Goal: Task Accomplishment & Management: Manage account settings

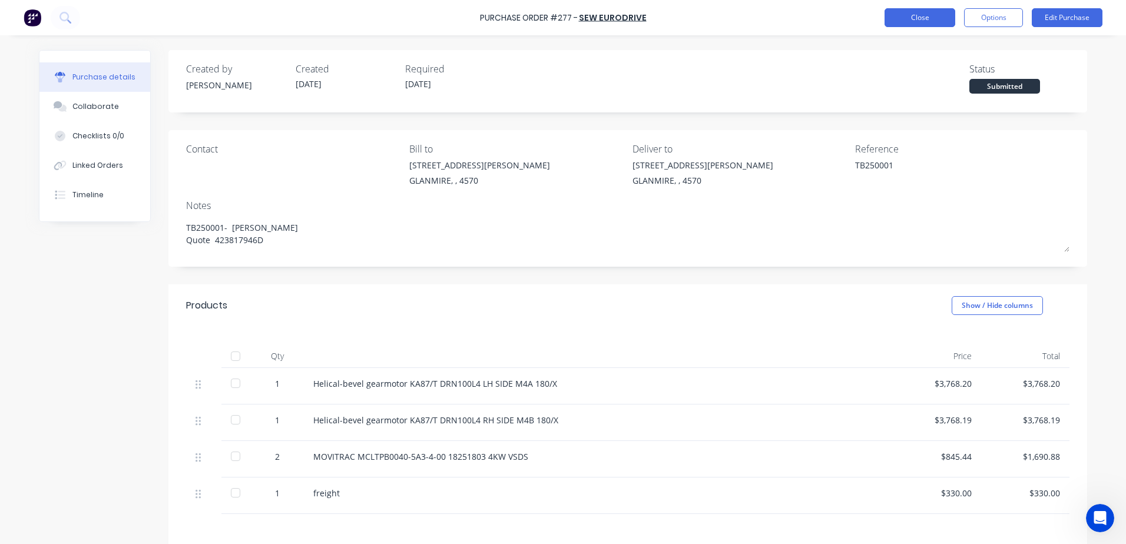
click at [895, 16] on button "Close" at bounding box center [920, 17] width 71 height 19
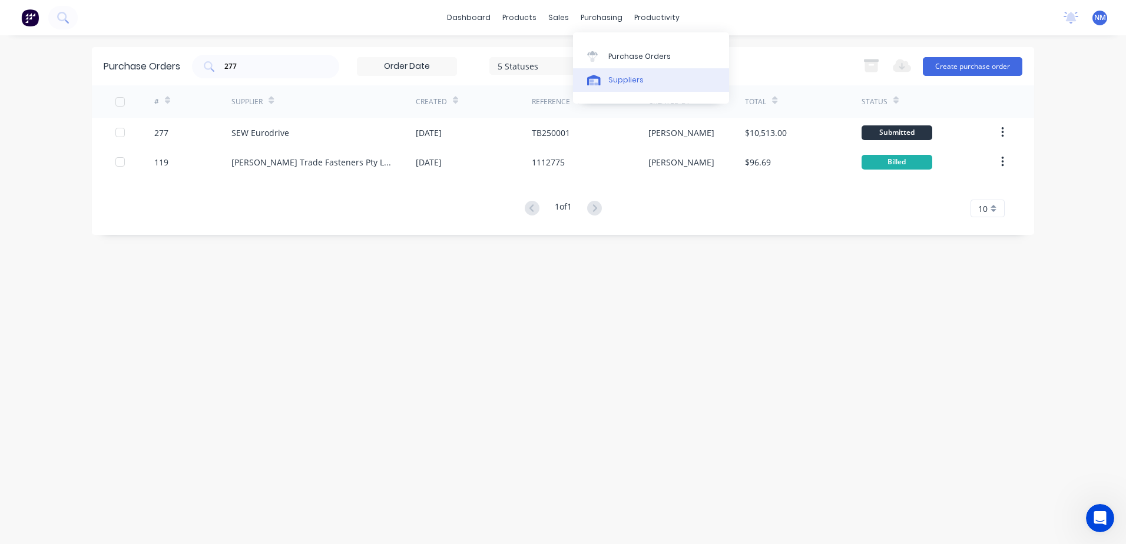
click at [610, 79] on div "Suppliers" at bounding box center [625, 80] width 35 height 11
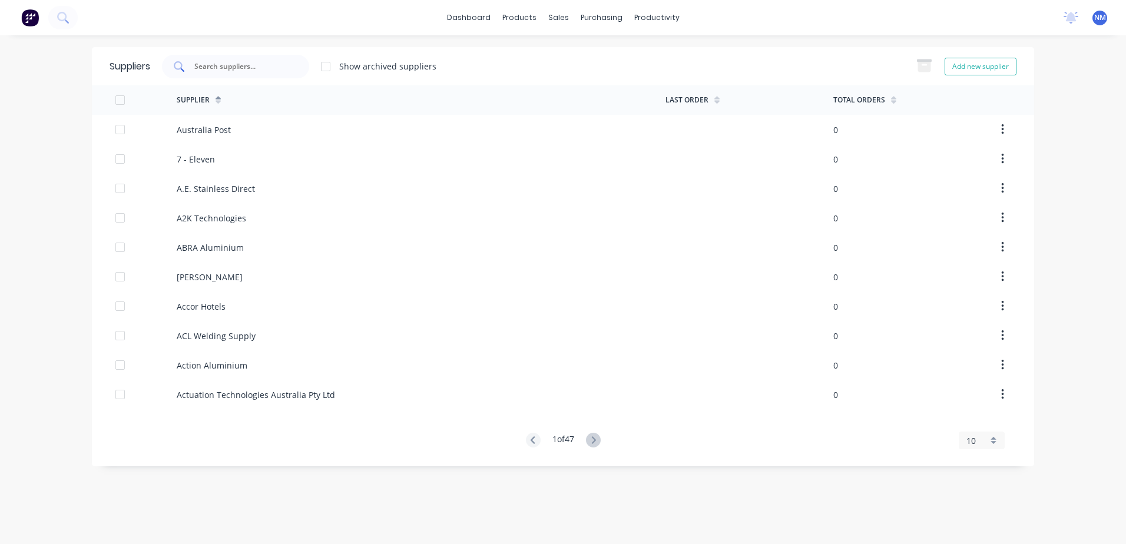
click at [217, 64] on input "text" at bounding box center [242, 67] width 98 height 12
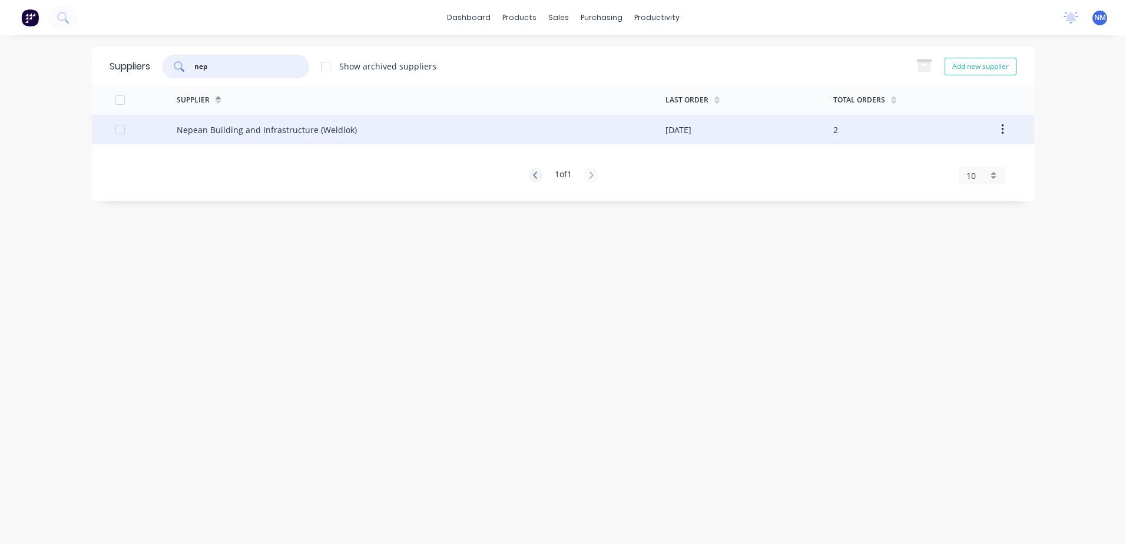
type input "nep"
click at [320, 133] on div "Nepean Building and Infrastructure (Weldlok)" at bounding box center [267, 130] width 180 height 12
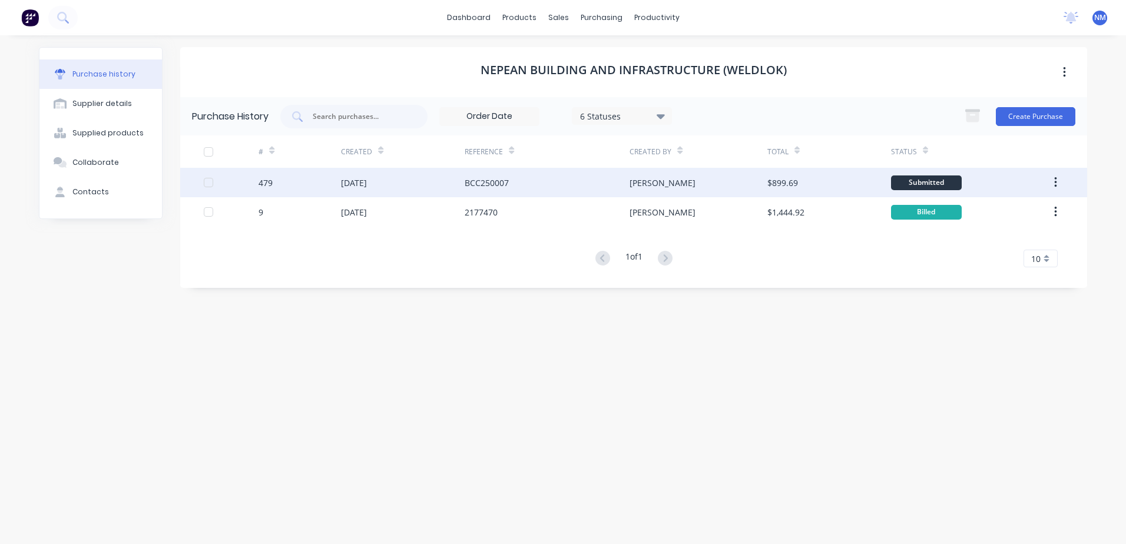
click at [582, 188] on div "BCC250007" at bounding box center [547, 182] width 165 height 29
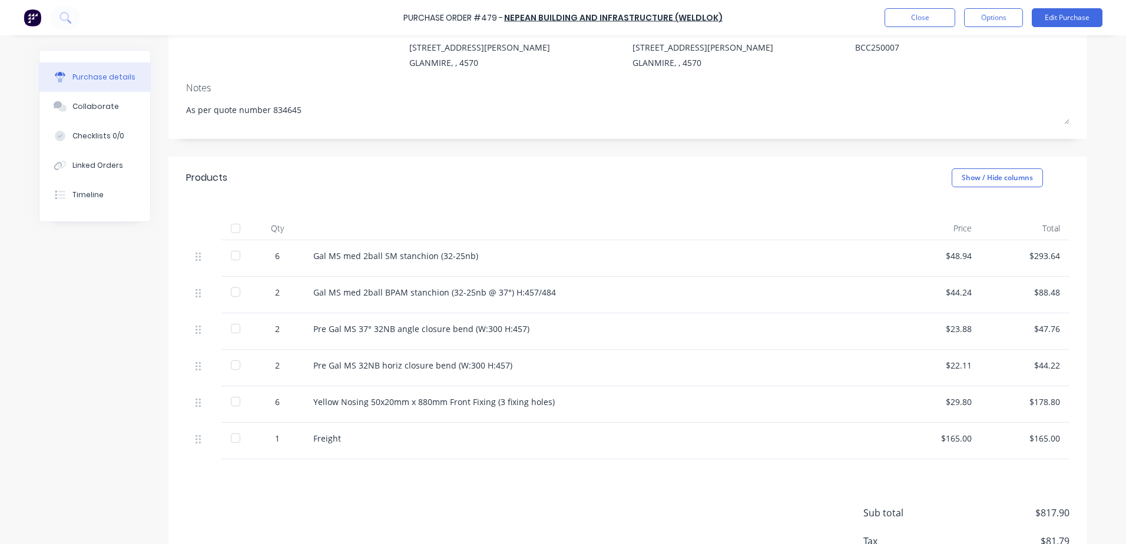
scroll to position [59, 0]
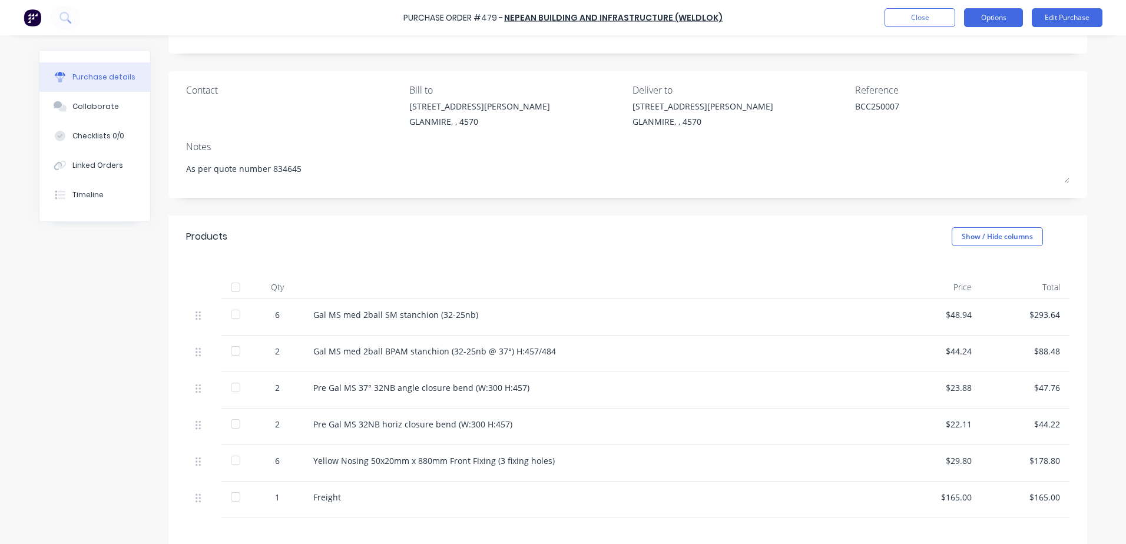
click at [995, 13] on button "Options" at bounding box center [993, 17] width 59 height 19
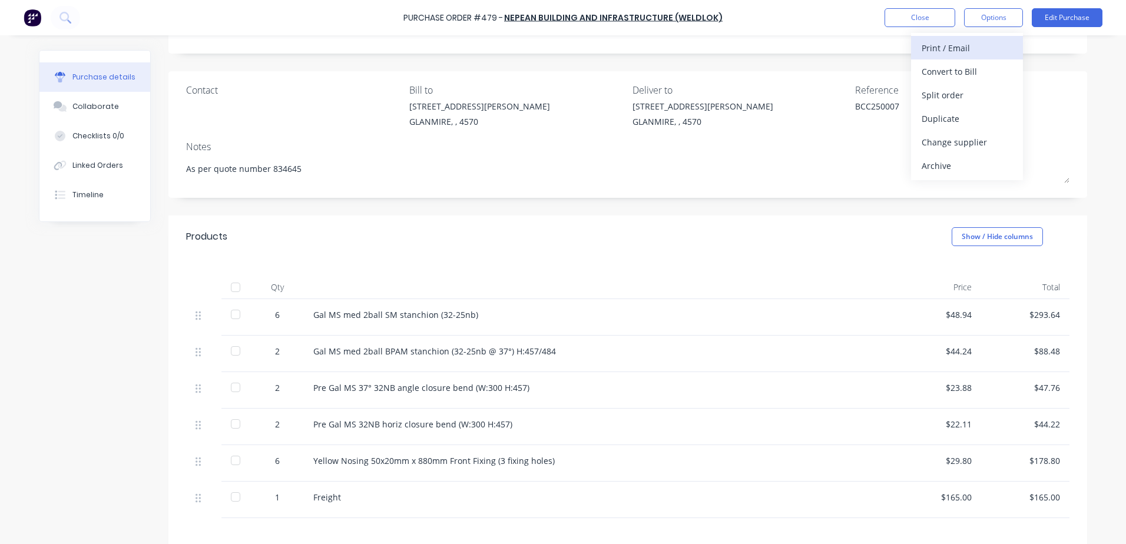
click at [927, 49] on div "Print / Email" at bounding box center [967, 47] width 91 height 17
click at [926, 73] on div "With pricing" at bounding box center [967, 71] width 91 height 17
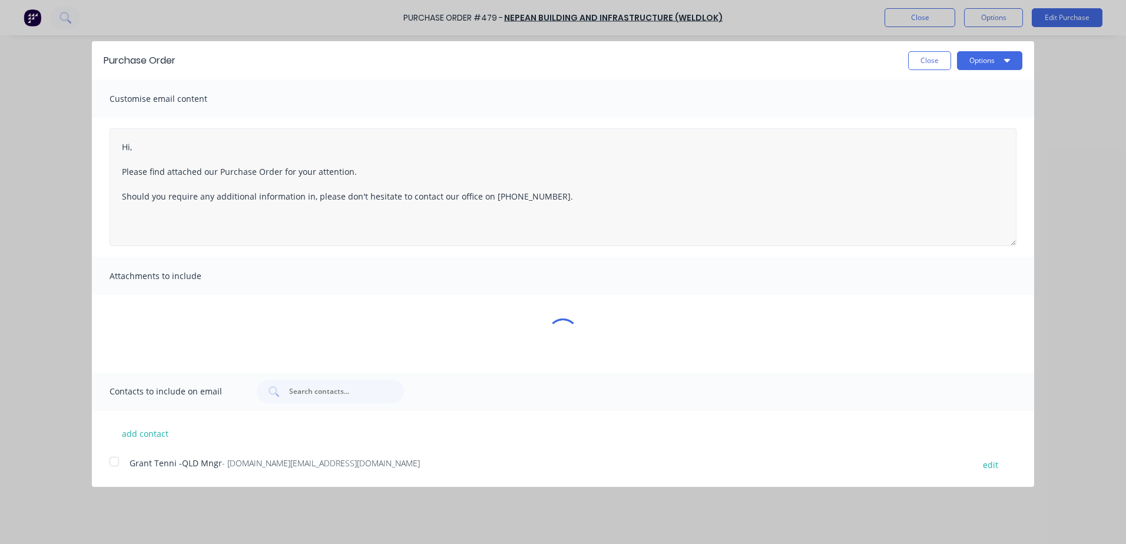
type textarea "x"
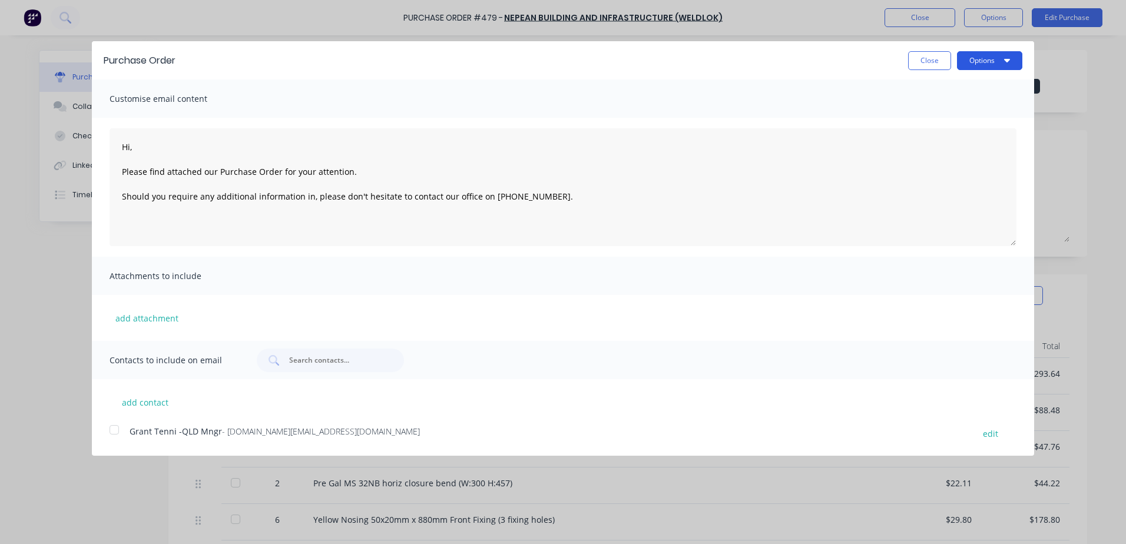
click at [972, 60] on button "Options" at bounding box center [989, 60] width 65 height 19
click at [936, 92] on div "Print" at bounding box center [966, 90] width 91 height 17
type textarea "Hi, Please find attached our Purchase Order for your attention. Should you requ…"
type textarea "x"
type textarea "Hi, Please find attached our Purchase Order for your attention. Should you requ…"
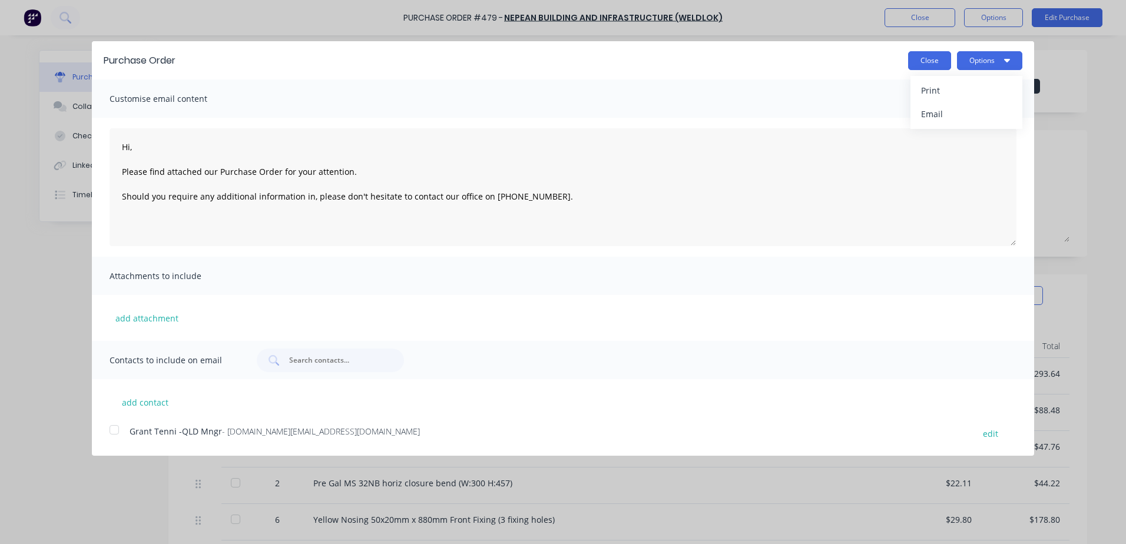
click at [932, 57] on button "Close" at bounding box center [929, 60] width 43 height 19
type textarea "x"
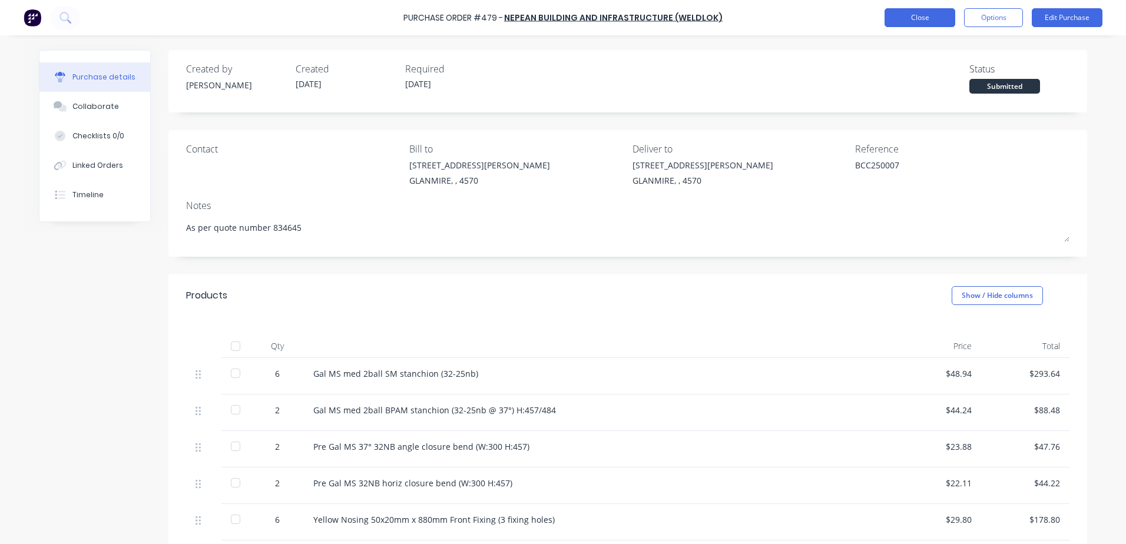
click at [930, 21] on button "Close" at bounding box center [920, 17] width 71 height 19
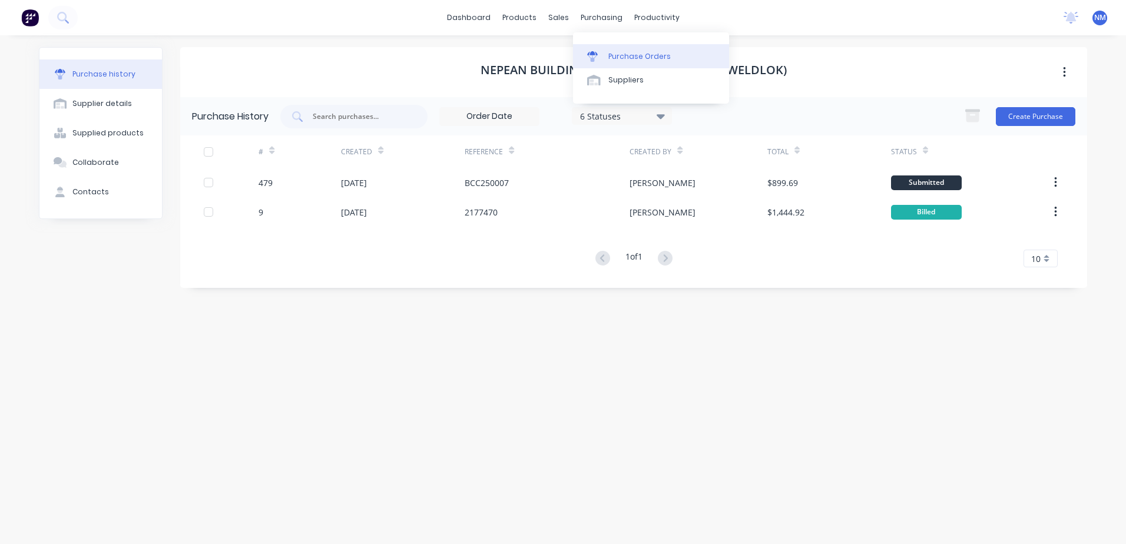
click at [625, 58] on div "Purchase Orders" at bounding box center [639, 56] width 62 height 11
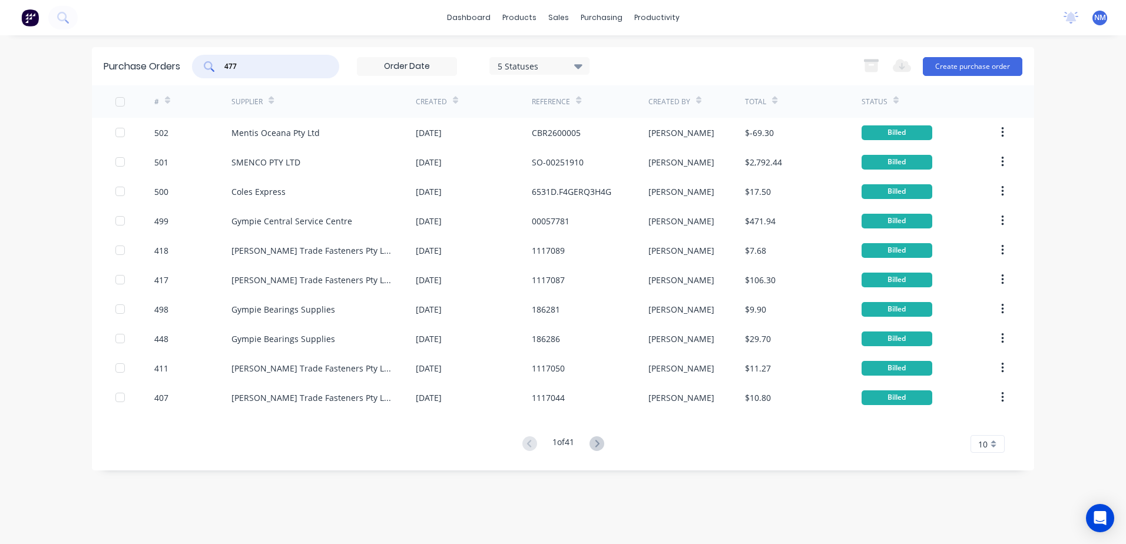
type input "477"
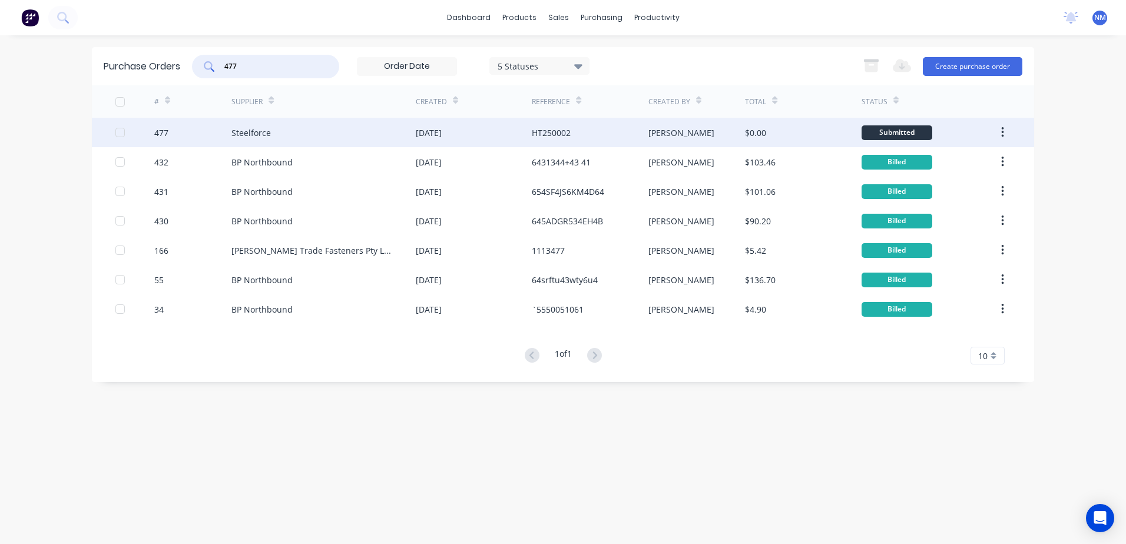
click at [610, 136] on div "HT250002" at bounding box center [590, 132] width 116 height 29
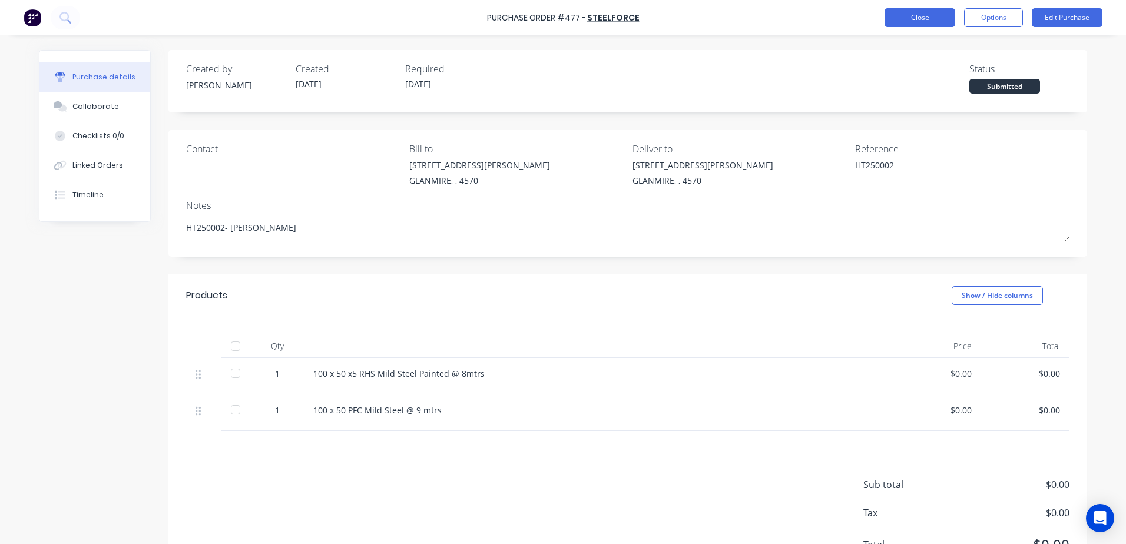
click at [902, 12] on button "Close" at bounding box center [920, 17] width 71 height 19
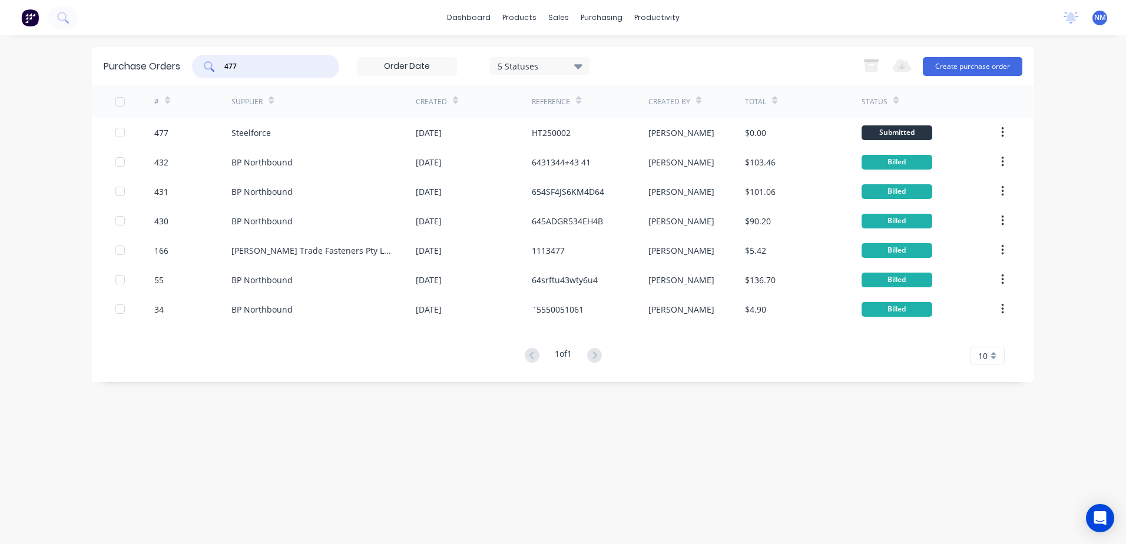
click at [247, 69] on input "477" at bounding box center [272, 67] width 98 height 12
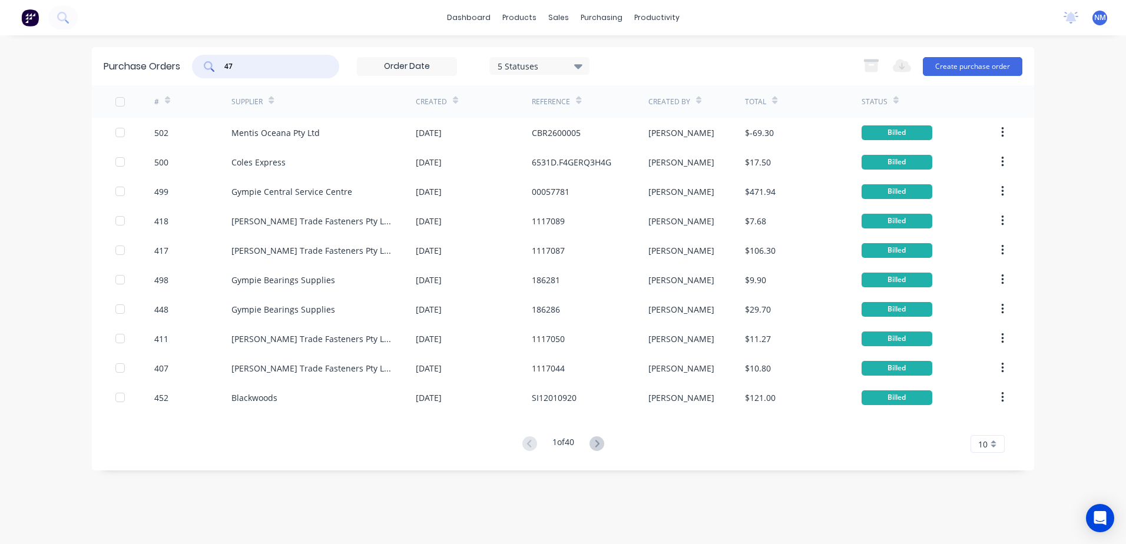
type input "477"
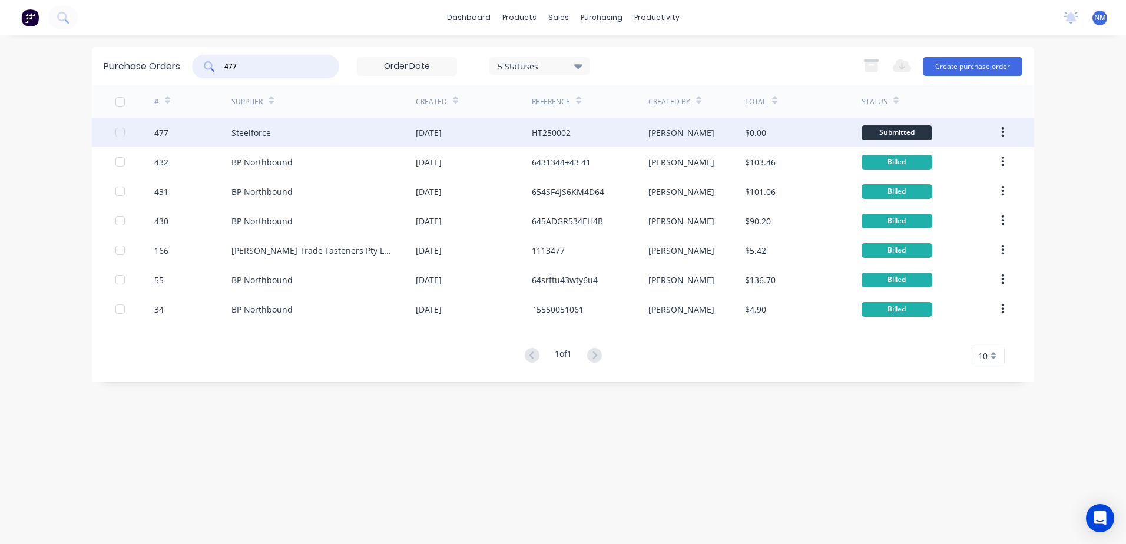
click at [598, 133] on div "HT250002" at bounding box center [590, 132] width 116 height 29
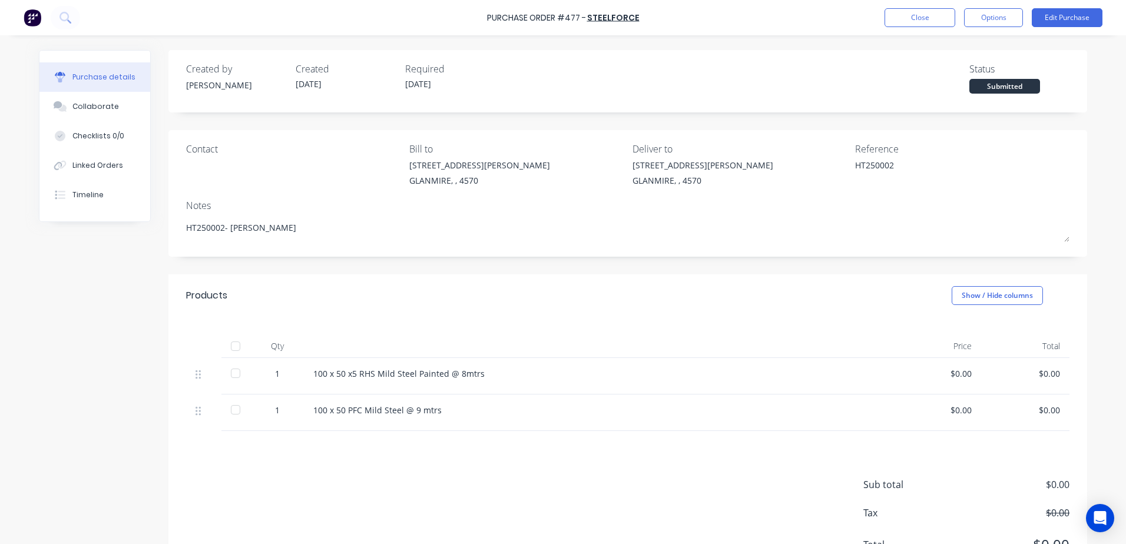
click at [234, 376] on div at bounding box center [236, 374] width 24 height 24
type textarea "x"
click at [910, 18] on button "Close" at bounding box center [920, 17] width 71 height 19
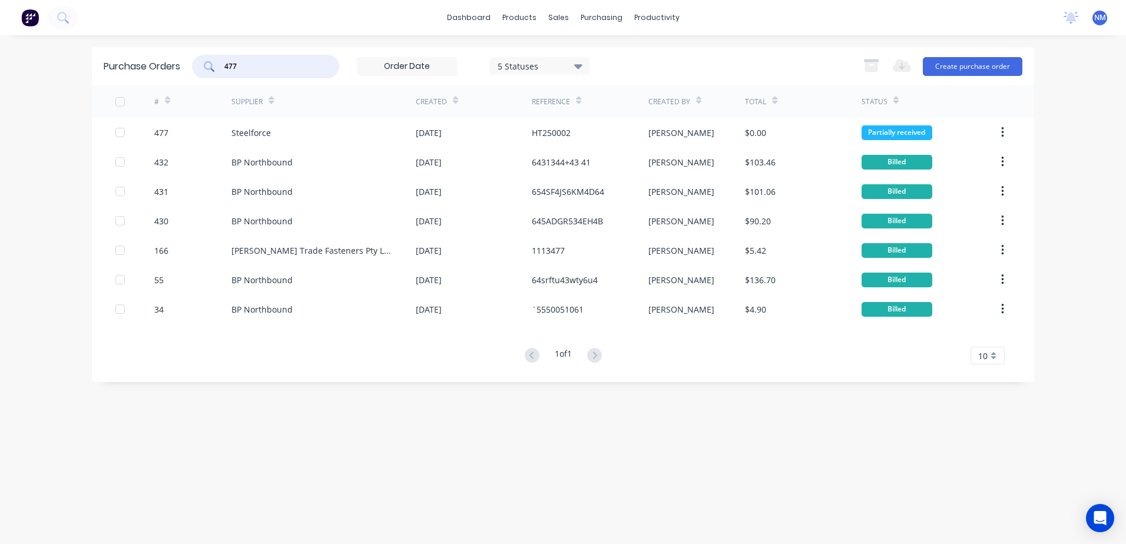
click at [261, 71] on input "477" at bounding box center [272, 67] width 98 height 12
type input "490"
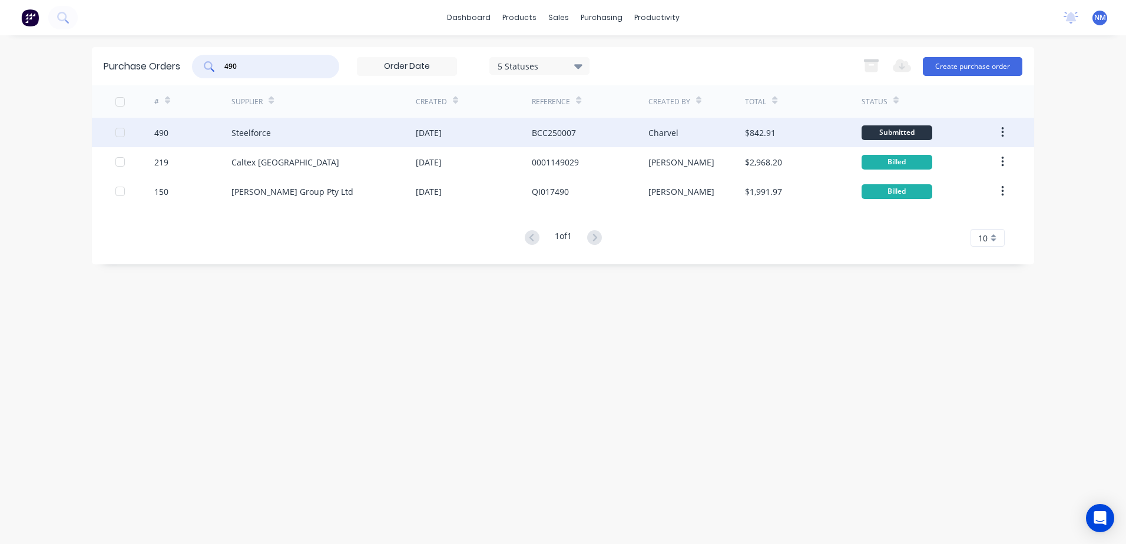
click at [616, 131] on div "BCC250007" at bounding box center [590, 132] width 116 height 29
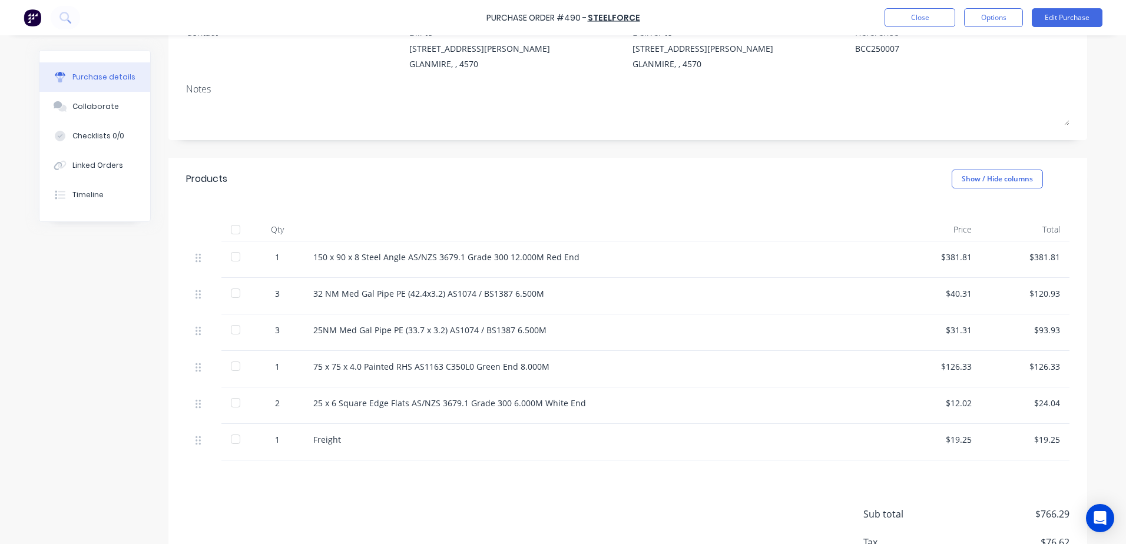
scroll to position [118, 0]
click at [233, 259] on div at bounding box center [236, 256] width 24 height 24
click at [236, 295] on div at bounding box center [236, 292] width 24 height 24
click at [234, 335] on div at bounding box center [236, 329] width 24 height 24
click at [232, 363] on div at bounding box center [236, 365] width 24 height 24
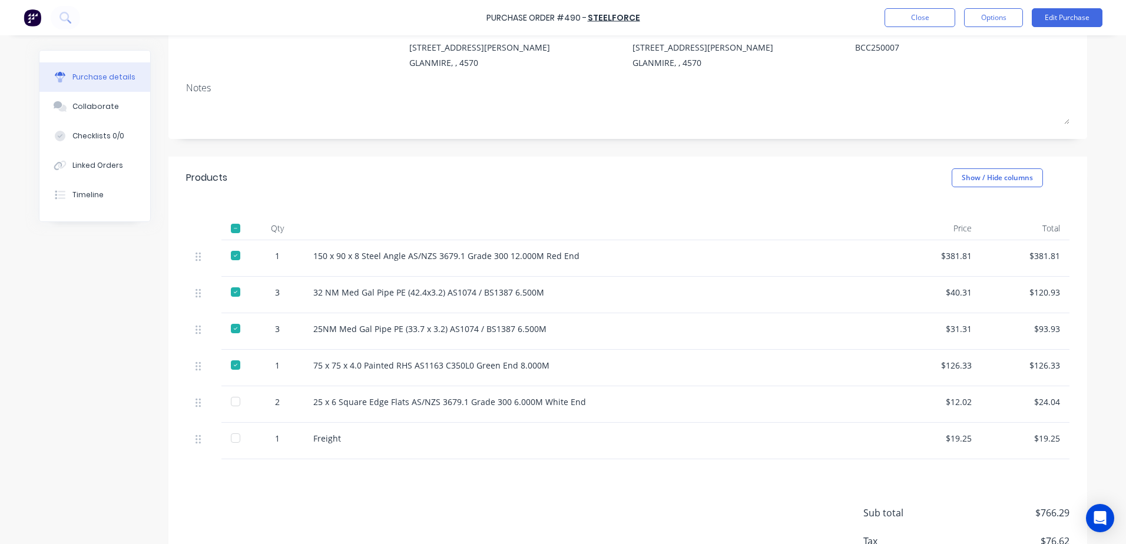
click at [232, 399] on div at bounding box center [236, 402] width 24 height 24
type textarea "x"
click at [913, 26] on button "Close" at bounding box center [920, 17] width 71 height 19
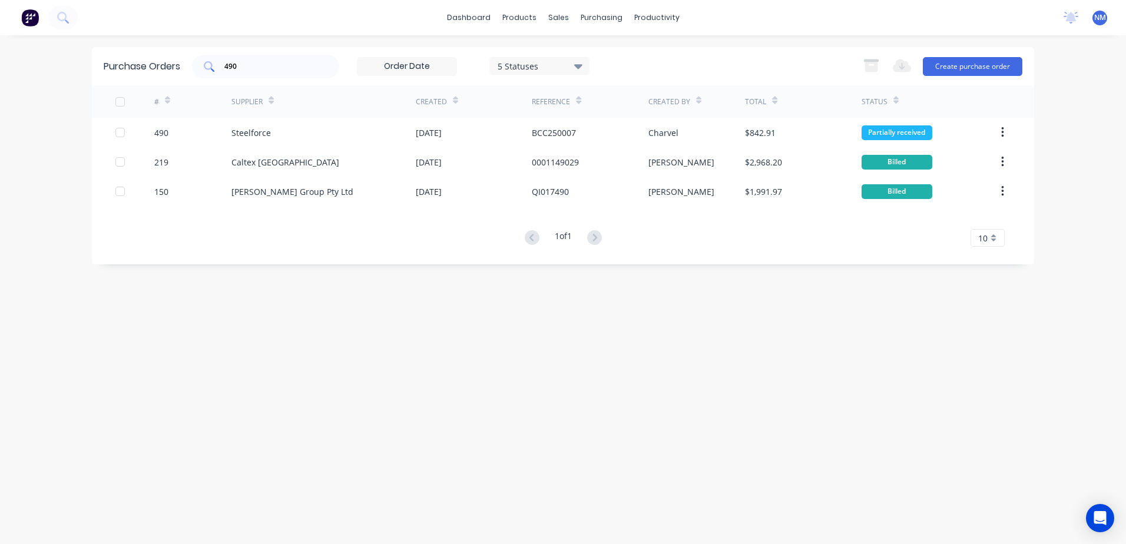
click at [269, 65] on input "490" at bounding box center [272, 67] width 98 height 12
type input "476"
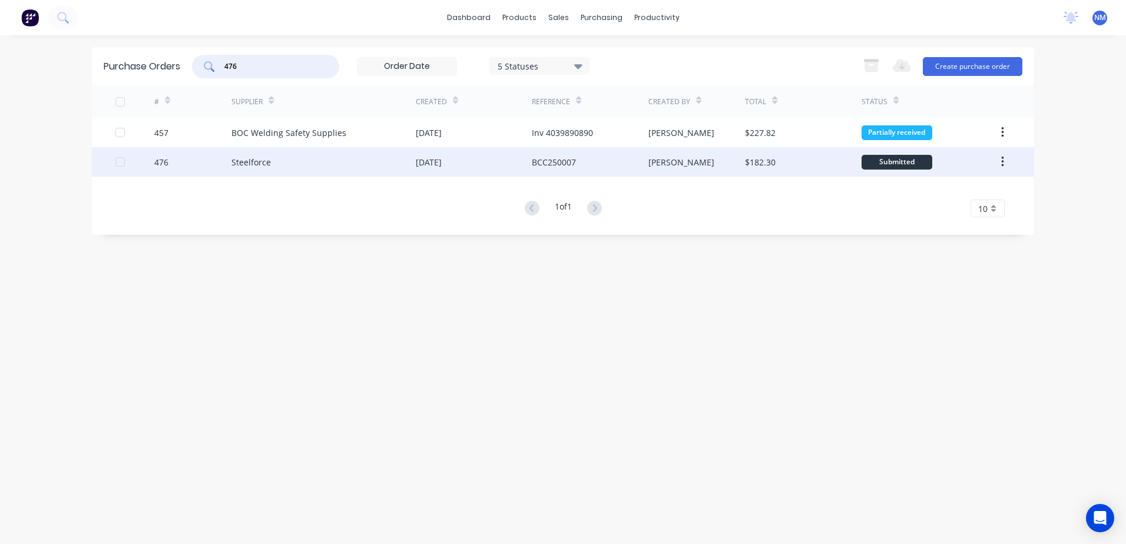
click at [631, 166] on div "BCC250007" at bounding box center [590, 161] width 116 height 29
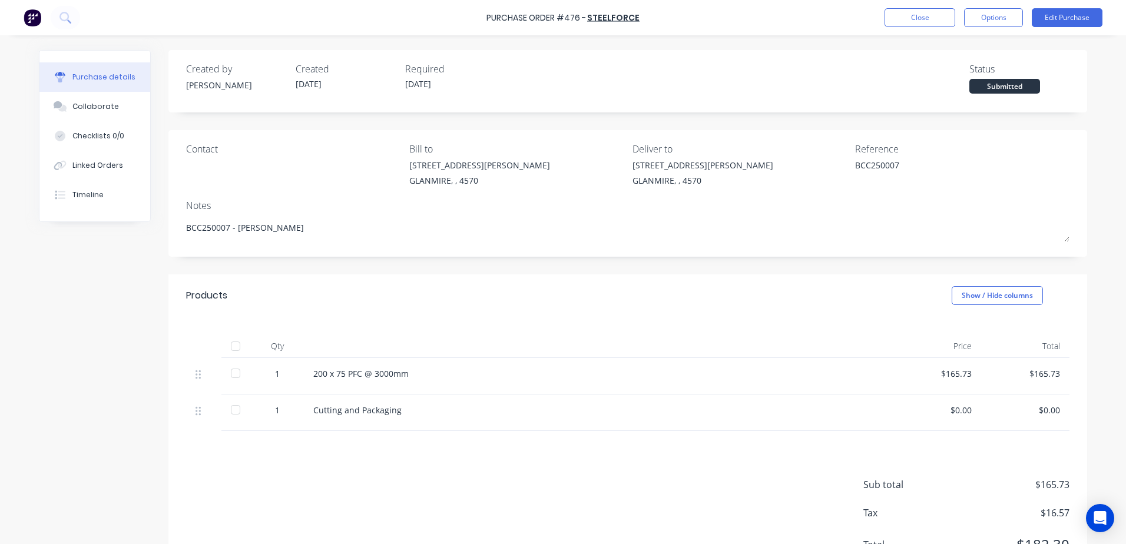
click at [233, 375] on div at bounding box center [236, 374] width 24 height 24
click at [917, 22] on button "Close" at bounding box center [920, 17] width 71 height 19
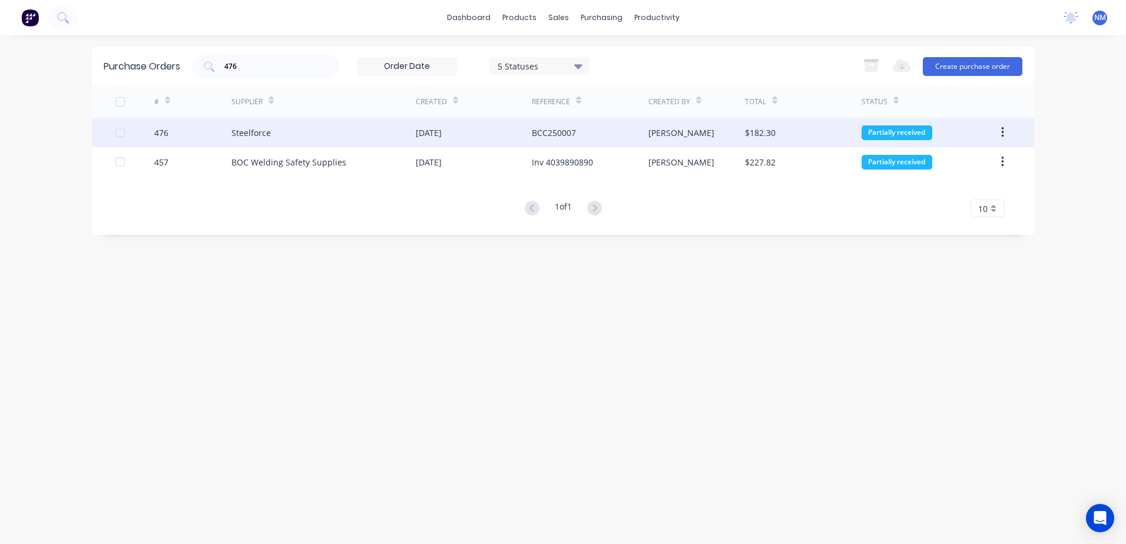
click at [703, 137] on div "[PERSON_NAME]" at bounding box center [697, 132] width 97 height 29
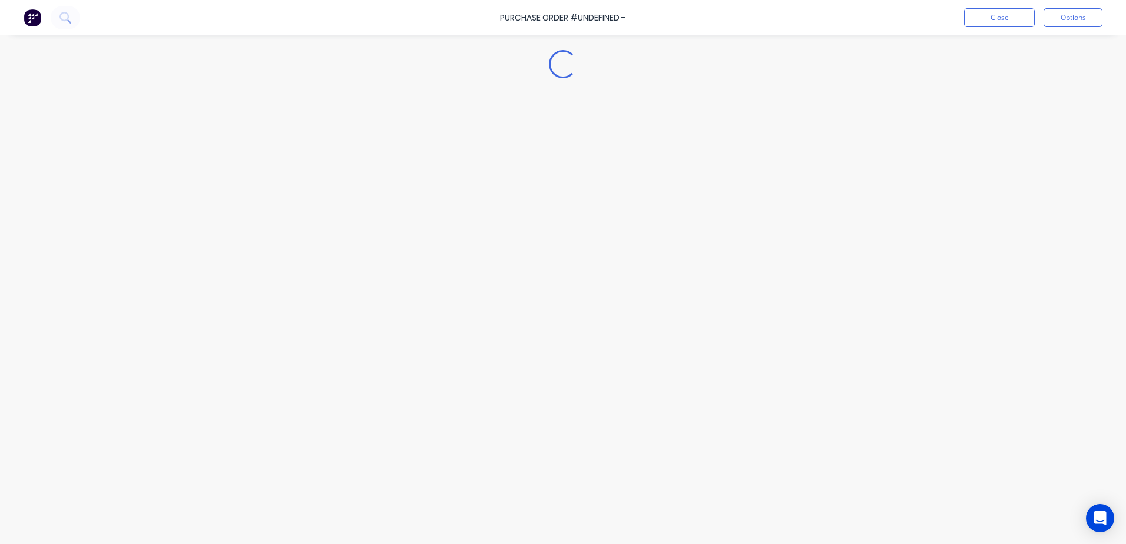
type textarea "x"
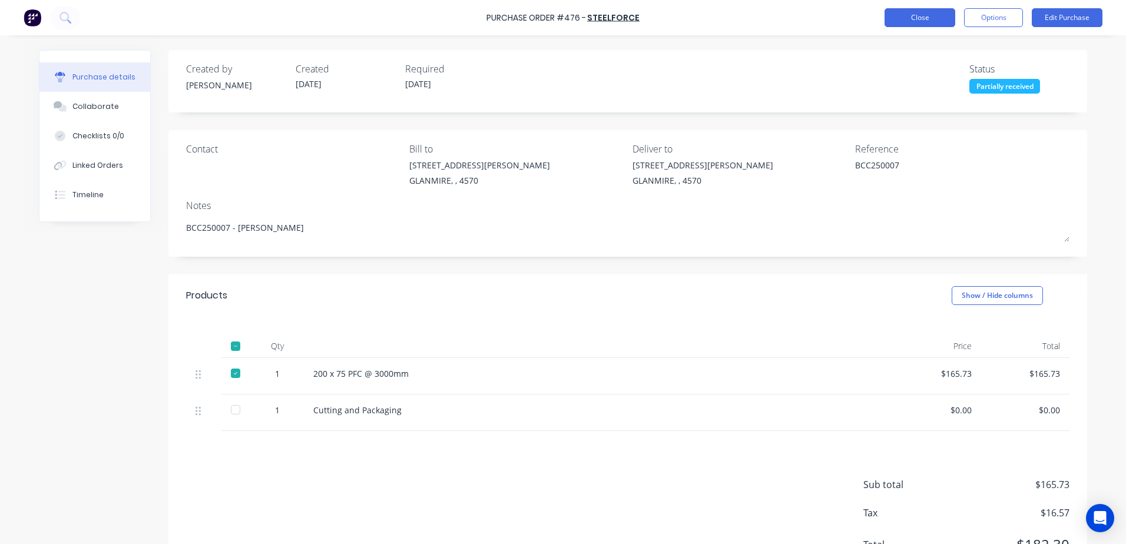
click at [908, 14] on button "Close" at bounding box center [920, 17] width 71 height 19
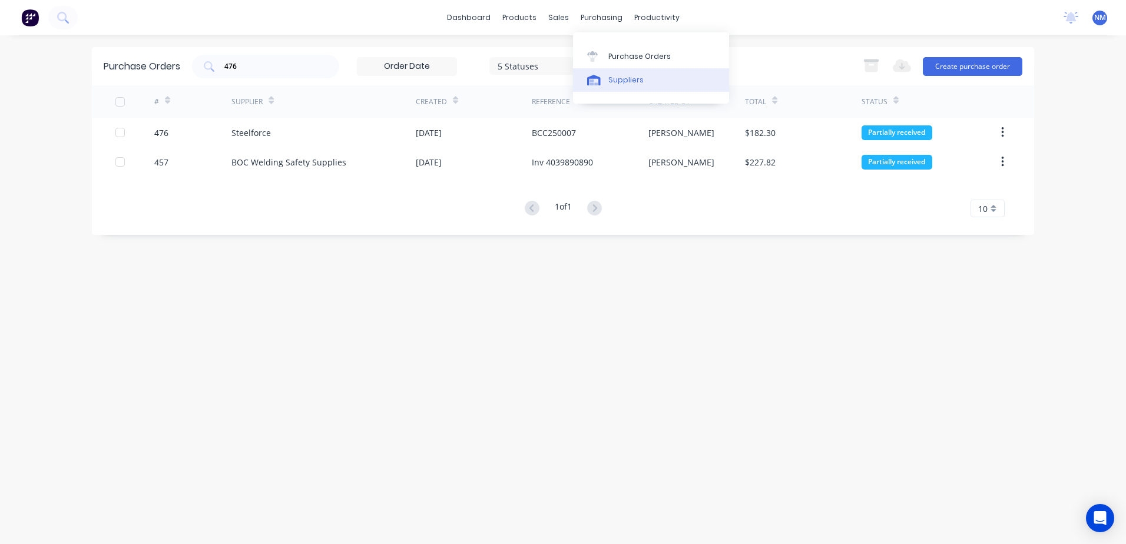
click at [628, 77] on div "Suppliers" at bounding box center [625, 80] width 35 height 11
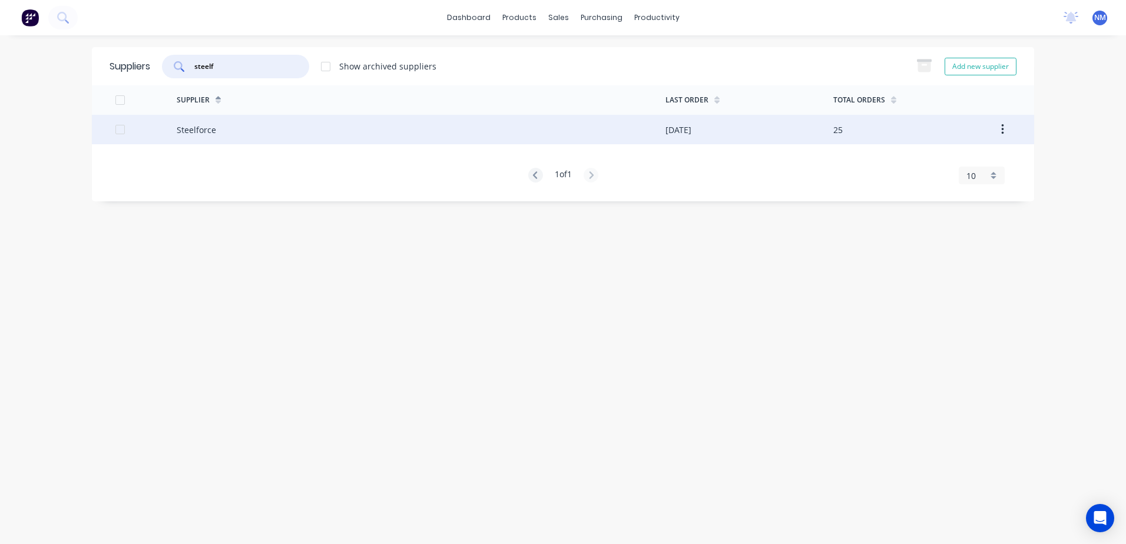
type input "steelf"
click at [584, 140] on div "Steelforce" at bounding box center [421, 129] width 489 height 29
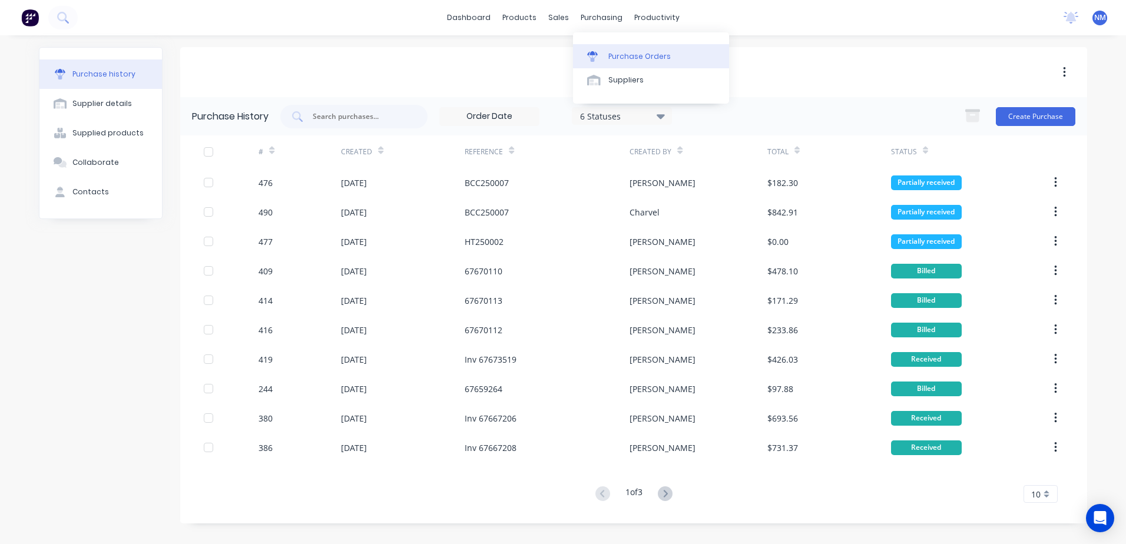
click at [619, 51] on div "Purchase Orders" at bounding box center [639, 56] width 62 height 11
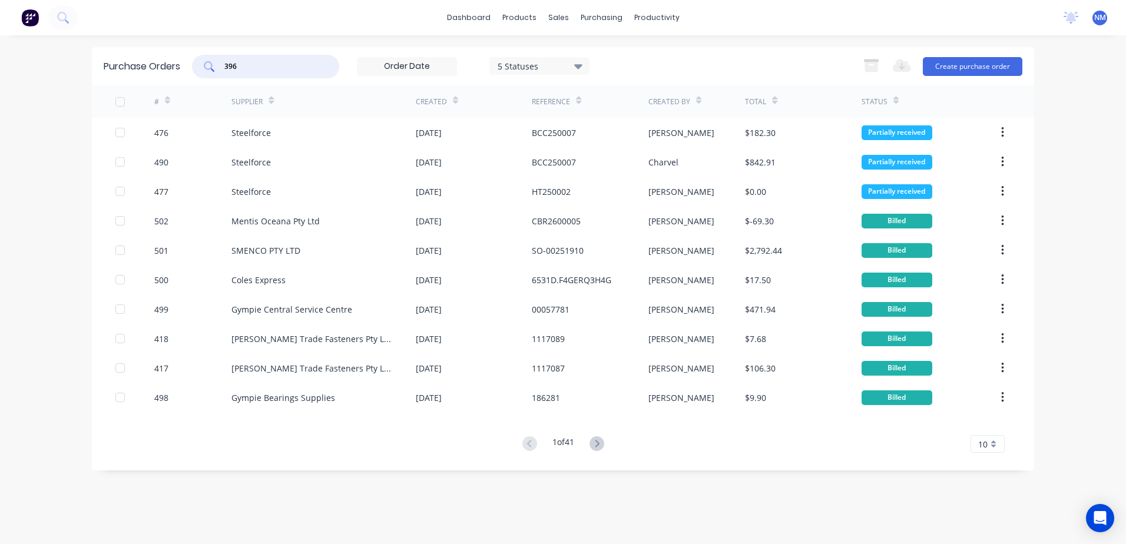
type input "396"
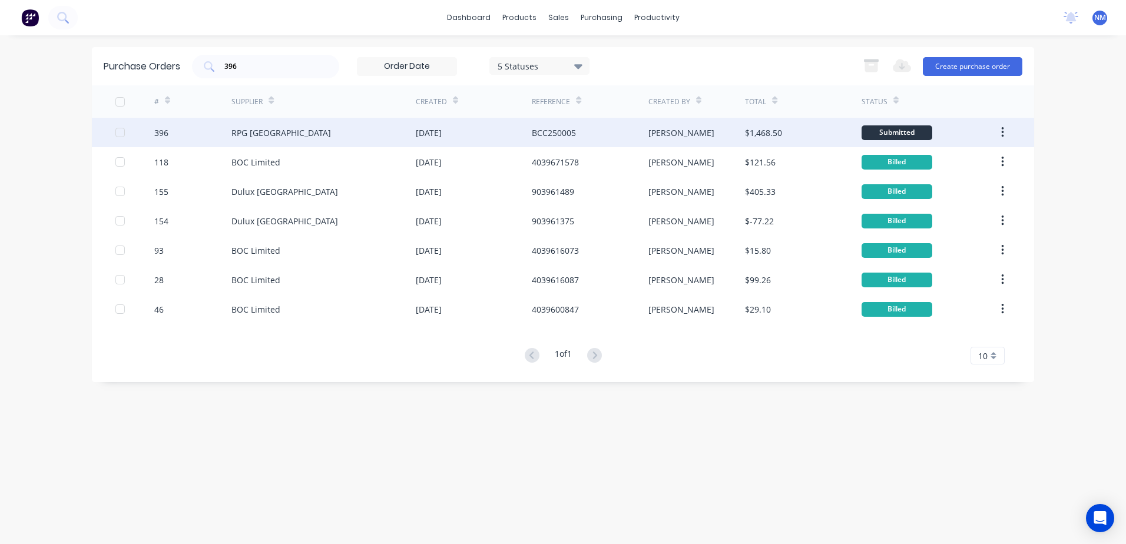
click at [692, 132] on div "[PERSON_NAME]" at bounding box center [697, 132] width 97 height 29
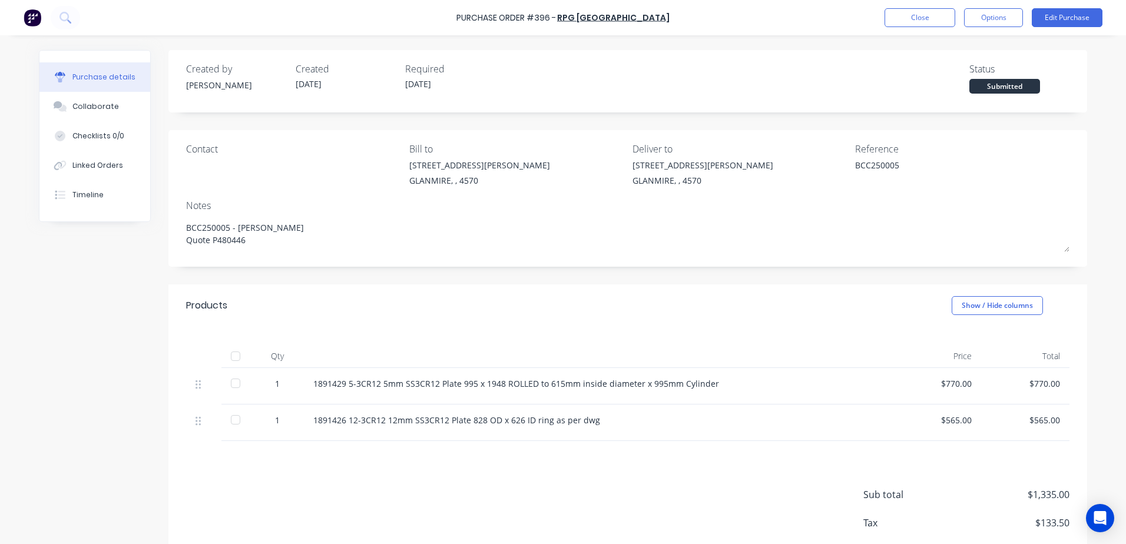
click at [229, 389] on div at bounding box center [236, 384] width 24 height 24
click at [231, 422] on div at bounding box center [236, 420] width 24 height 24
type textarea "x"
click at [897, 15] on button "Close" at bounding box center [920, 17] width 71 height 19
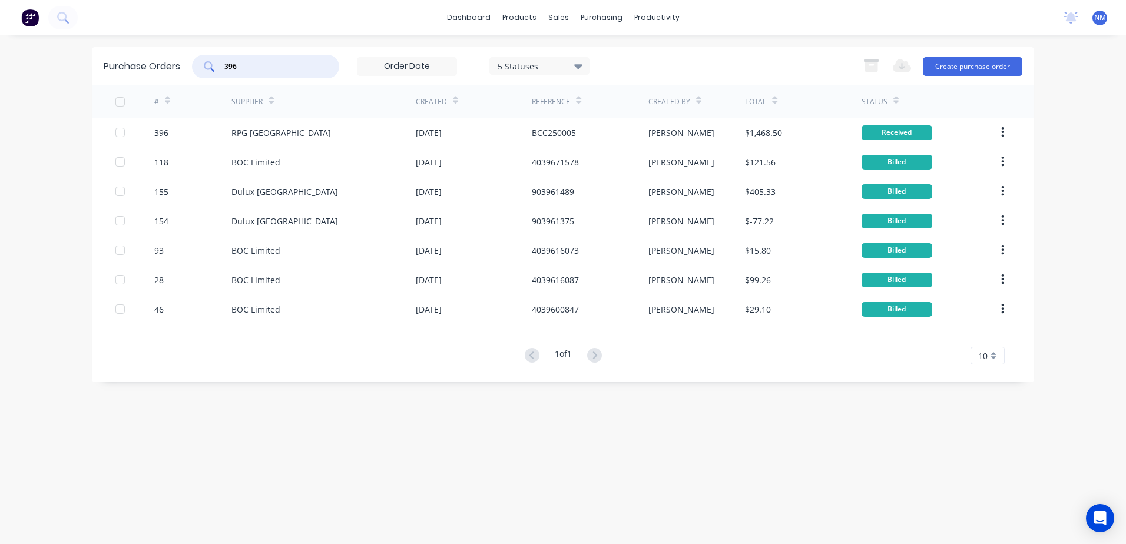
click at [247, 71] on input "396" at bounding box center [272, 67] width 98 height 12
type input "3"
type input "470"
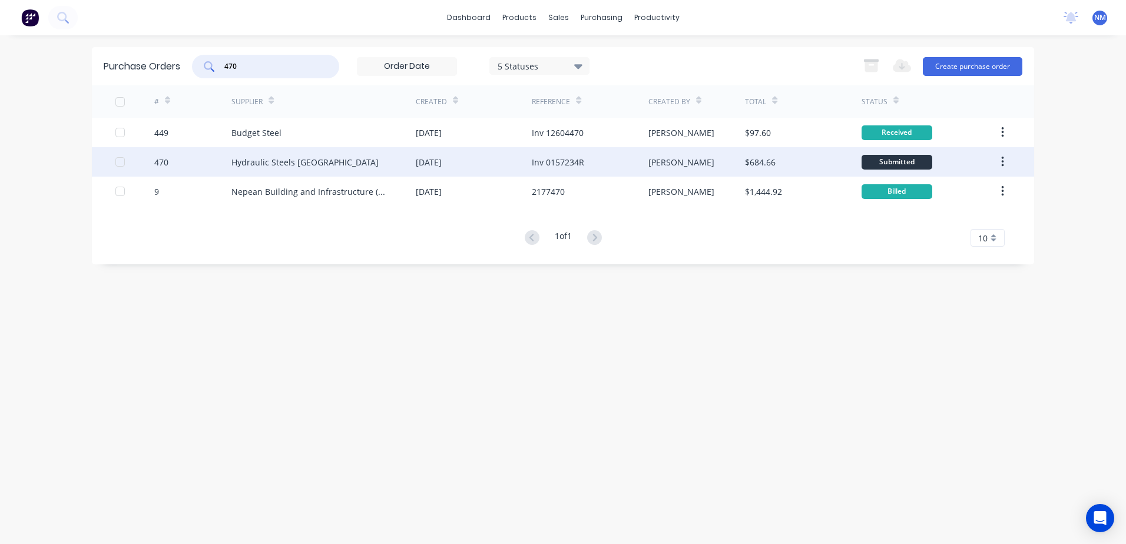
click at [685, 173] on div "[PERSON_NAME]" at bounding box center [697, 161] width 97 height 29
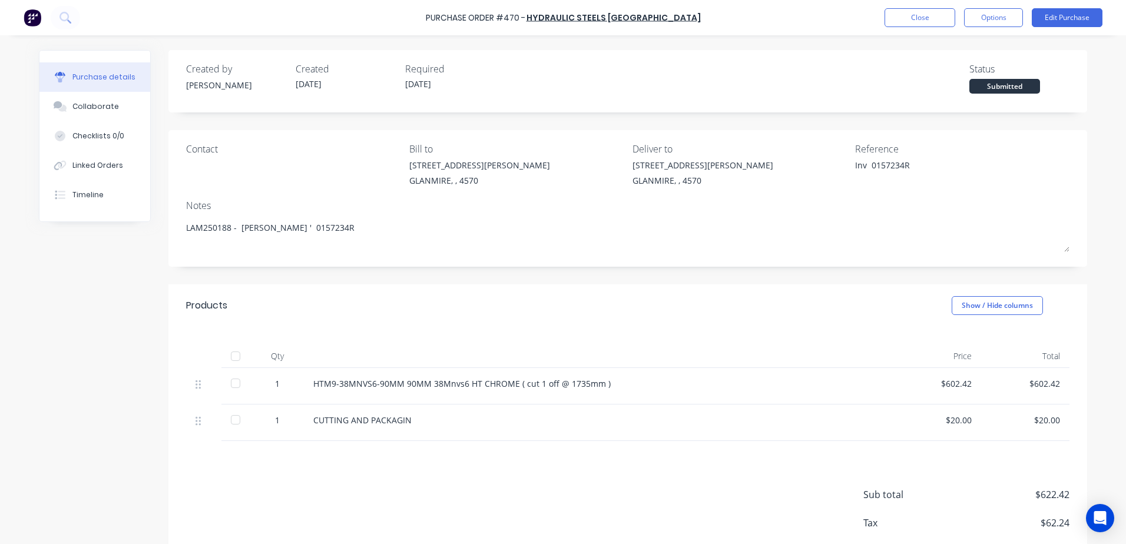
click at [231, 386] on div at bounding box center [236, 384] width 24 height 24
type textarea "x"
click at [937, 22] on button "Close" at bounding box center [920, 17] width 71 height 19
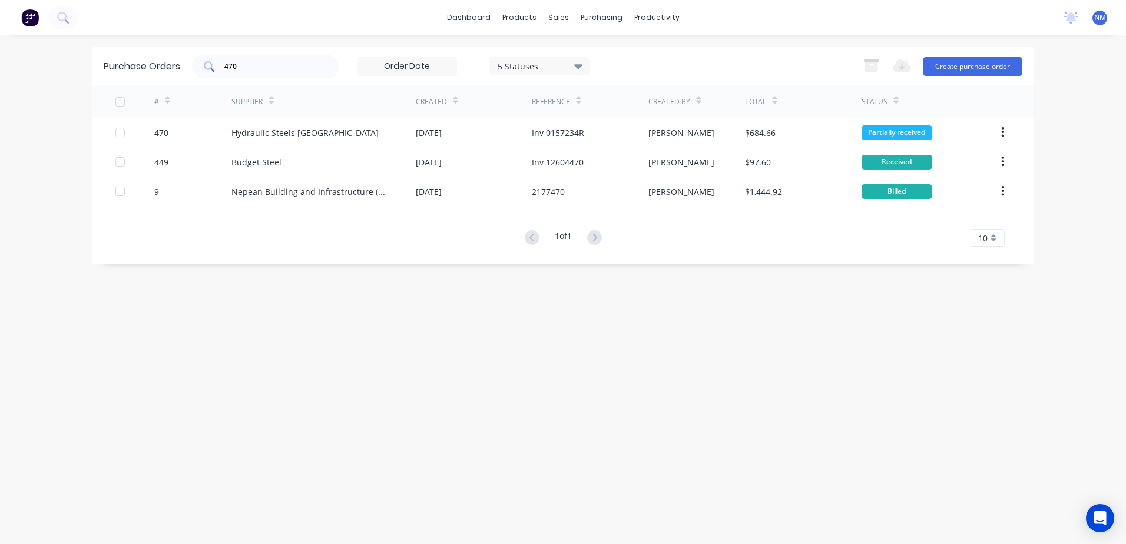
click at [263, 68] on input "470" at bounding box center [272, 67] width 98 height 12
type input "4"
type input "474"
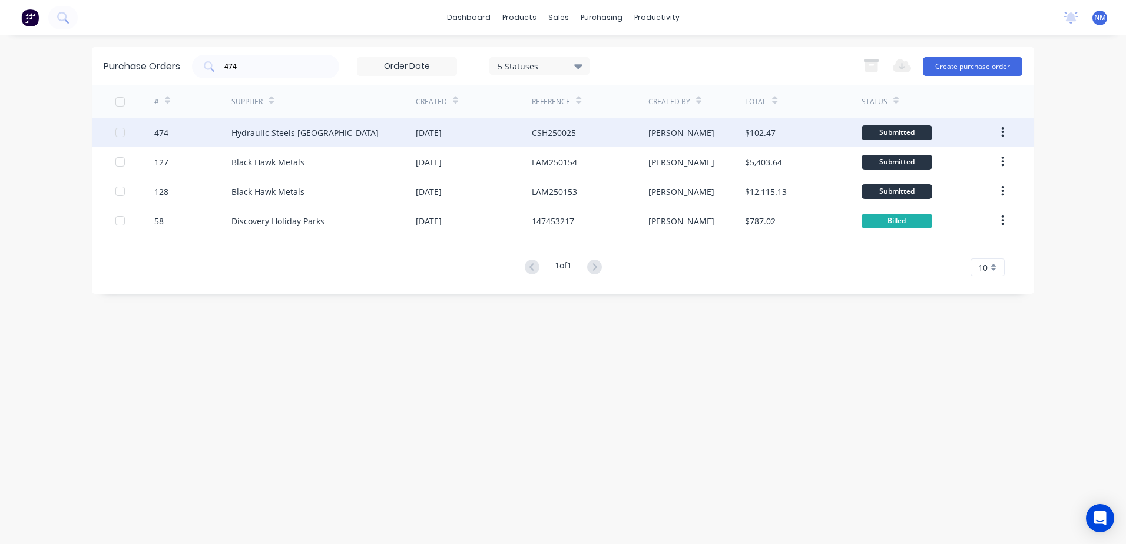
click at [712, 131] on div "[PERSON_NAME]" at bounding box center [697, 132] width 97 height 29
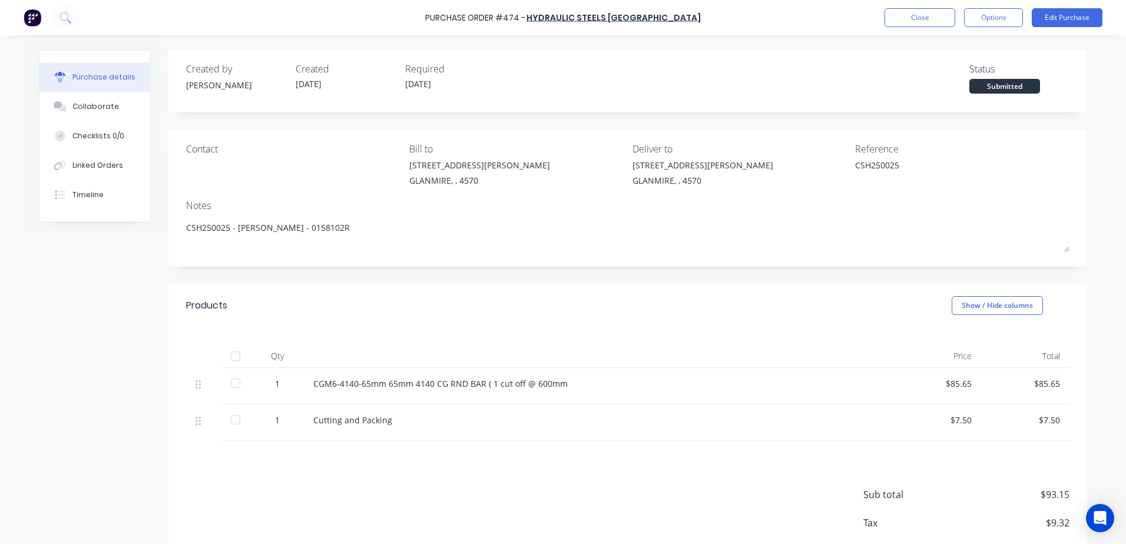
click at [232, 386] on div at bounding box center [236, 384] width 24 height 24
type textarea "x"
click at [920, 13] on button "Close" at bounding box center [920, 17] width 71 height 19
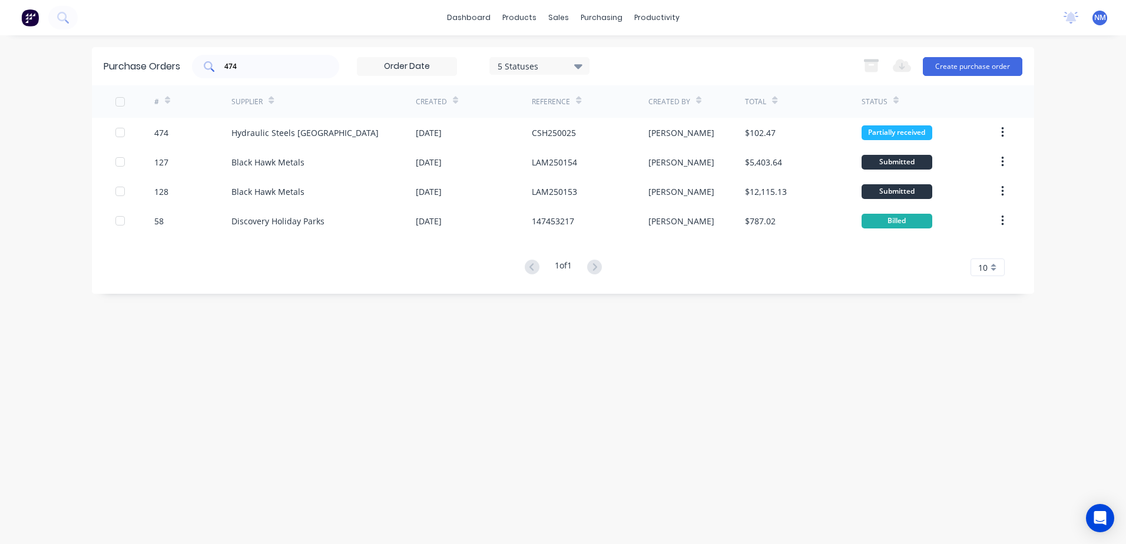
click at [241, 67] on input "474" at bounding box center [272, 67] width 98 height 12
type input "4"
type input "470"
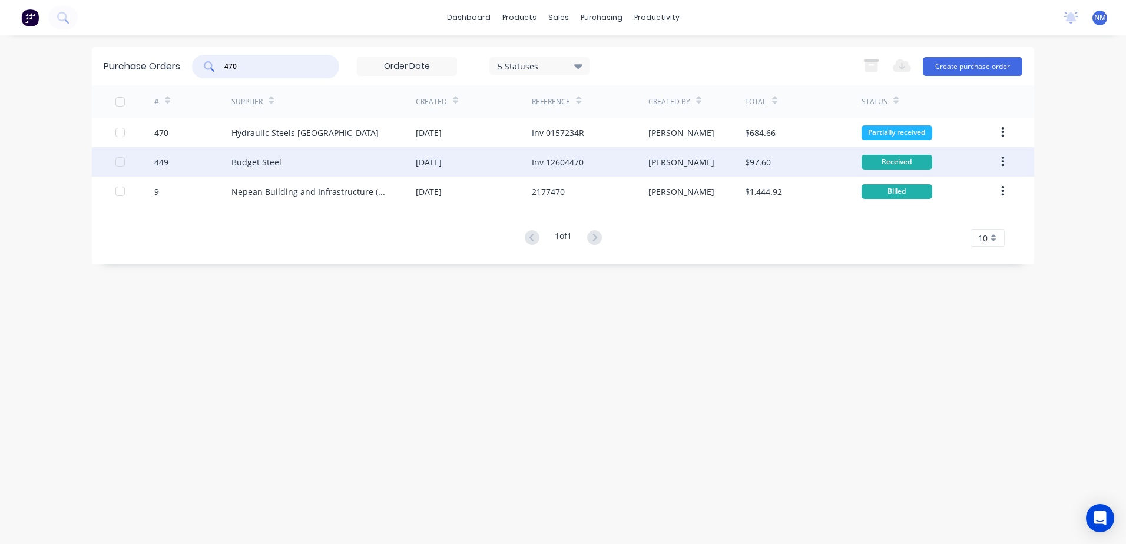
click at [711, 148] on div "[PERSON_NAME]" at bounding box center [697, 161] width 97 height 29
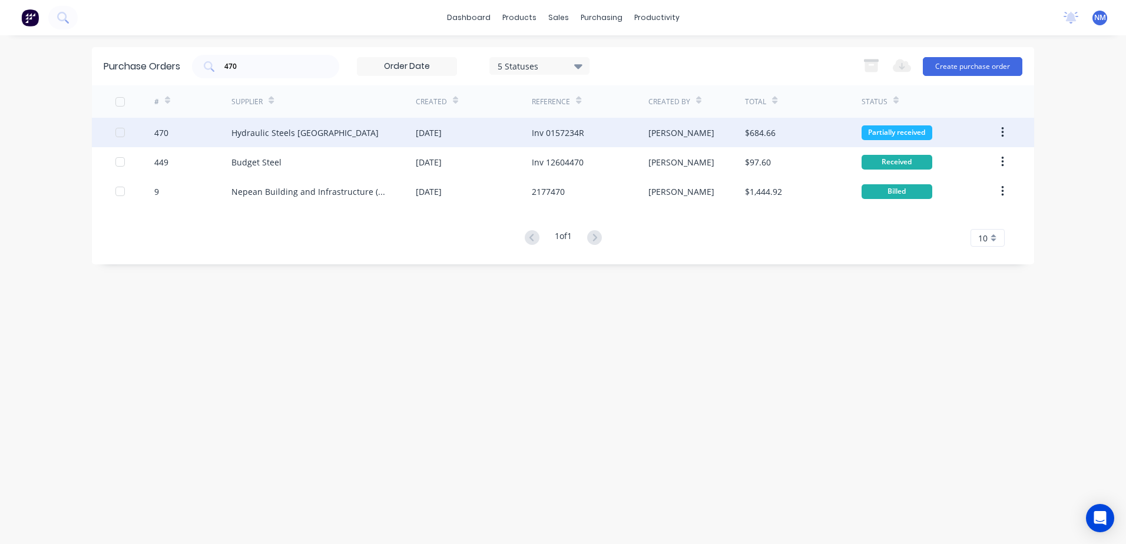
click at [622, 130] on div "Inv 0157234R" at bounding box center [590, 132] width 116 height 29
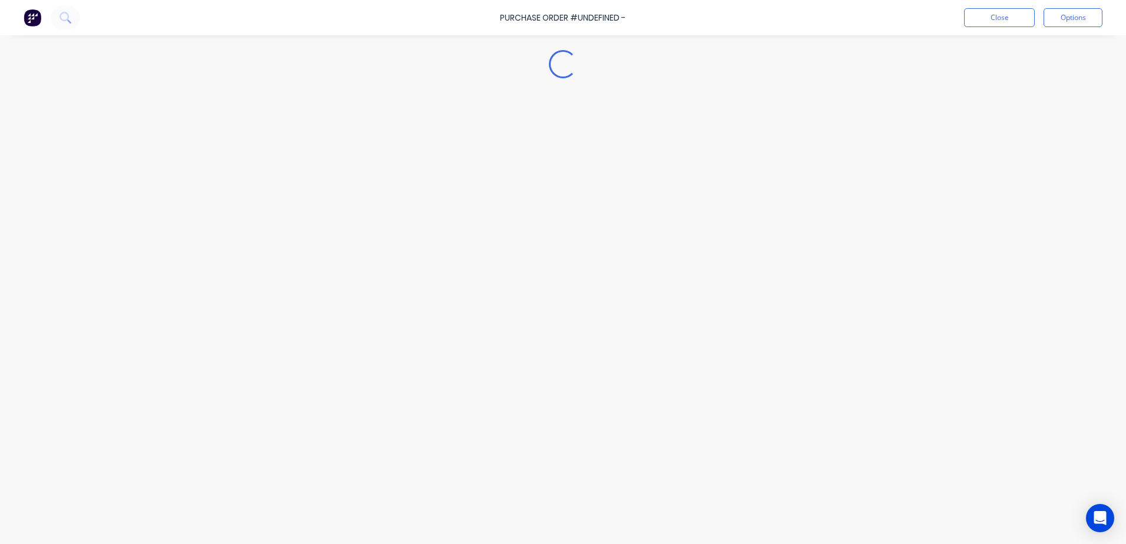
type textarea "x"
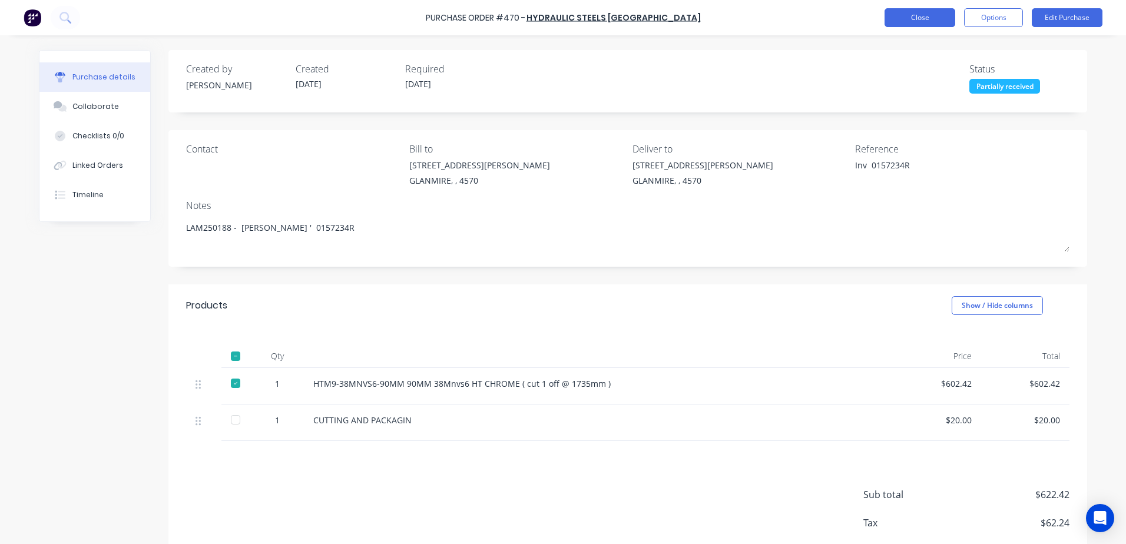
click at [933, 20] on button "Close" at bounding box center [920, 17] width 71 height 19
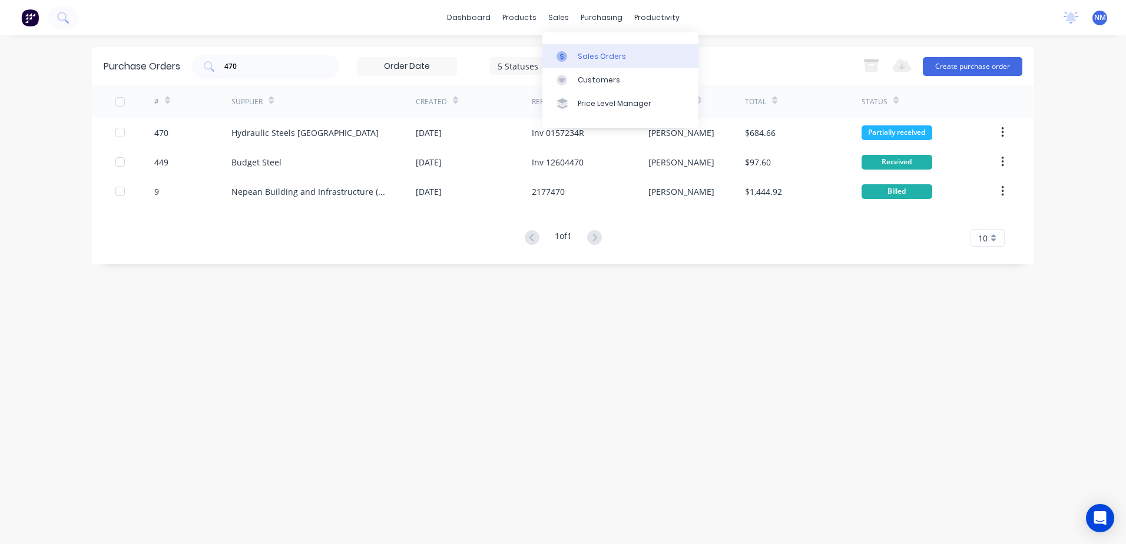
click at [594, 55] on div "Sales Orders" at bounding box center [602, 56] width 48 height 11
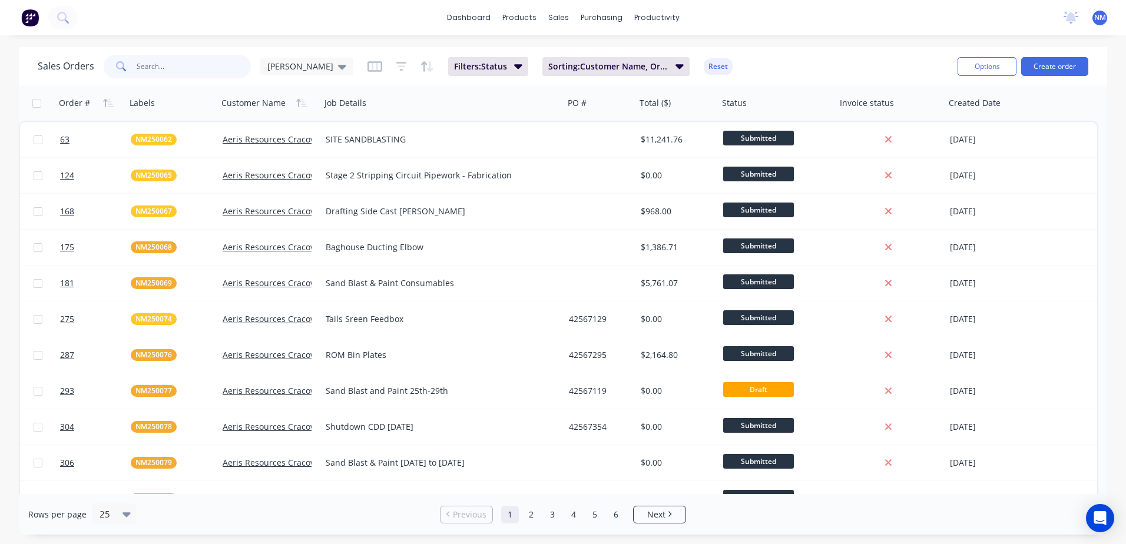
click at [169, 68] on input "text" at bounding box center [194, 67] width 115 height 24
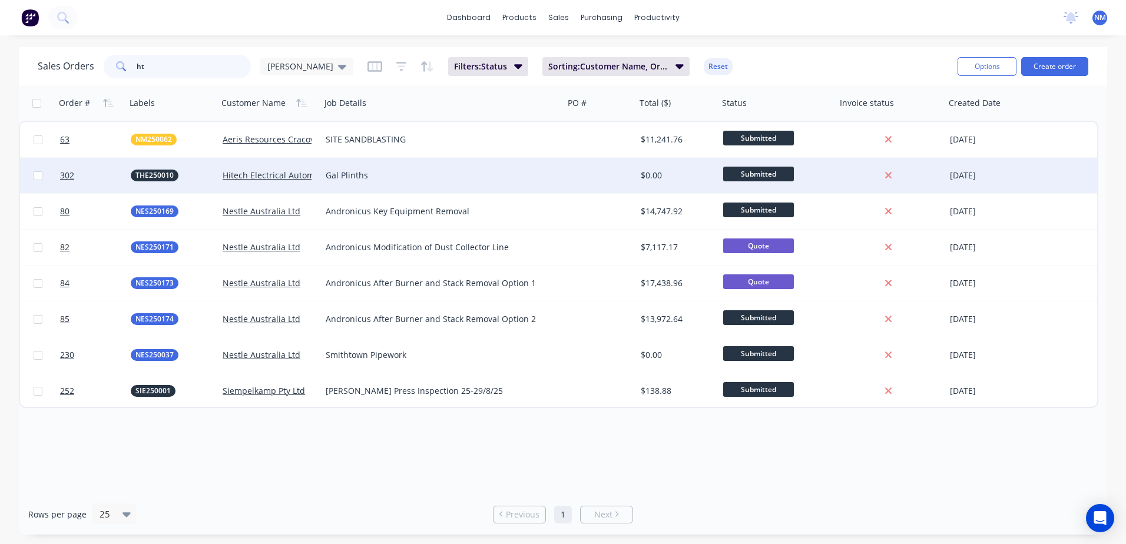
type input "ht"
click at [505, 174] on div "Gal Plinths" at bounding box center [437, 176] width 222 height 12
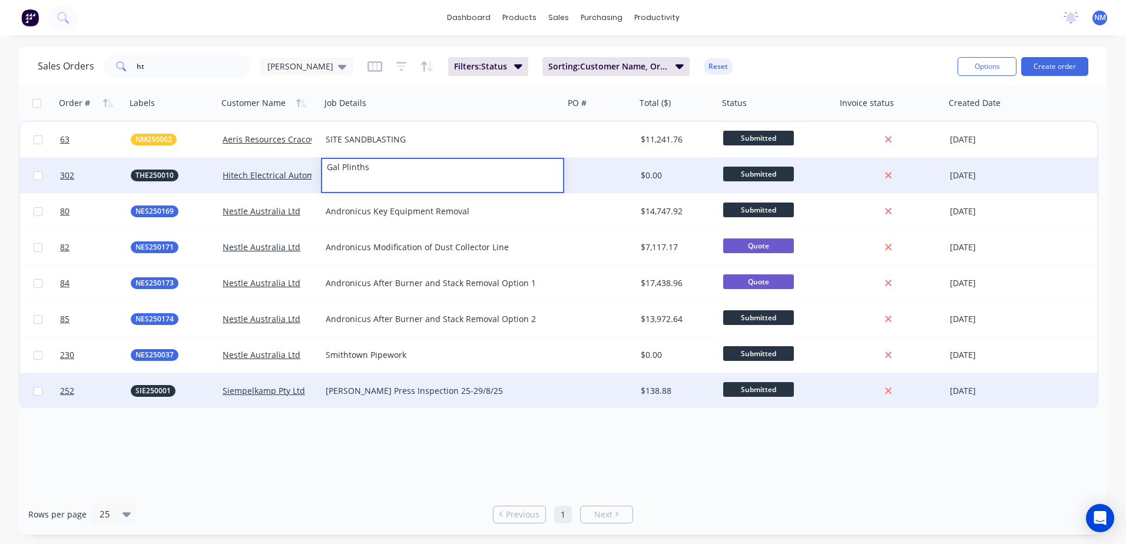
click at [580, 381] on div "63 NM250062 Aeris Resources Cracow Operations SITE SANDBLASTING $11,241.76 Subm…" at bounding box center [559, 264] width 1080 height 287
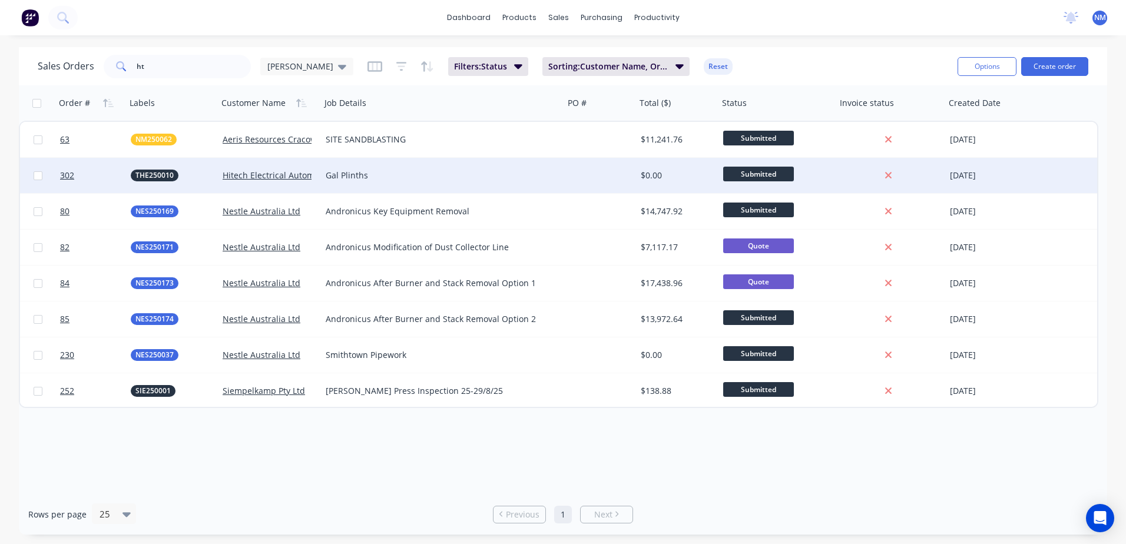
click at [372, 510] on div "Rows per page 25" at bounding box center [206, 515] width 356 height 22
click at [618, 172] on div at bounding box center [600, 175] width 72 height 35
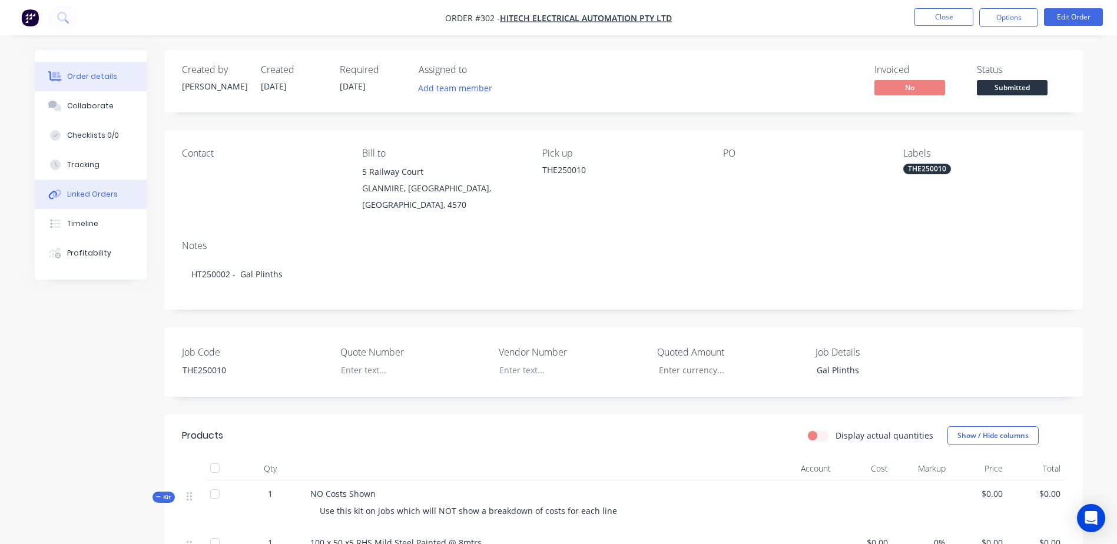
click at [121, 200] on button "Linked Orders" at bounding box center [91, 194] width 112 height 29
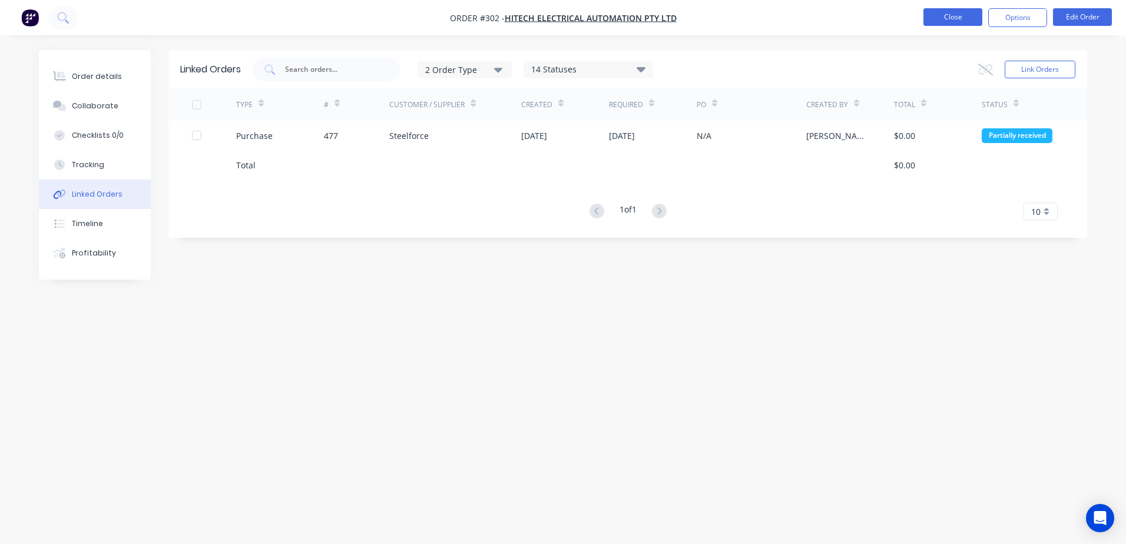
click at [954, 17] on button "Close" at bounding box center [953, 17] width 59 height 18
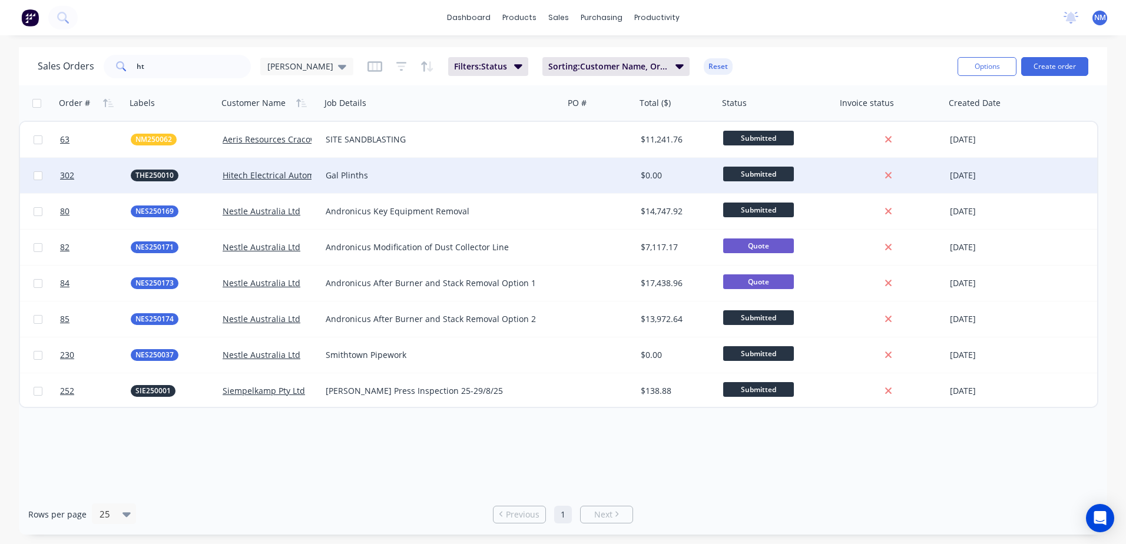
click at [564, 173] on div "Gal Plinths" at bounding box center [442, 175] width 243 height 35
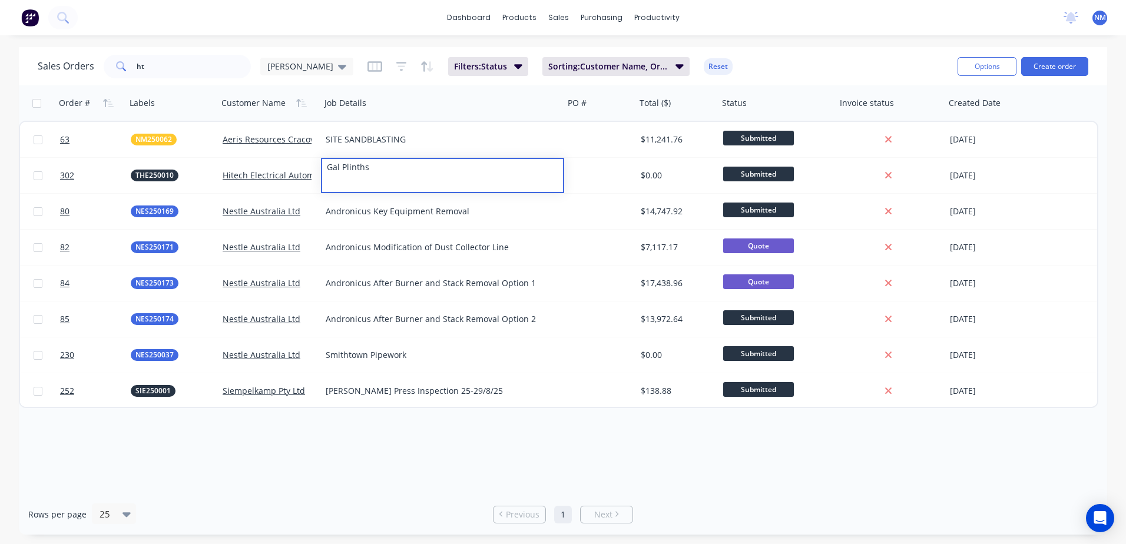
drag, startPoint x: 565, startPoint y: 475, endPoint x: 570, endPoint y: 467, distance: 9.5
click at [570, 467] on div "Order # Labels Customer Name Job Details PO # Total ($) Status Invoice status C…" at bounding box center [563, 289] width 1089 height 409
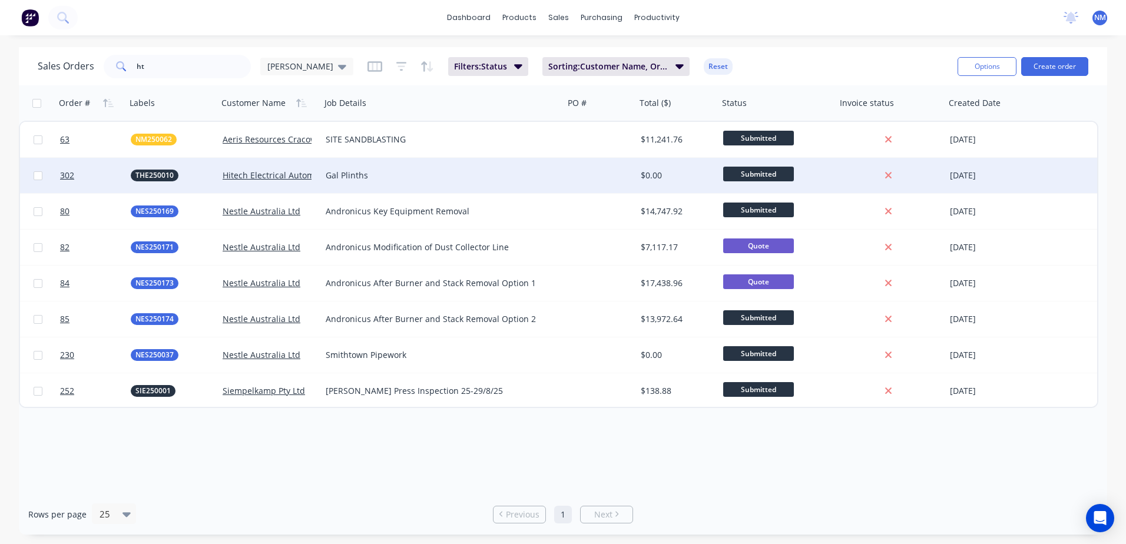
click at [826, 162] on div "Submitted" at bounding box center [778, 175] width 118 height 35
click at [557, 179] on div "Gal Plinths" at bounding box center [443, 176] width 234 height 12
click at [332, 473] on div "Order # Labels Customer Name Job Details PO # Total ($) Status Invoice status C…" at bounding box center [563, 289] width 1089 height 409
click at [425, 175] on div "Gal Plinths" at bounding box center [437, 176] width 222 height 12
click at [272, 475] on div "Order # Labels Customer Name Job Details PO # Total ($) Status Invoice status C…" at bounding box center [563, 289] width 1089 height 409
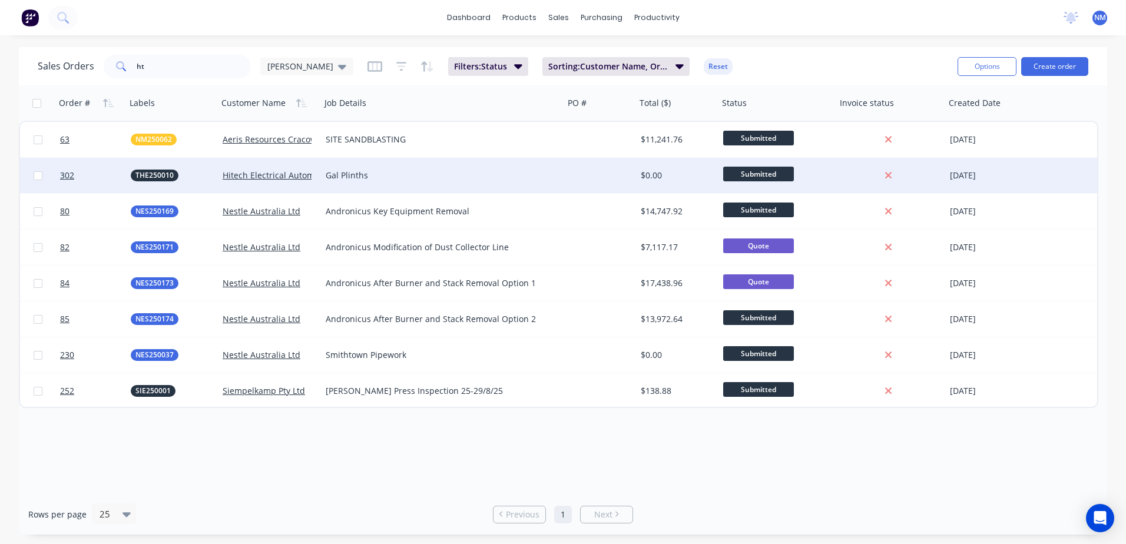
click at [554, 169] on div "Gal Plinths" at bounding box center [442, 175] width 243 height 35
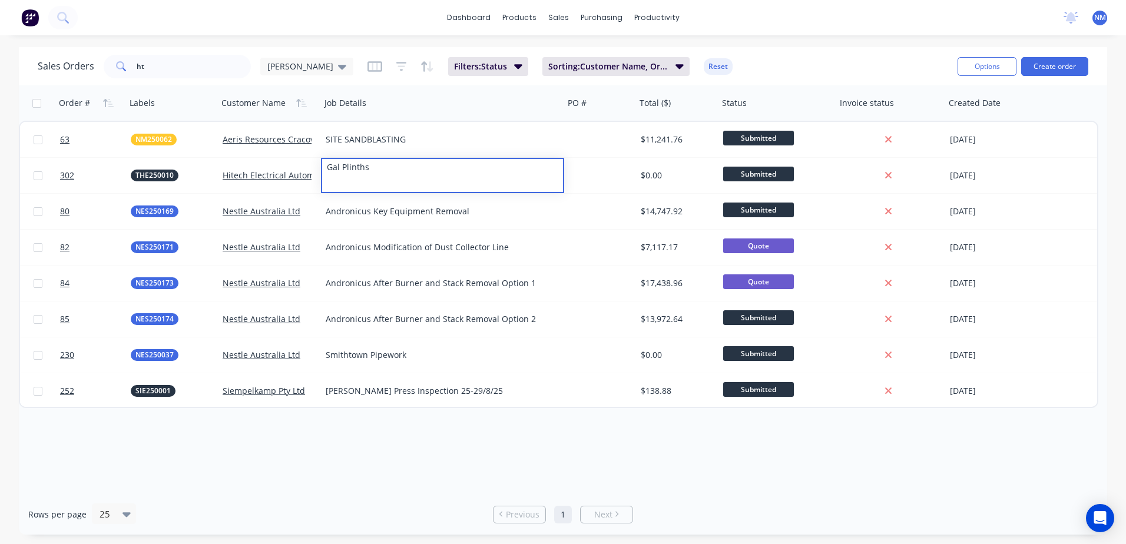
click at [325, 493] on div "Order # Labels Customer Name Job Details PO # Total ($) Status Invoice status C…" at bounding box center [563, 289] width 1089 height 409
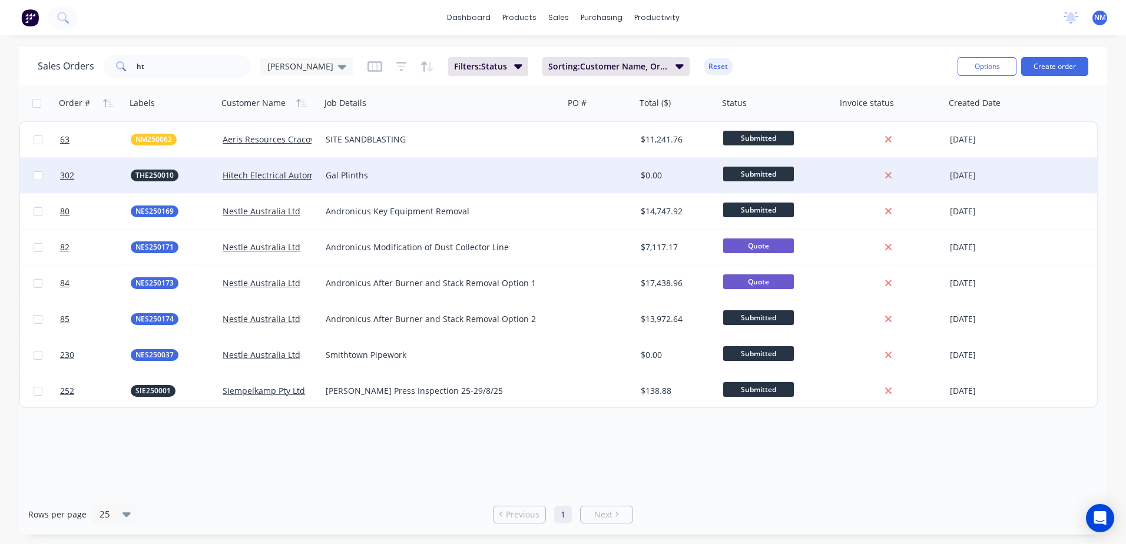
click at [195, 174] on div "THE250010" at bounding box center [170, 176] width 78 height 12
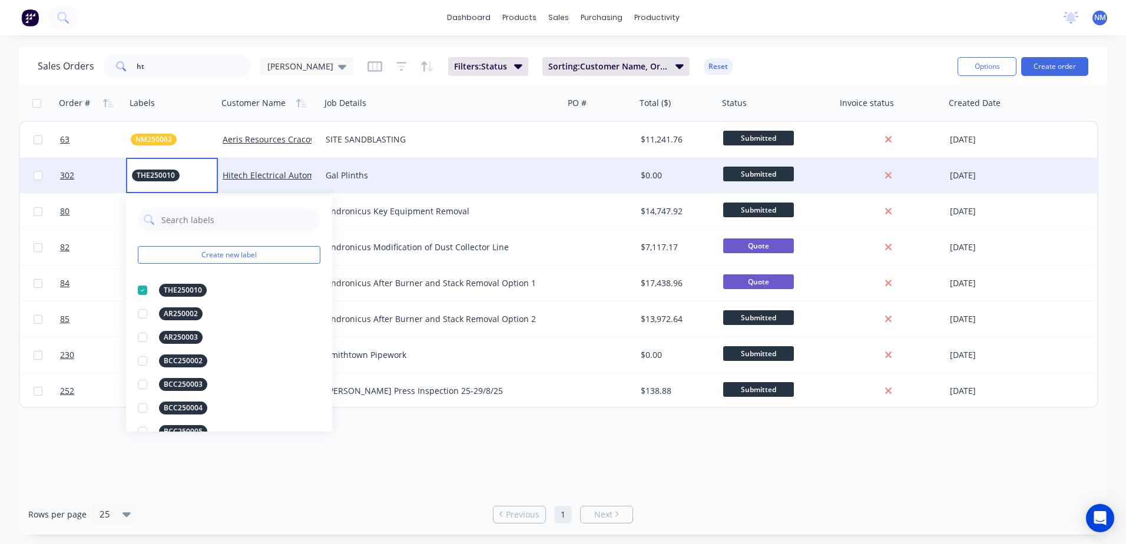
click at [487, 178] on div "Gal Plinths" at bounding box center [437, 176] width 222 height 12
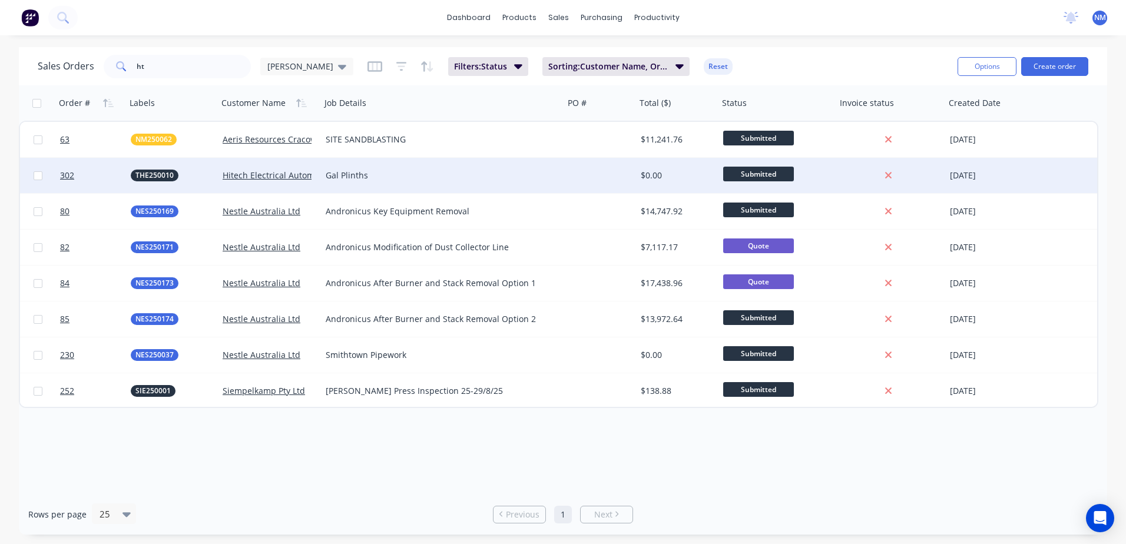
click at [576, 177] on div at bounding box center [600, 175] width 72 height 35
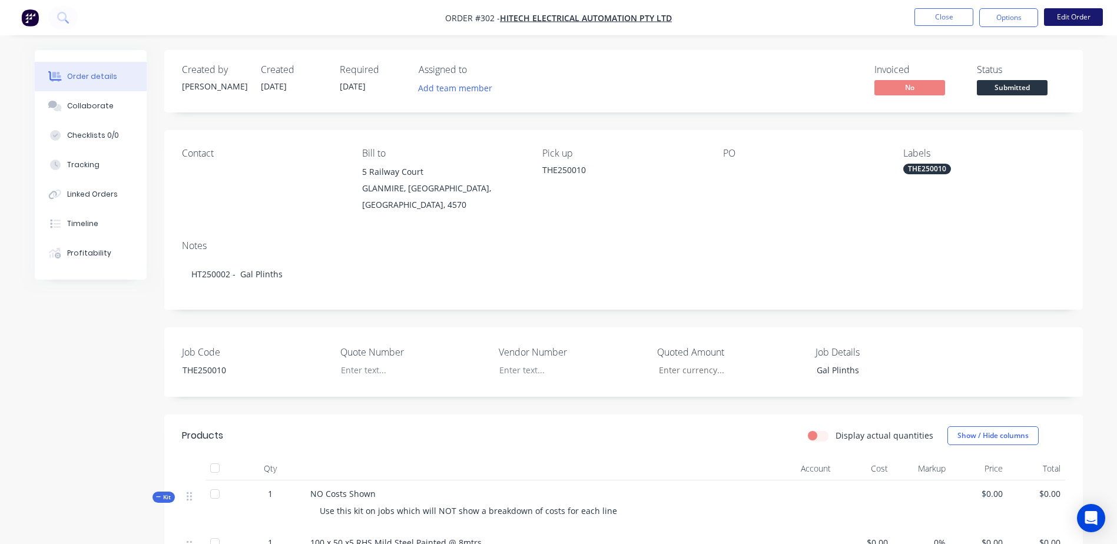
click at [1076, 18] on button "Edit Order" at bounding box center [1073, 17] width 59 height 18
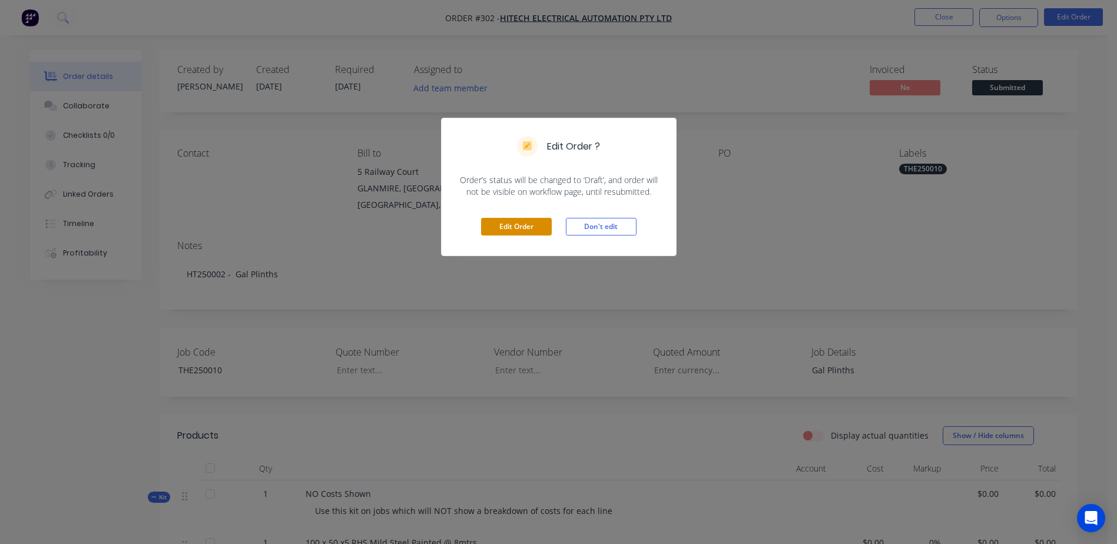
click at [512, 233] on button "Edit Order" at bounding box center [516, 227] width 71 height 18
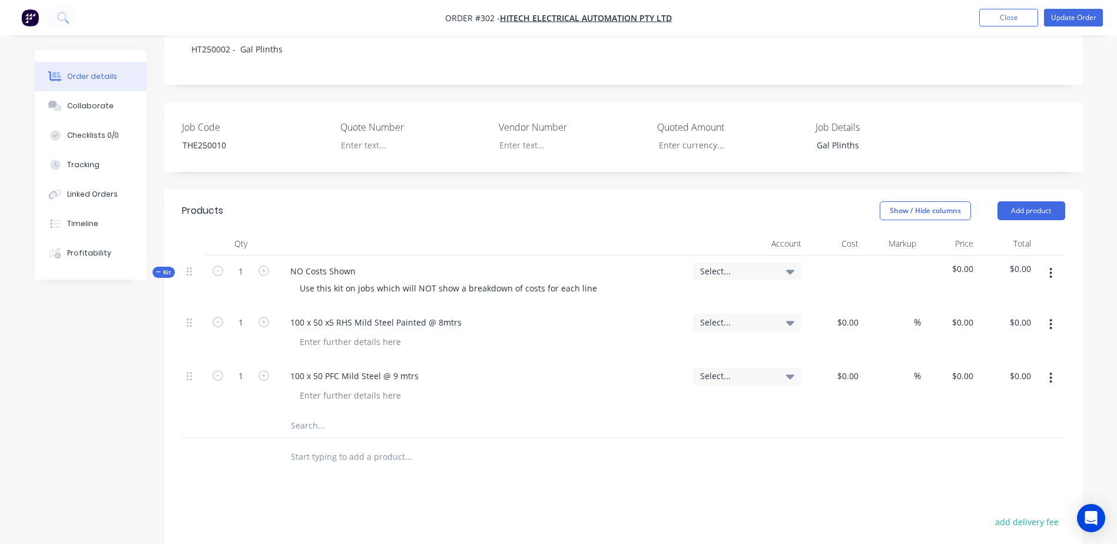
scroll to position [295, 0]
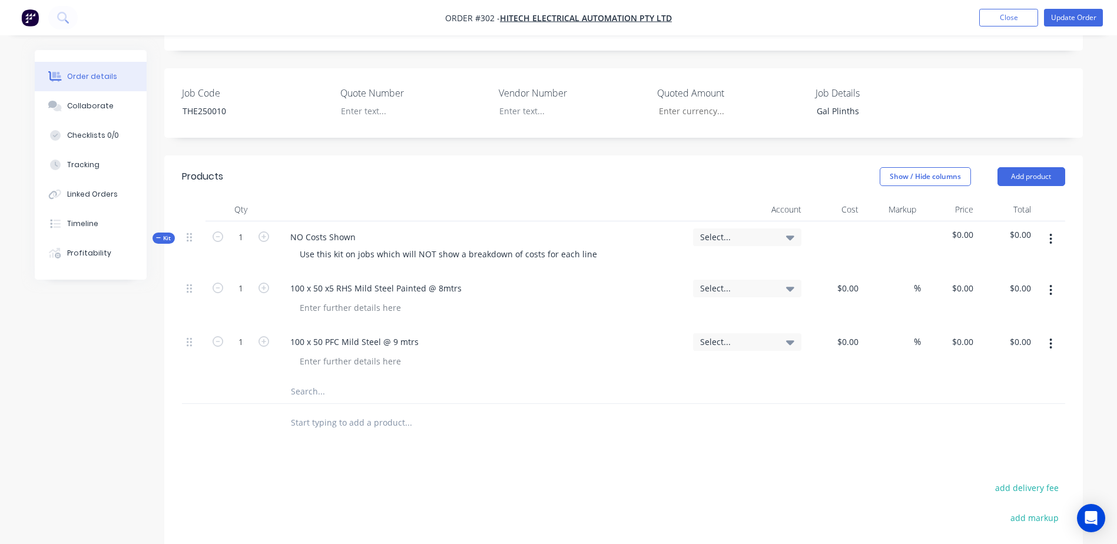
click at [305, 380] on input "text" at bounding box center [408, 392] width 236 height 24
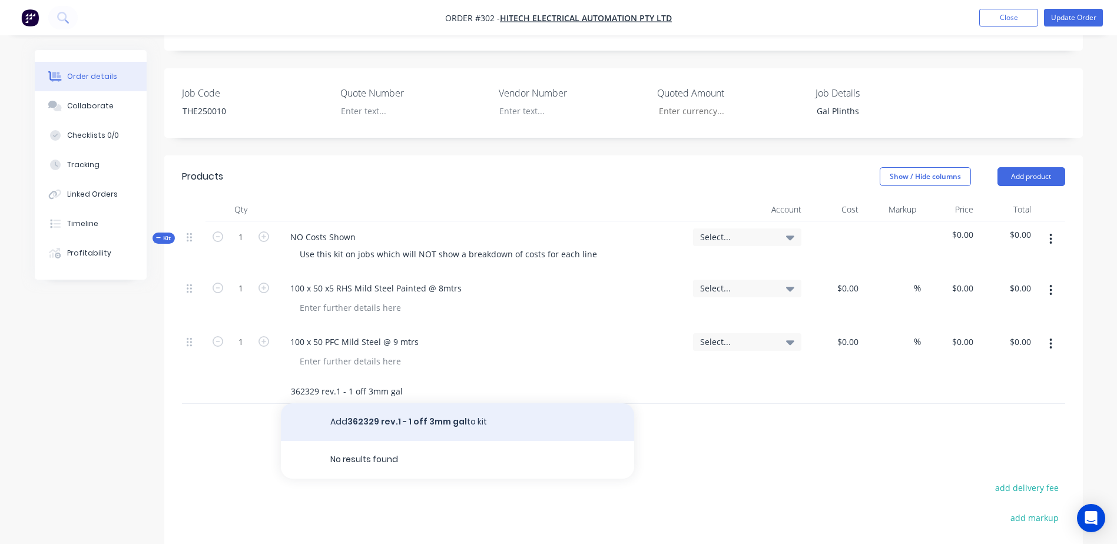
type input "362329 rev.1 - 1 off 3mm gal"
click at [374, 403] on button "Add 362329 rev.1 - 1 off 3mm gal to kit" at bounding box center [457, 422] width 353 height 38
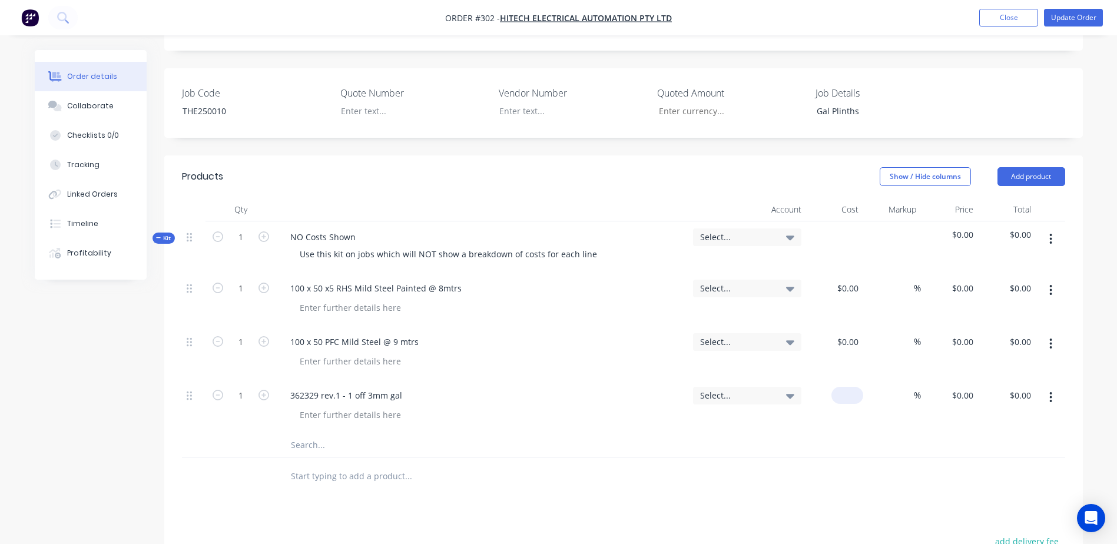
click at [859, 387] on input at bounding box center [849, 395] width 27 height 17
type input "$98.87"
click at [311, 434] on input "text" at bounding box center [408, 446] width 236 height 24
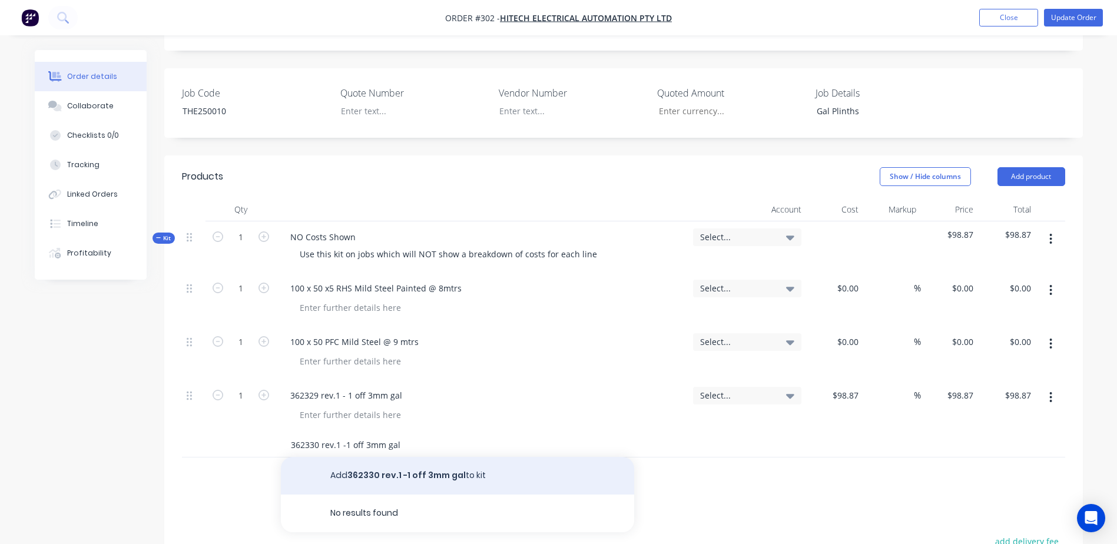
type input "362330 rev.1 -1 off 3mm gal"
click at [363, 457] on button "Add 362330 rev.1 -1 off 3mm gal to kit" at bounding box center [457, 476] width 353 height 38
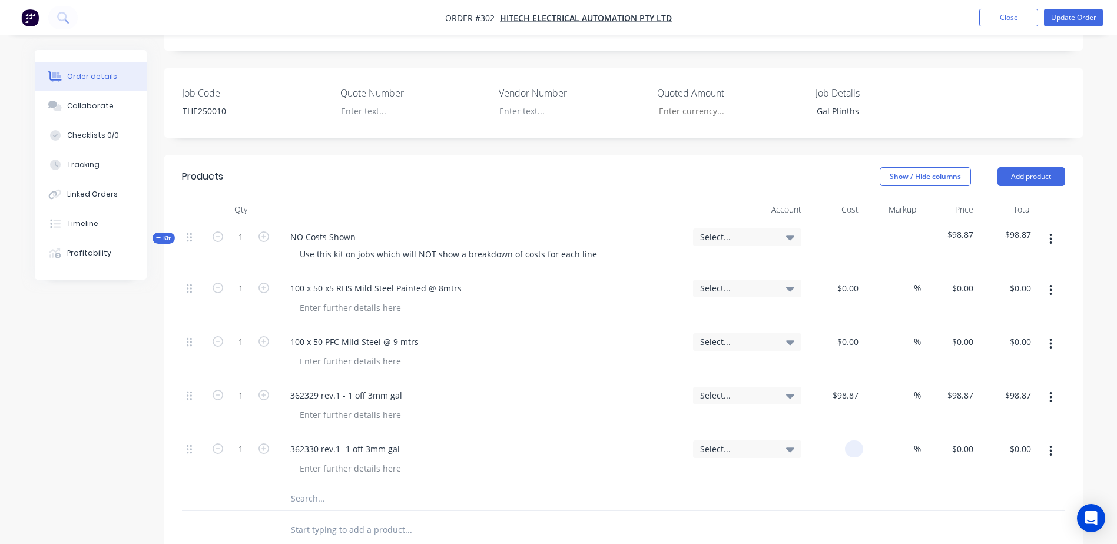
click at [856, 441] on input at bounding box center [857, 449] width 14 height 17
type input "$111.26"
click at [331, 453] on div "1 100 x 50 x5 RHS Mild Steel Painted @ 8mtrs Select... $0.00 $0.00 % $0.00 $0.0…" at bounding box center [624, 392] width 884 height 239
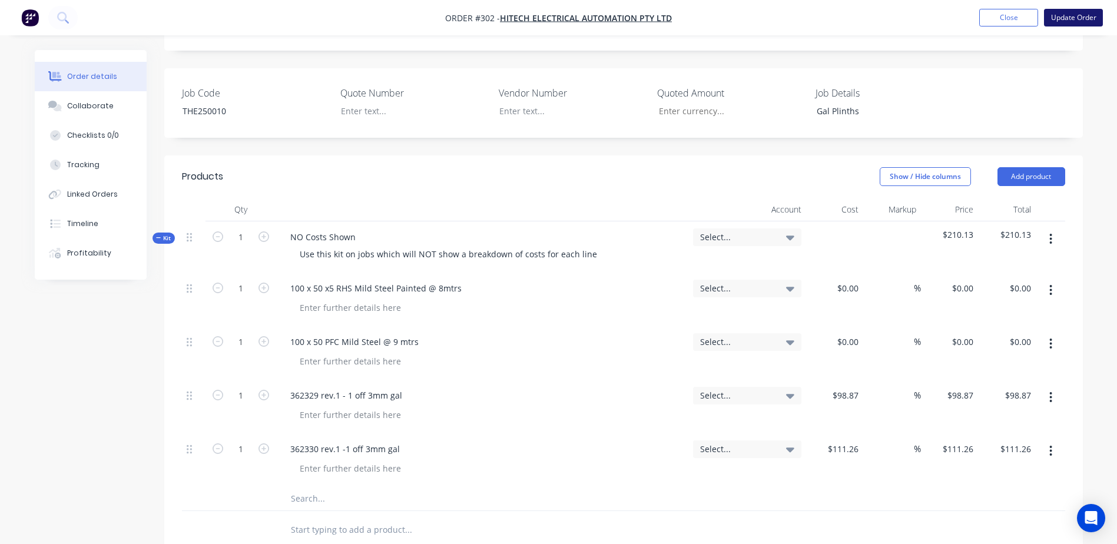
click at [1078, 17] on button "Update Order" at bounding box center [1073, 18] width 59 height 18
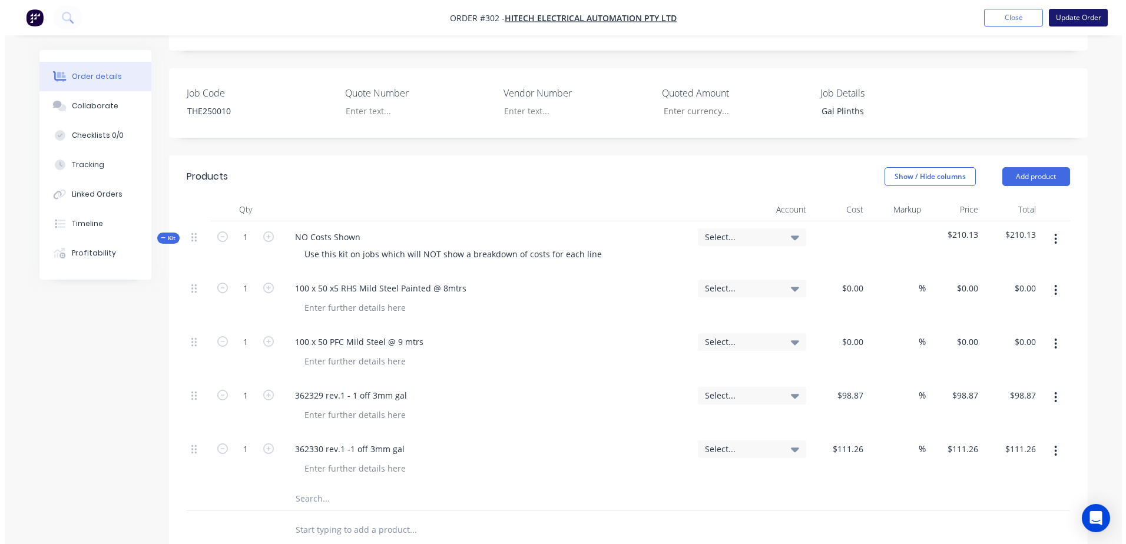
scroll to position [0, 0]
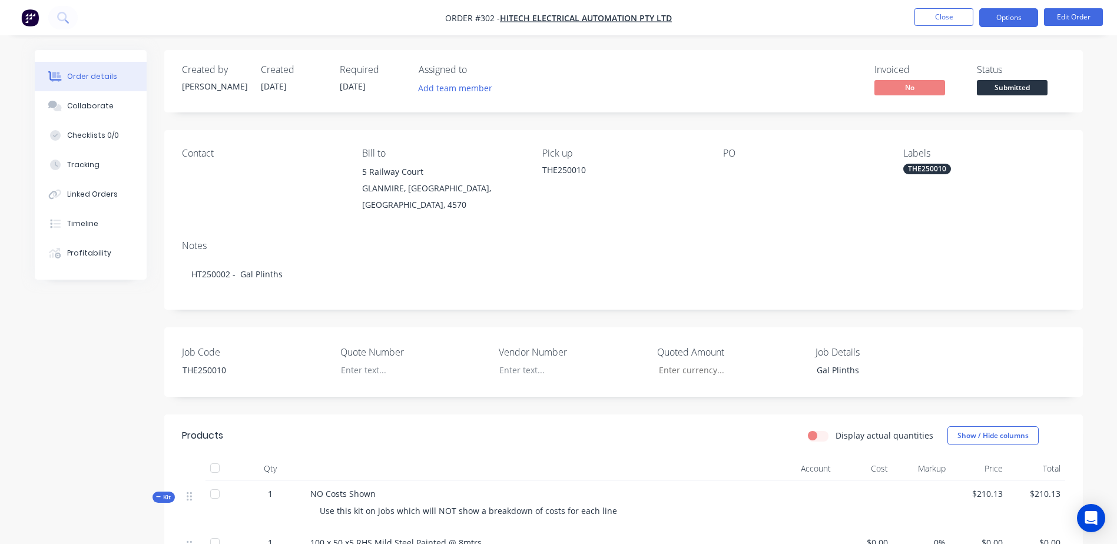
click at [1023, 11] on button "Options" at bounding box center [1009, 17] width 59 height 19
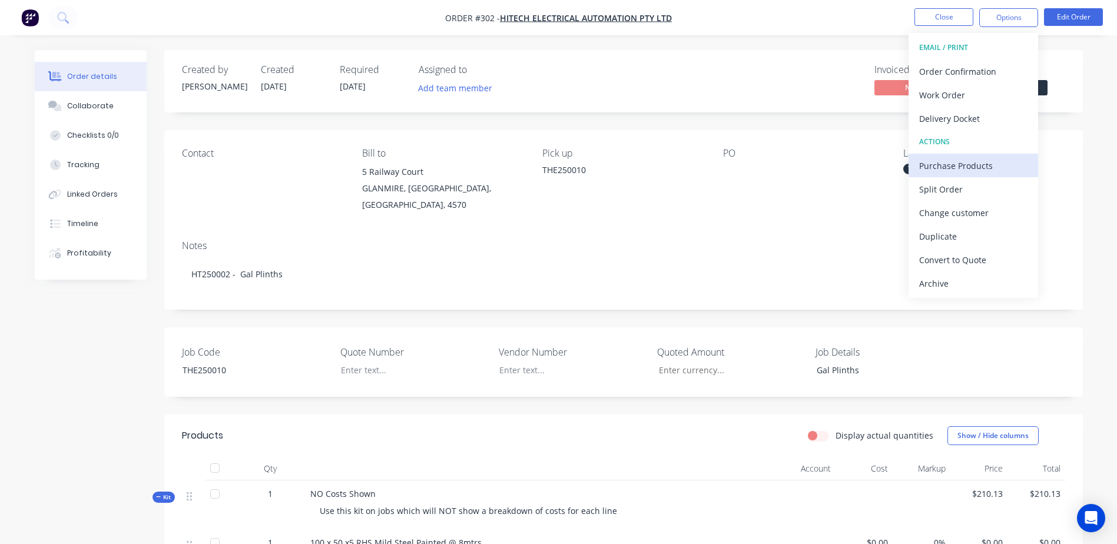
click at [995, 167] on div "Purchase Products" at bounding box center [974, 165] width 108 height 17
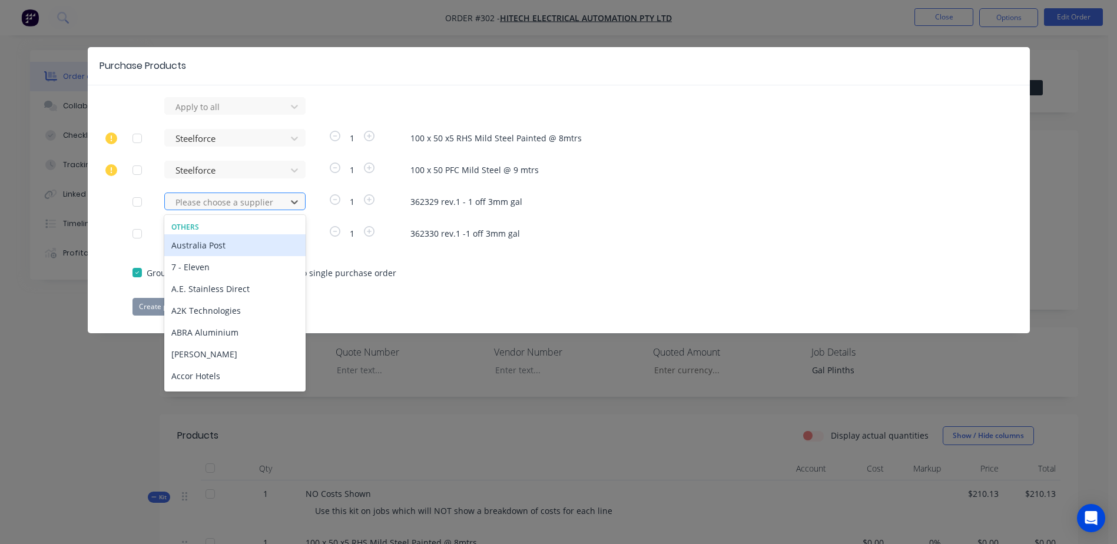
click at [214, 204] on div at bounding box center [227, 202] width 106 height 15
type input "morg"
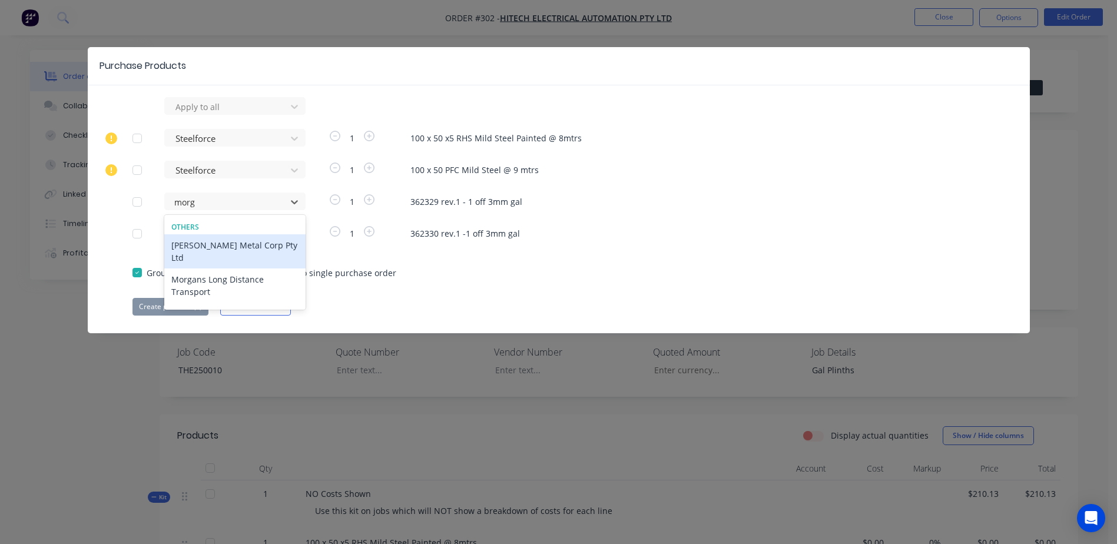
click at [269, 252] on div "[PERSON_NAME] Metal Corp Pty Ltd" at bounding box center [234, 251] width 141 height 34
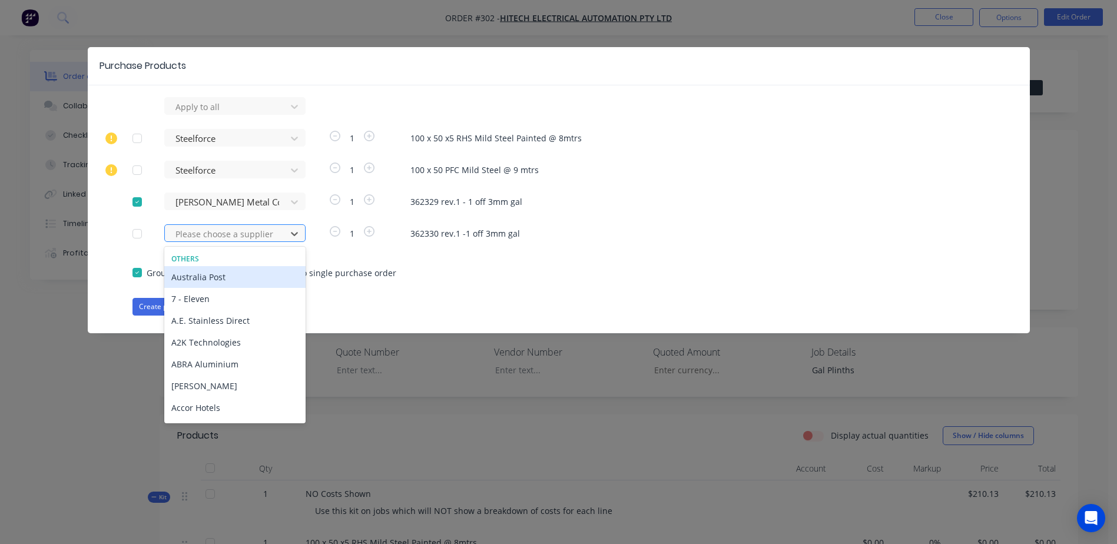
click at [206, 226] on div "Please choose a supplier" at bounding box center [227, 234] width 113 height 18
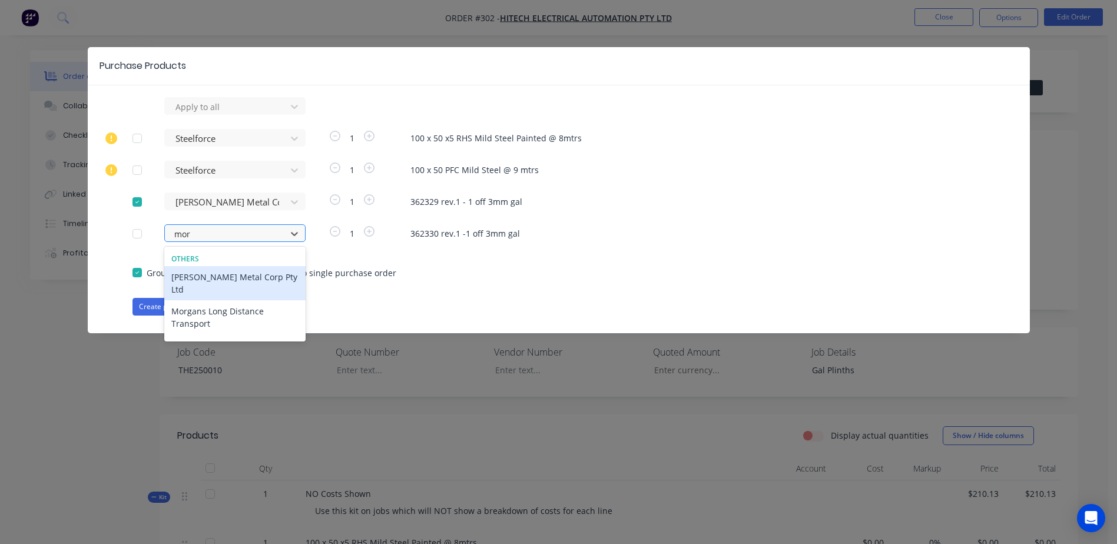
type input "morg"
click at [220, 274] on div "[PERSON_NAME] Metal Corp Pty Ltd" at bounding box center [234, 283] width 141 height 34
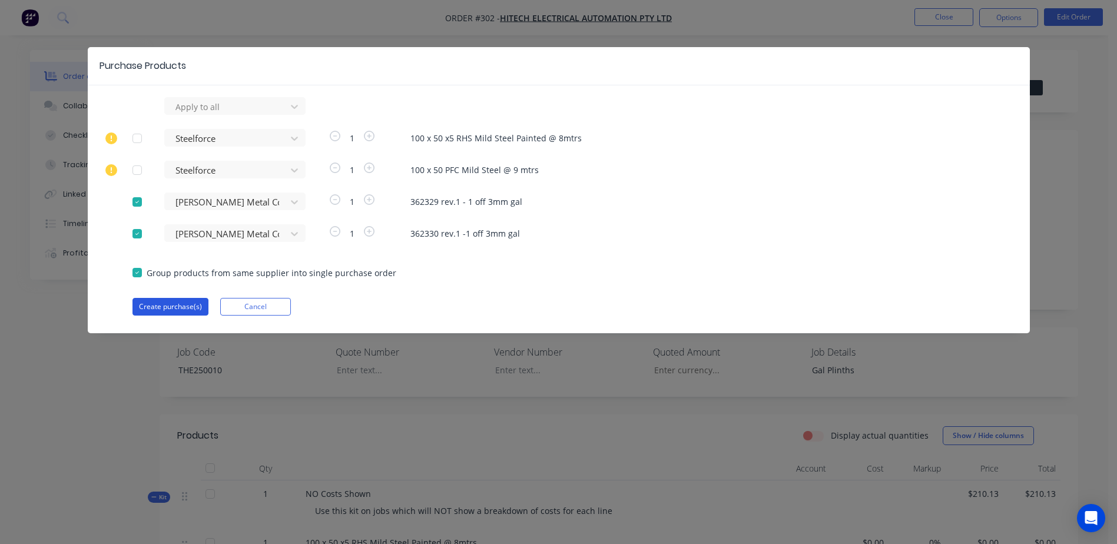
click at [155, 302] on button "Create purchase(s)" at bounding box center [171, 307] width 76 height 18
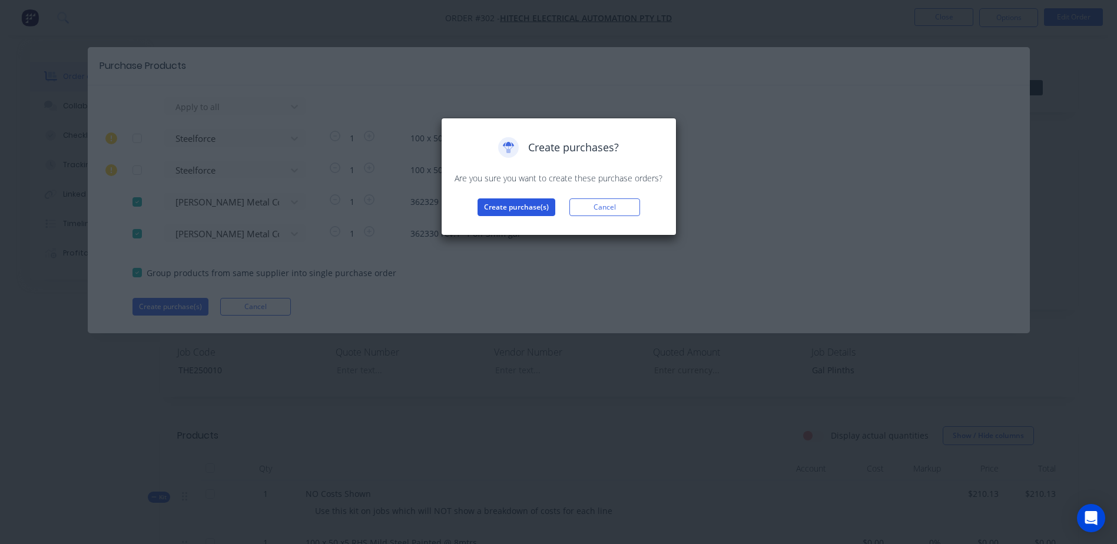
click at [517, 211] on button "Create purchase(s)" at bounding box center [517, 208] width 78 height 18
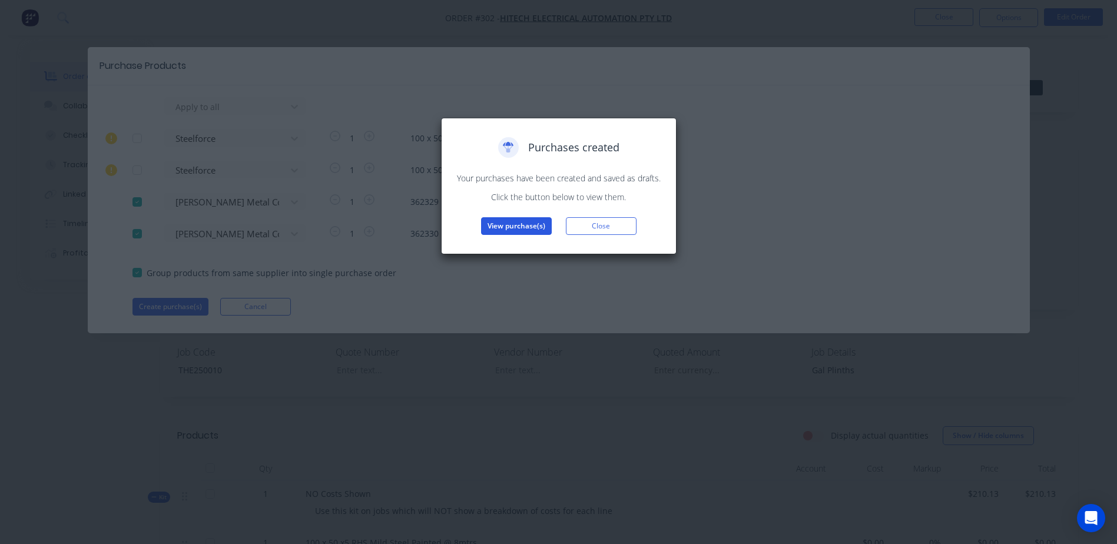
click at [511, 229] on button "View purchase(s)" at bounding box center [516, 226] width 71 height 18
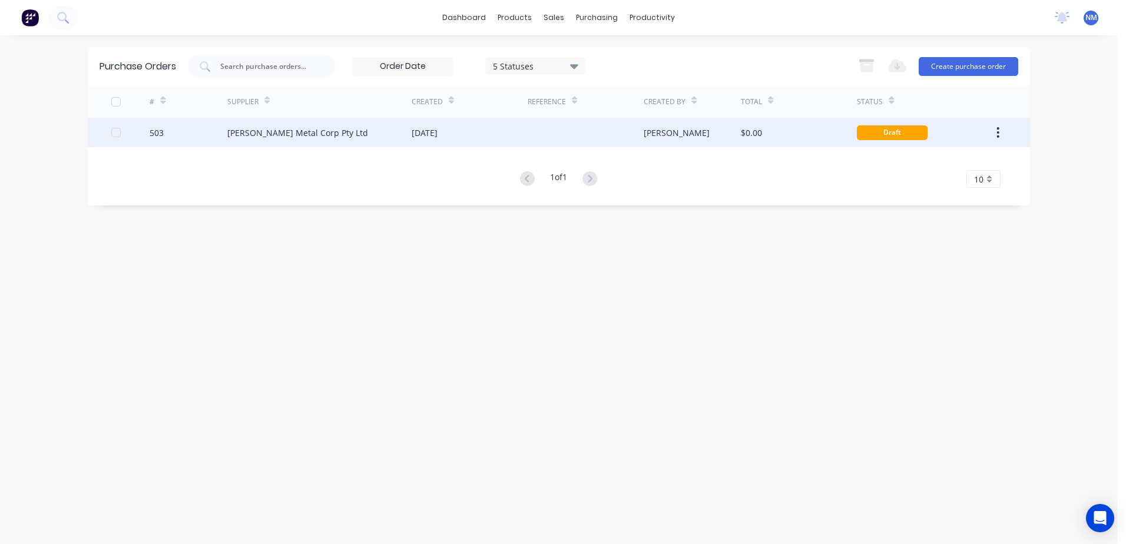
click at [810, 133] on div "$0.00" at bounding box center [799, 132] width 116 height 29
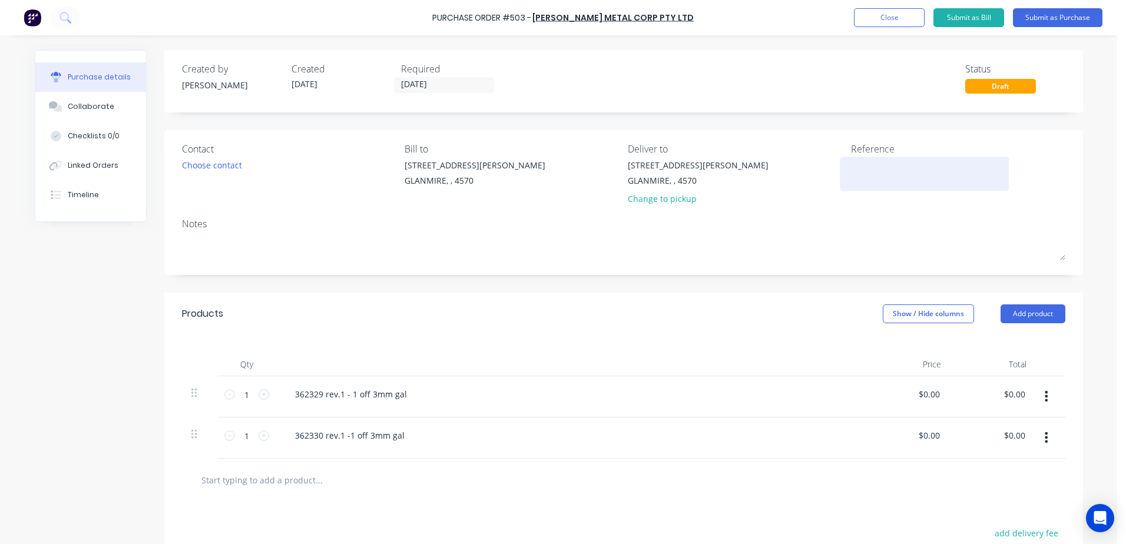
click at [864, 173] on textarea at bounding box center [924, 172] width 147 height 27
type textarea "x"
type textarea "T"
type textarea "x"
type textarea "TH"
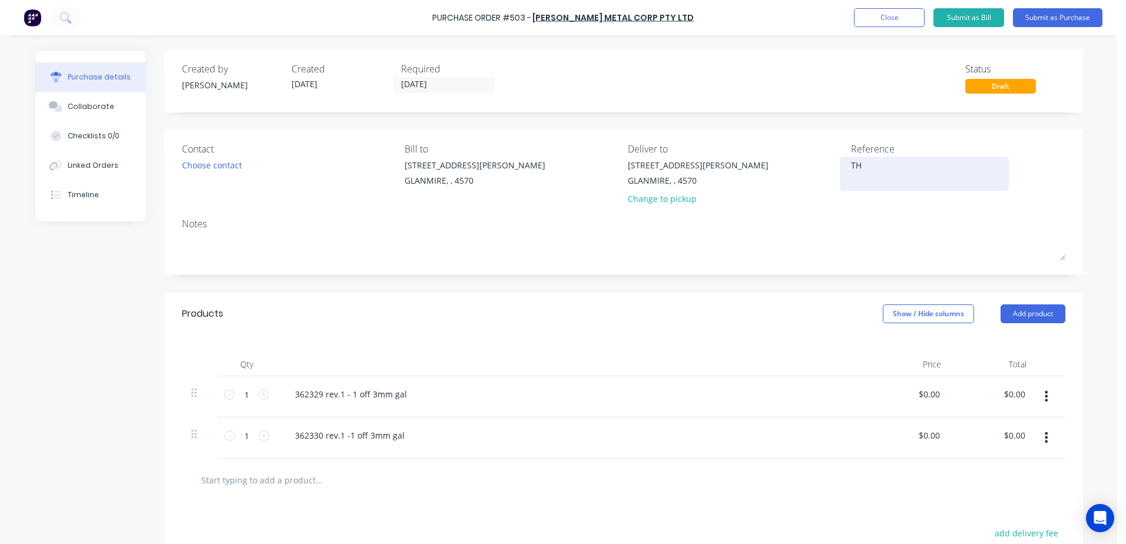
type textarea "x"
type textarea "THE"
type textarea "x"
type textarea "THE2"
type textarea "x"
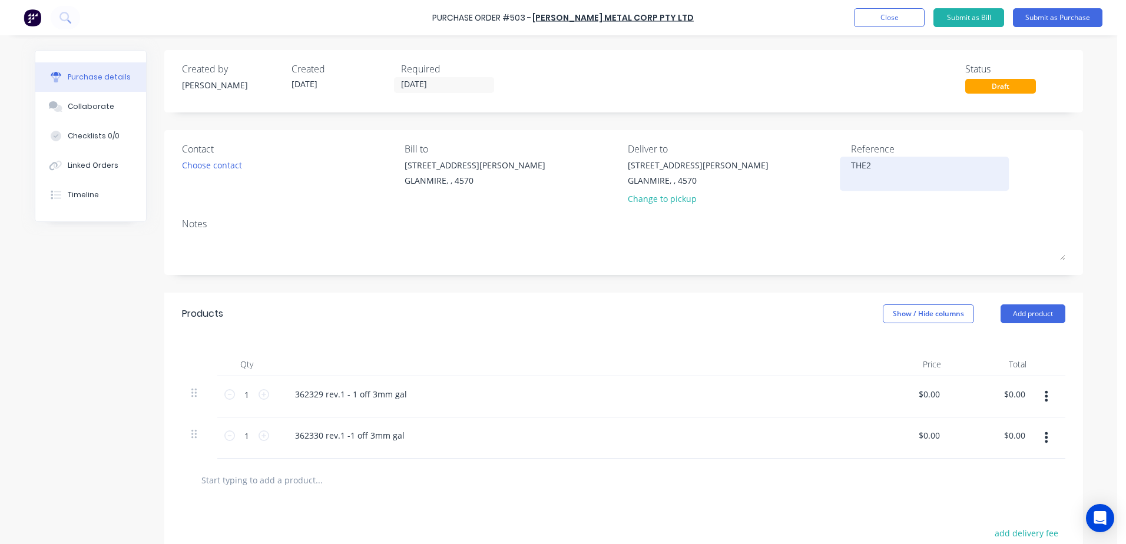
type textarea "THE25"
type textarea "x"
type textarea "THE250"
type textarea "x"
type textarea "THE2500"
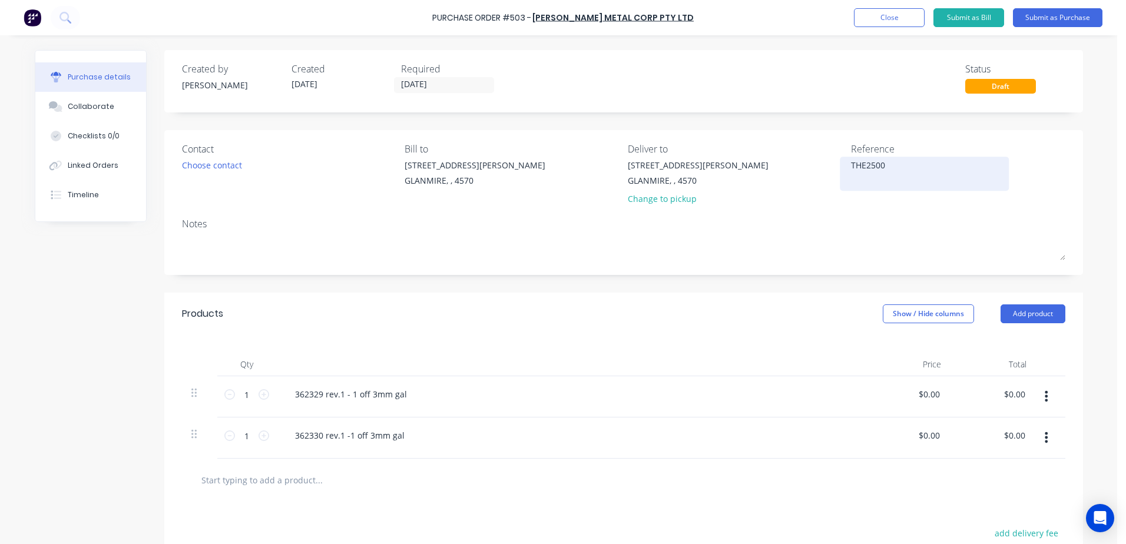
type textarea "x"
type textarea "THE25001"
type textarea "x"
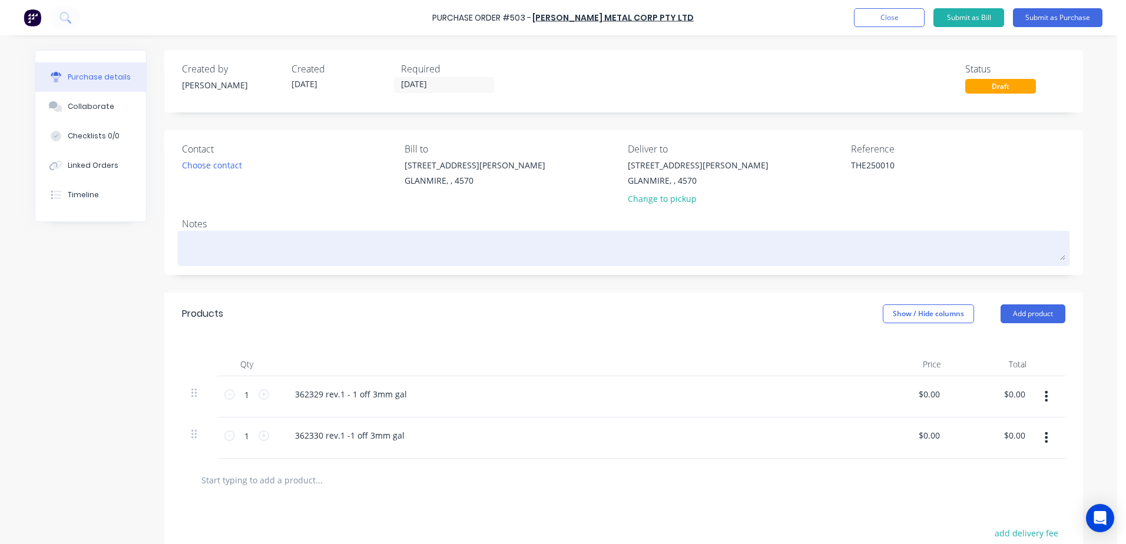
type textarea "THE250010"
type textarea "x"
type textarea "THE250010"
click at [193, 246] on textarea at bounding box center [624, 247] width 884 height 27
type textarea "x"
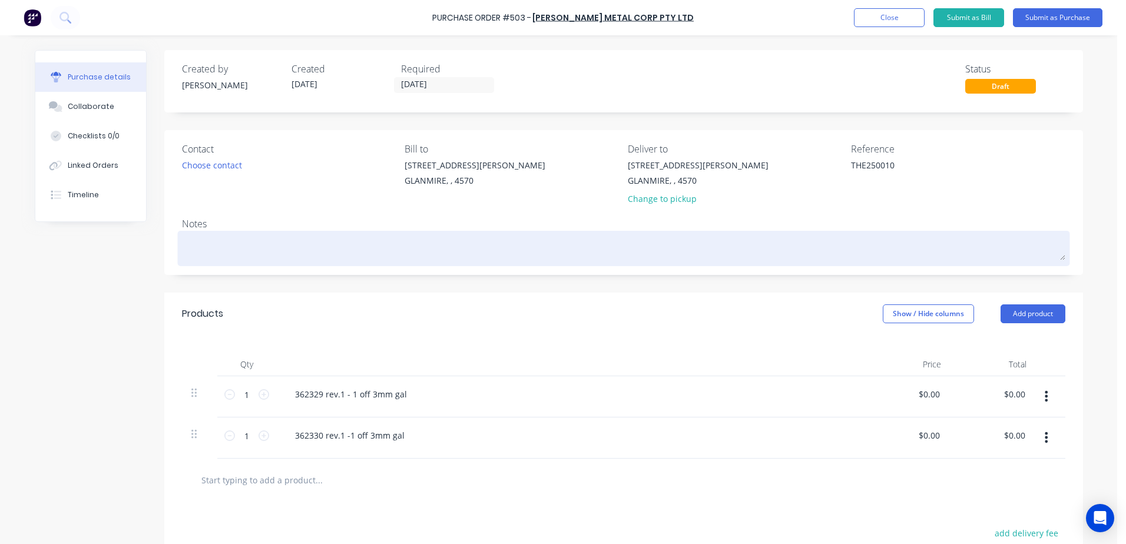
type textarea "R"
type textarea "x"
type textarea "T"
type textarea "x"
type textarea "TH"
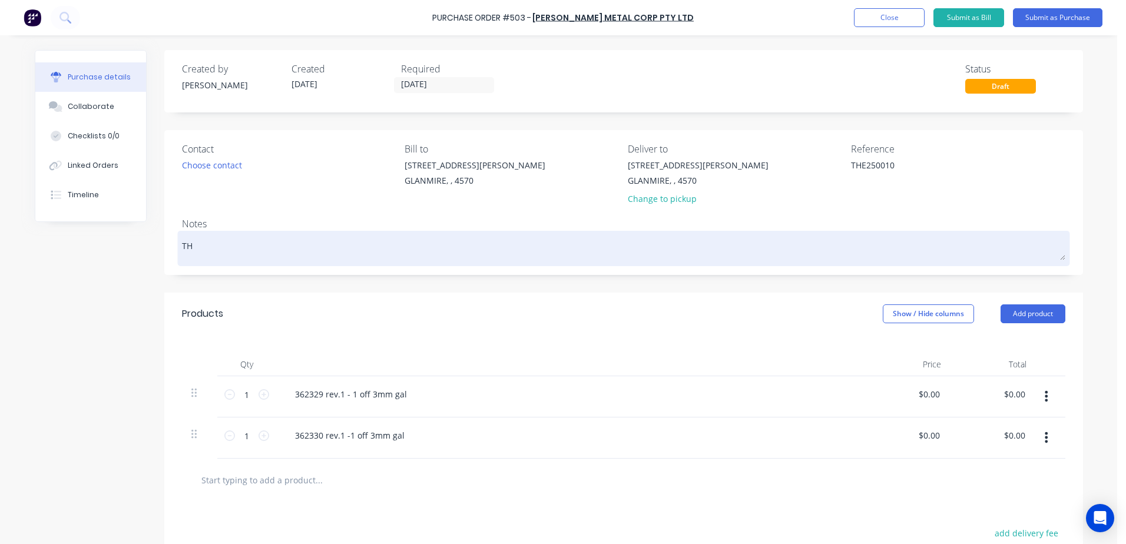
type textarea "x"
type textarea "THe"
type textarea "x"
type textarea "TH"
type textarea "x"
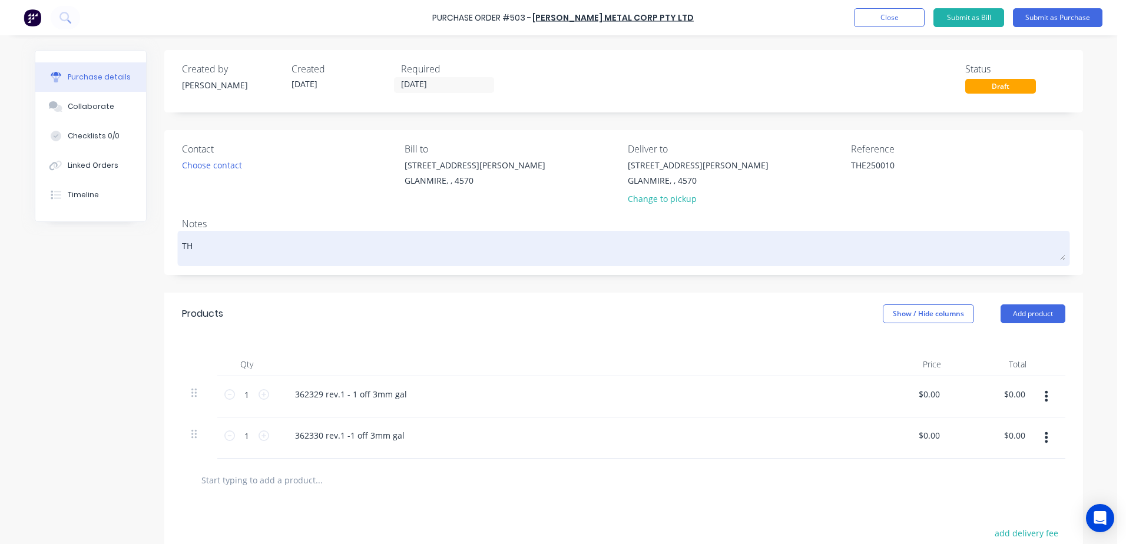
type textarea "THE"
type textarea "x"
type textarea "THE2"
type textarea "x"
type textarea "THE25"
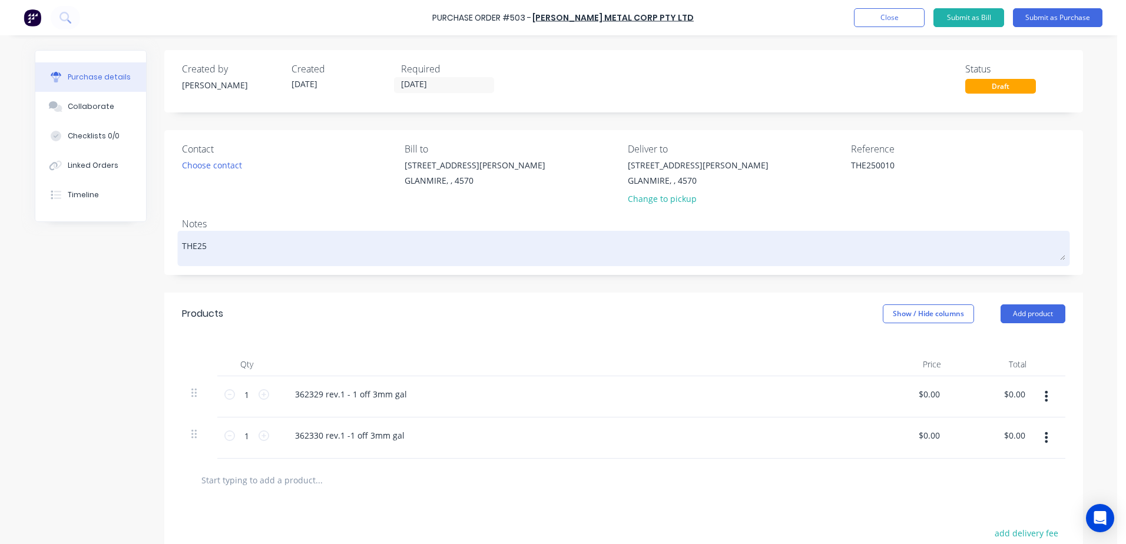
type textarea "x"
type textarea "THE250"
type textarea "x"
type textarea "THE2500"
type textarea "x"
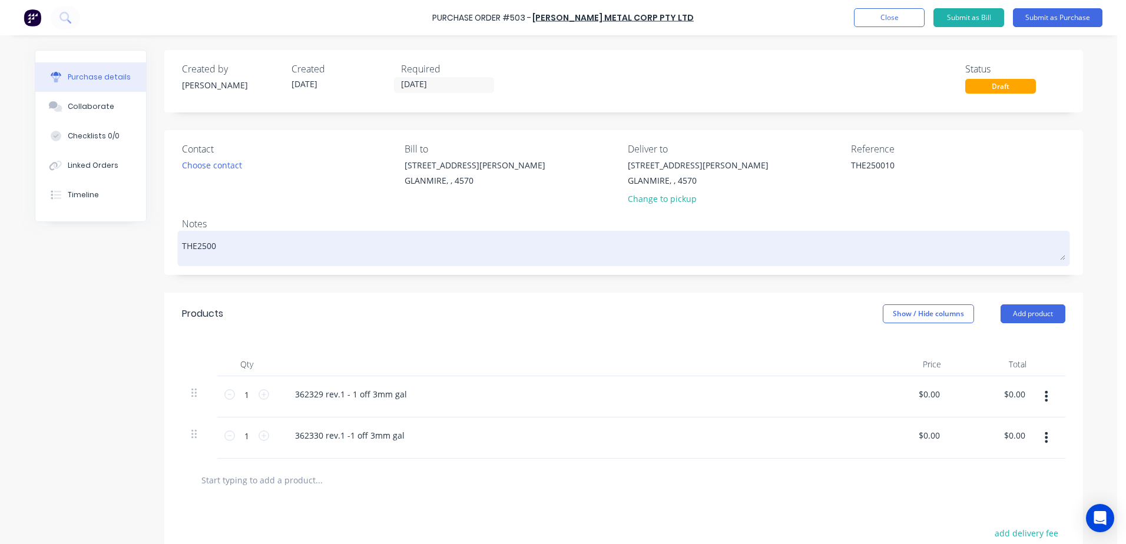
type textarea "THE25001"
type textarea "x"
type textarea "THE250010"
type textarea "x"
type textarea "THE250010"
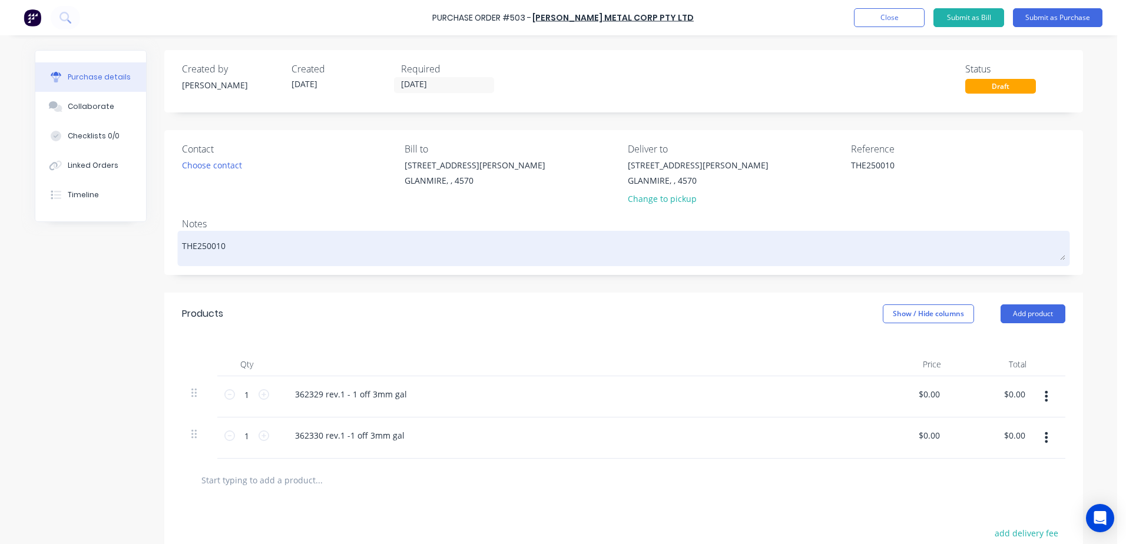
type textarea "x"
type textarea "THE250010 -"
type textarea "x"
type textarea "THE250010 -"
type textarea "x"
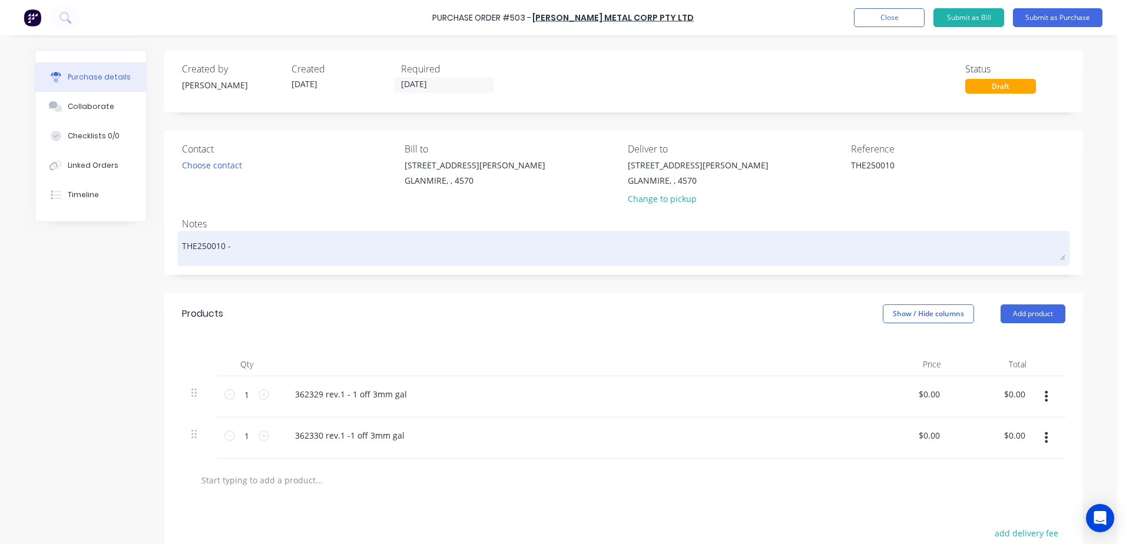
type textarea "THE250010 -"
type textarea "x"
type textarea "THE250010 - d"
type textarea "x"
type textarea "THE250010 - da"
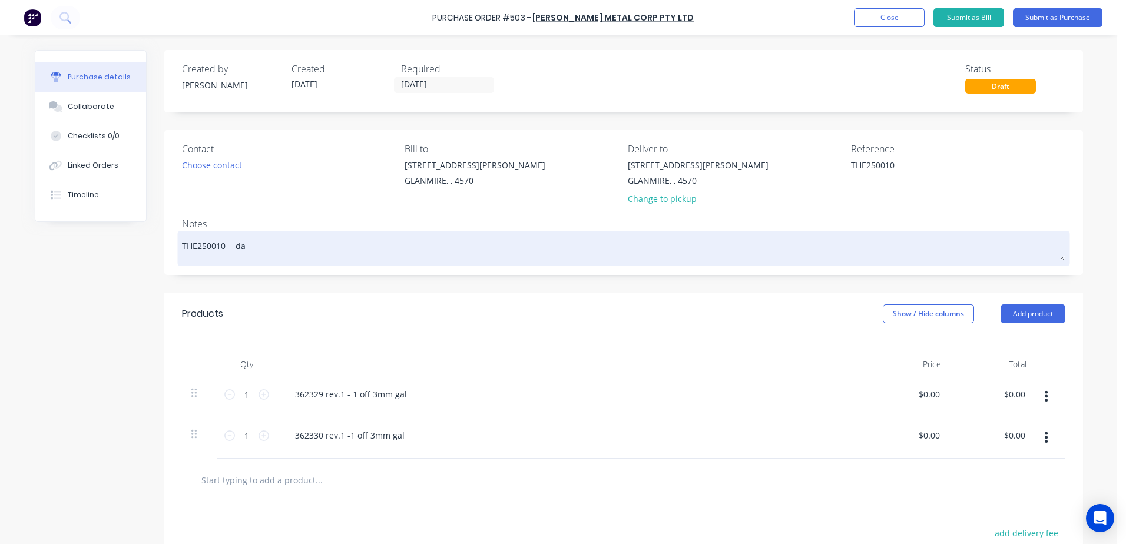
type textarea "x"
type textarea "THE250010 - dar"
type textarea "x"
type textarea "THE250010 - darr"
type textarea "x"
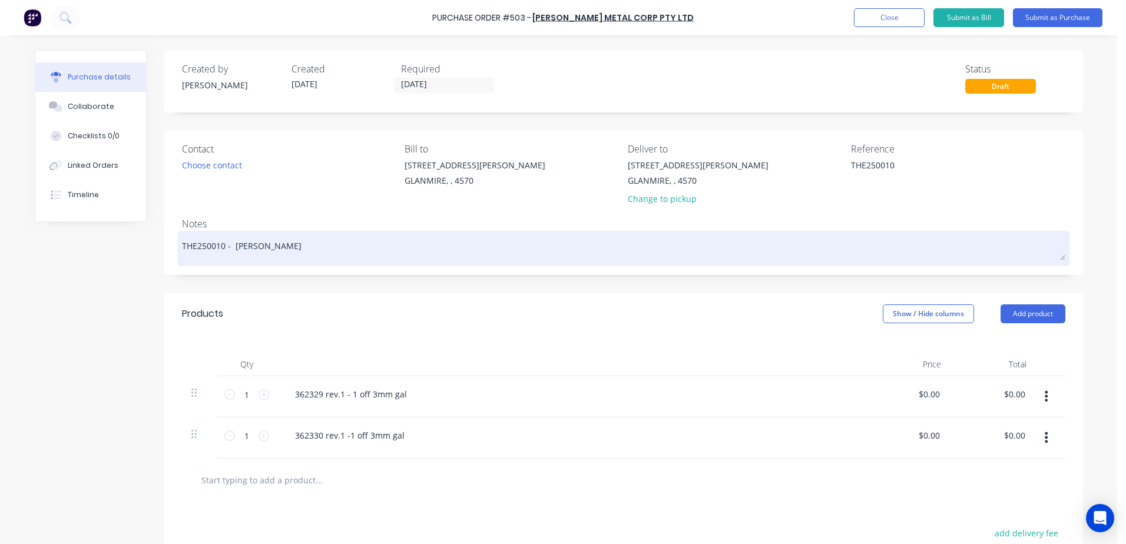
type textarea "THE250010 - darre"
type textarea "x"
type textarea "THE250010 - darren"
type textarea "x"
type textarea "THE250010 - darren"
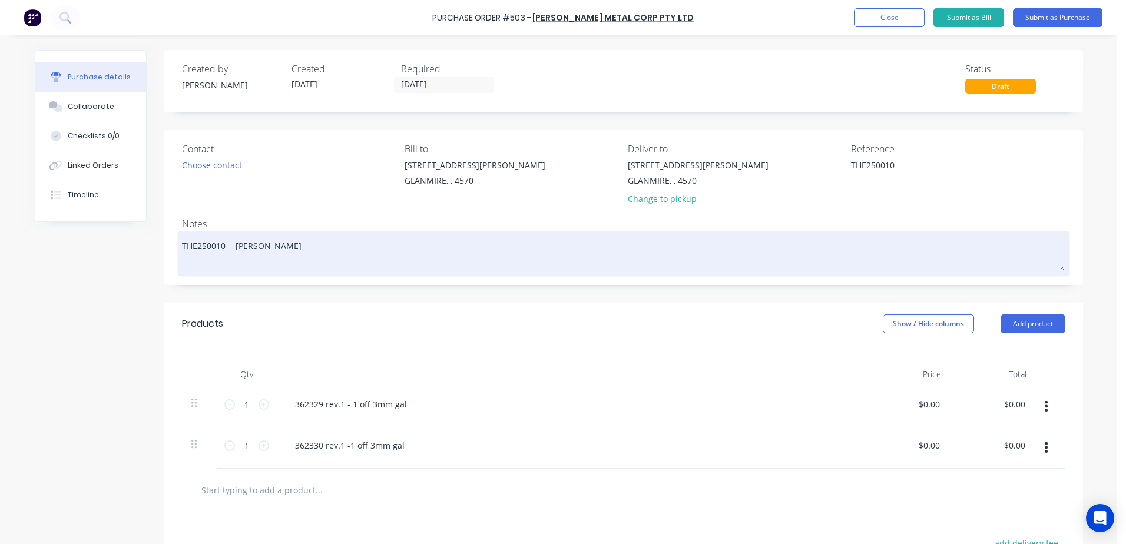
type textarea "x"
type textarea "THE250010 - darren Q"
type textarea "x"
type textarea "THE250010 - darren Qu"
type textarea "x"
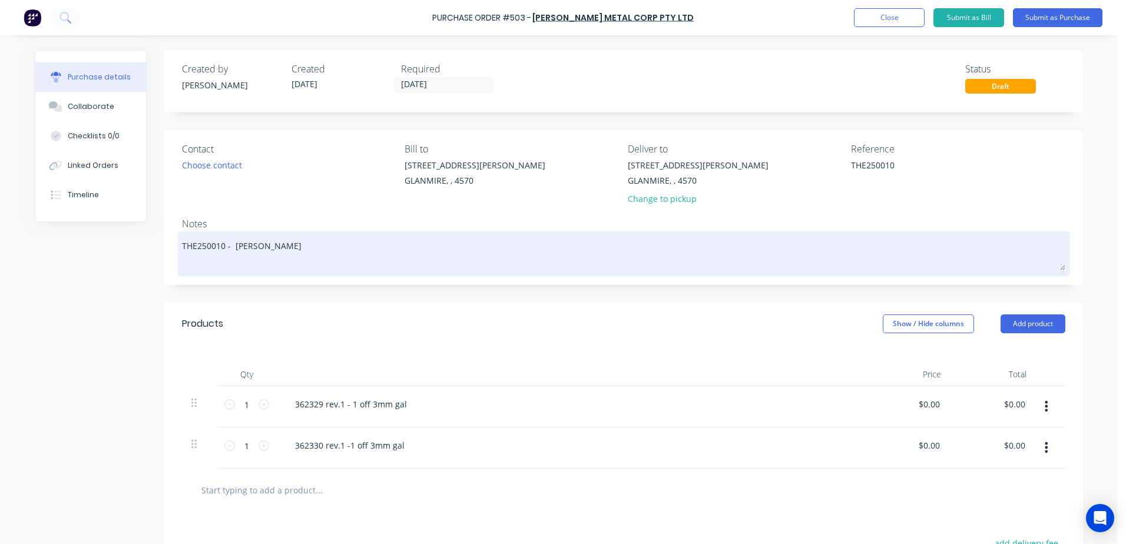
type textarea "THE250010 - darren Quo"
type textarea "x"
type textarea "THE250010 - darren Quot"
type textarea "x"
type textarea "THE250010 - darren Quote"
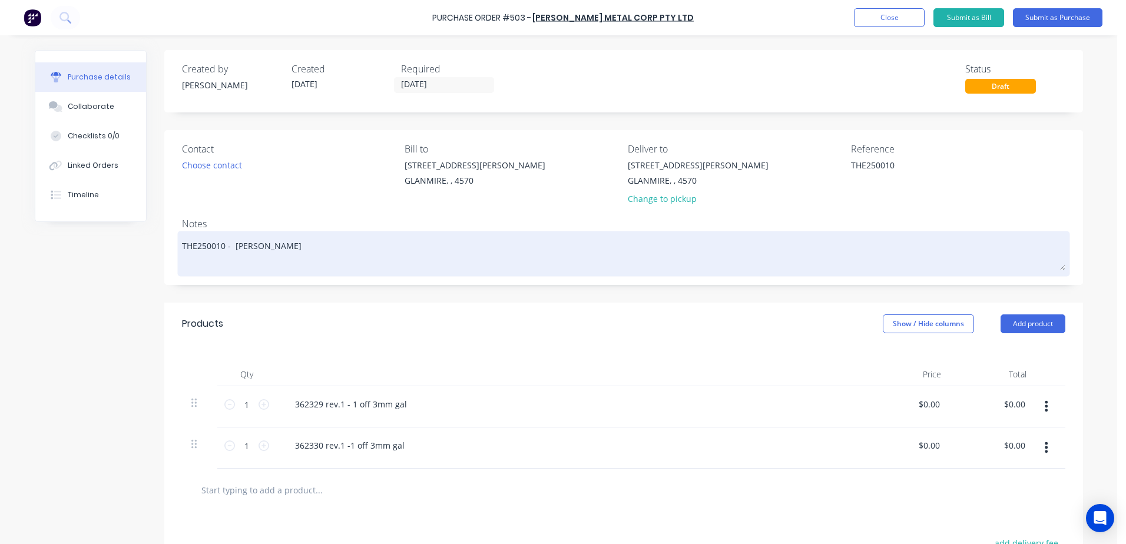
type textarea "x"
type textarea "THE250010 - darren Quote"
type textarea "x"
type textarea "THE250010 - darren Quote -"
type textarea "x"
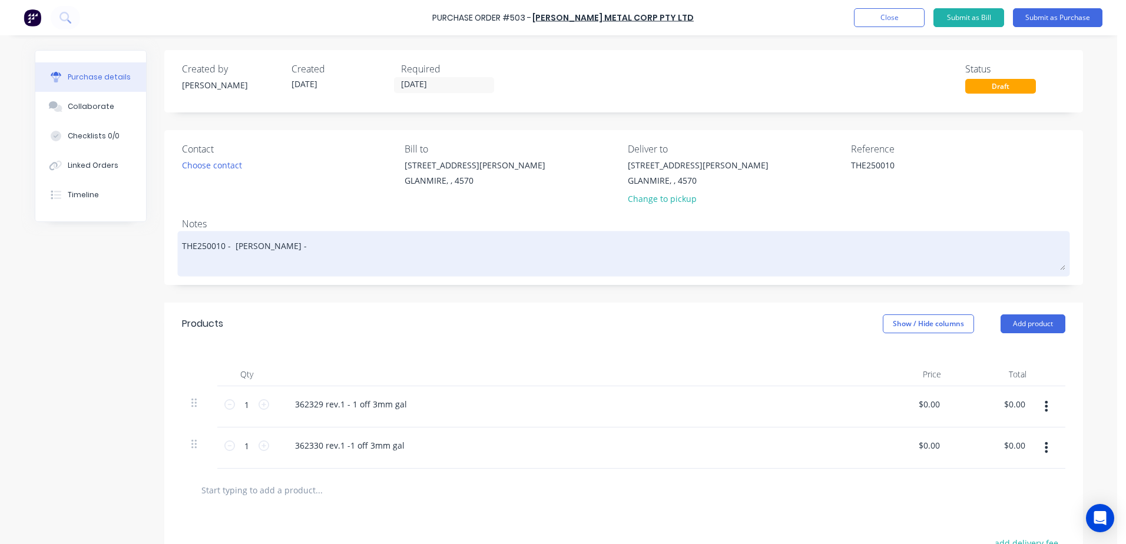
type textarea "THE250010 - darren Quote -"
type textarea "x"
type textarea "THE250010 - darren Quote - 6"
type textarea "x"
type textarea "THE250010 - darren Quote - 61"
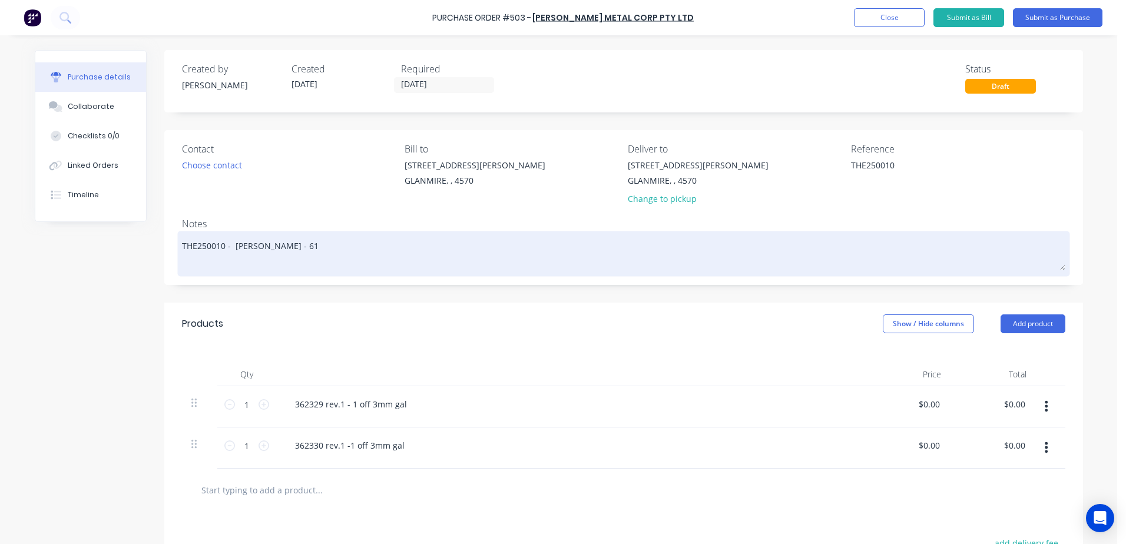
type textarea "x"
type textarea "THE250010 - darren Quote - 617"
type textarea "x"
type textarea "THE250010 - darren Quote - 6178"
type textarea "x"
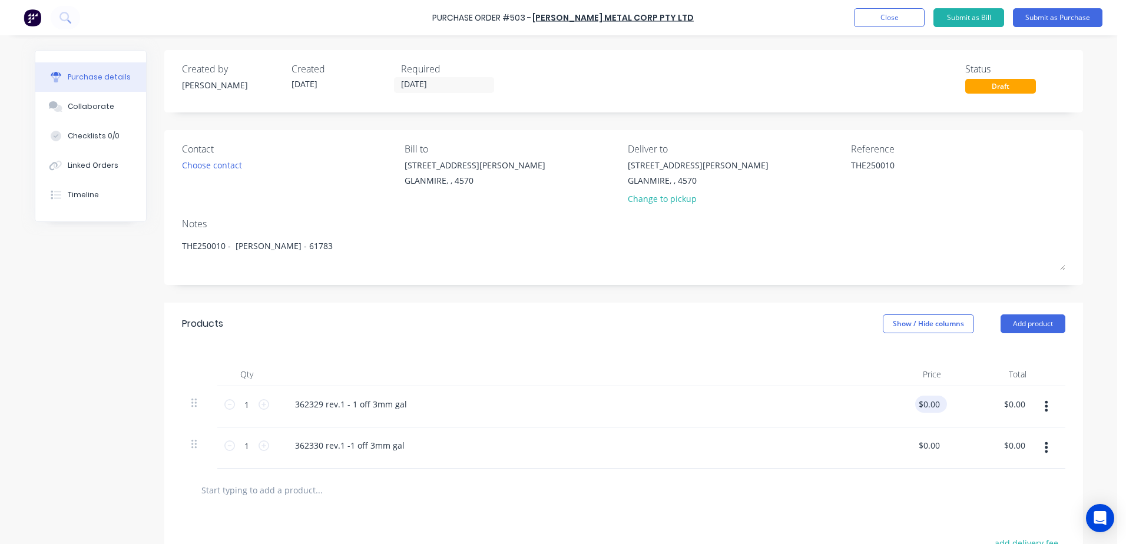
type textarea "THE250010 - darren Quote - 61783"
type textarea "x"
type textarea "THE250010 - darren Quote - 61783"
click at [918, 406] on input "0.0000" at bounding box center [928, 404] width 27 height 17
type input ".0000"
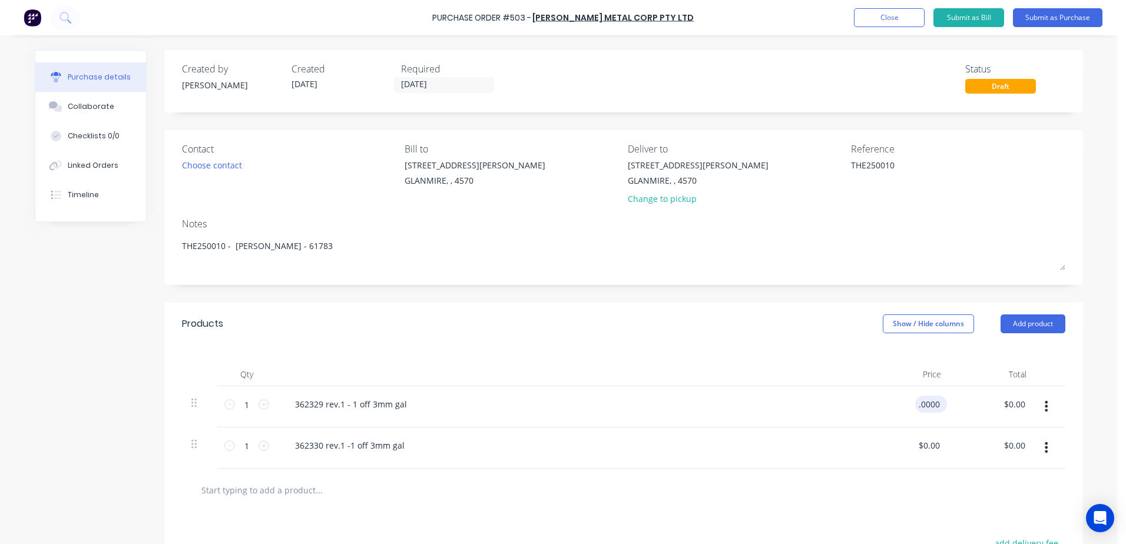
type textarea "x"
type input "$0.00"
drag, startPoint x: 940, startPoint y: 405, endPoint x: 918, endPoint y: 410, distance: 21.7
click at [918, 410] on div "$0.00 $0.00" at bounding box center [931, 404] width 32 height 17
click at [951, 403] on div "$0.00 $0.00" at bounding box center [993, 406] width 85 height 41
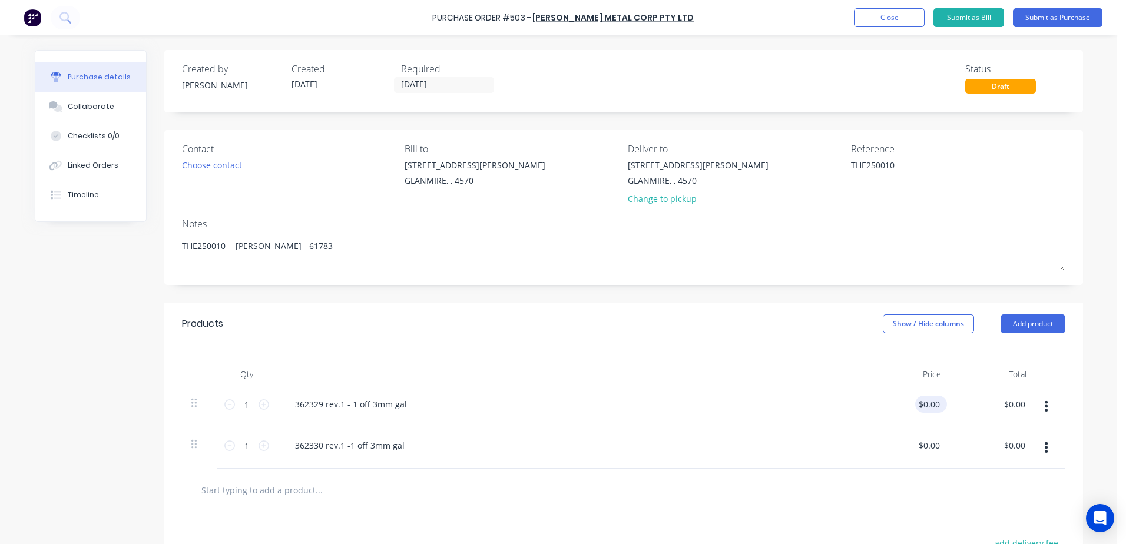
click at [938, 405] on div "$0.00 $0.00" at bounding box center [931, 404] width 32 height 17
type textarea "x"
click at [933, 405] on input "0" at bounding box center [928, 404] width 27 height 17
type input "98.87"
type textarea "x"
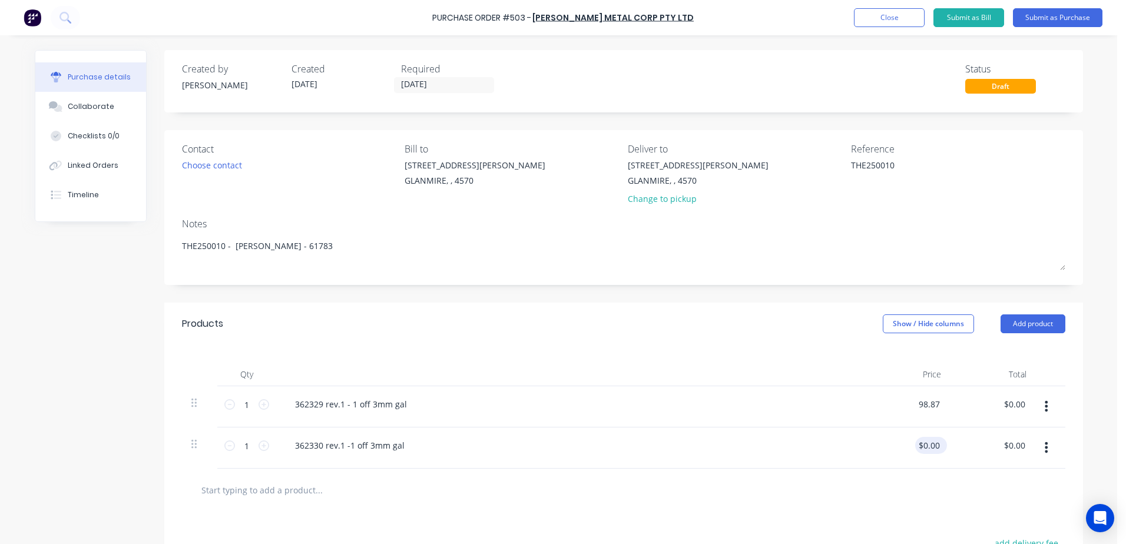
type input "$98.87"
type input "0.0000"
click at [928, 445] on input "0.0000" at bounding box center [928, 445] width 27 height 17
type textarea "x"
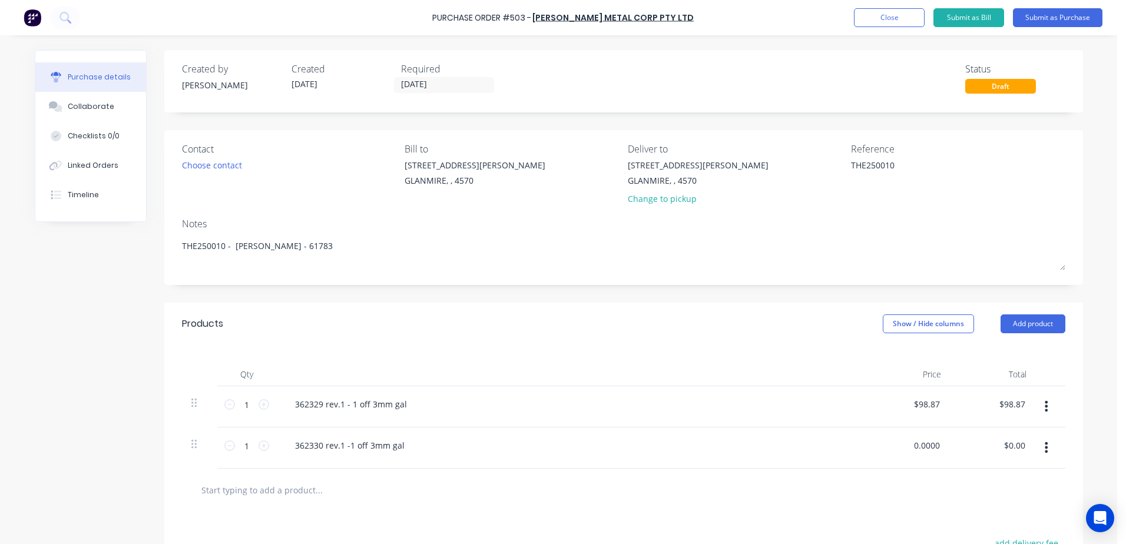
drag, startPoint x: 937, startPoint y: 446, endPoint x: 884, endPoint y: 446, distance: 53.0
click at [884, 446] on div "0.0000 0.0000" at bounding box center [907, 448] width 85 height 41
type input "111.26"
type textarea "x"
type input "$111.26"
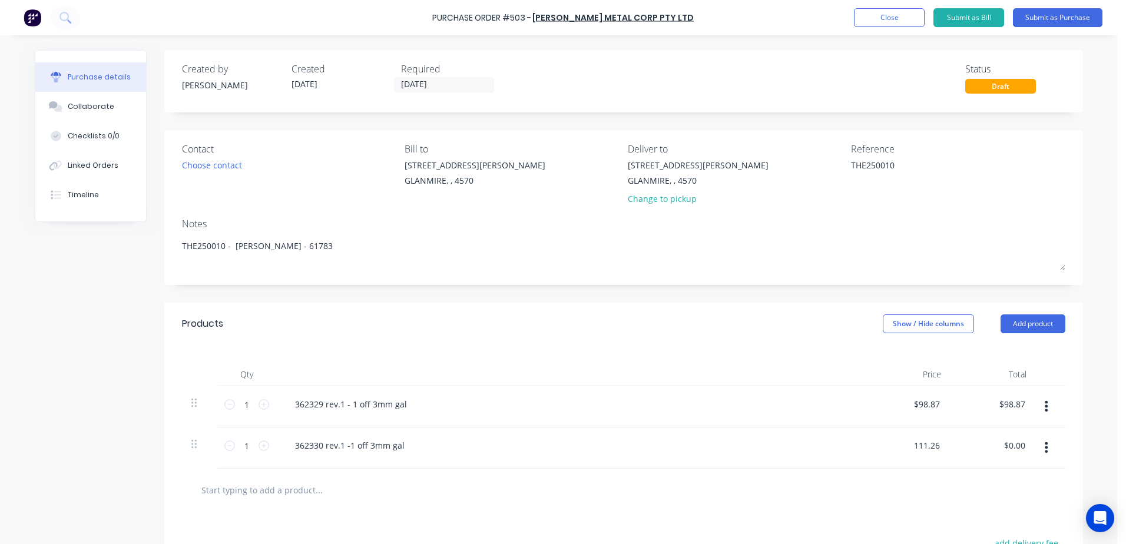
type input "$111.26"
click at [819, 477] on div at bounding box center [624, 490] width 884 height 43
click at [1041, 22] on button "Submit as Purchase" at bounding box center [1058, 17] width 90 height 19
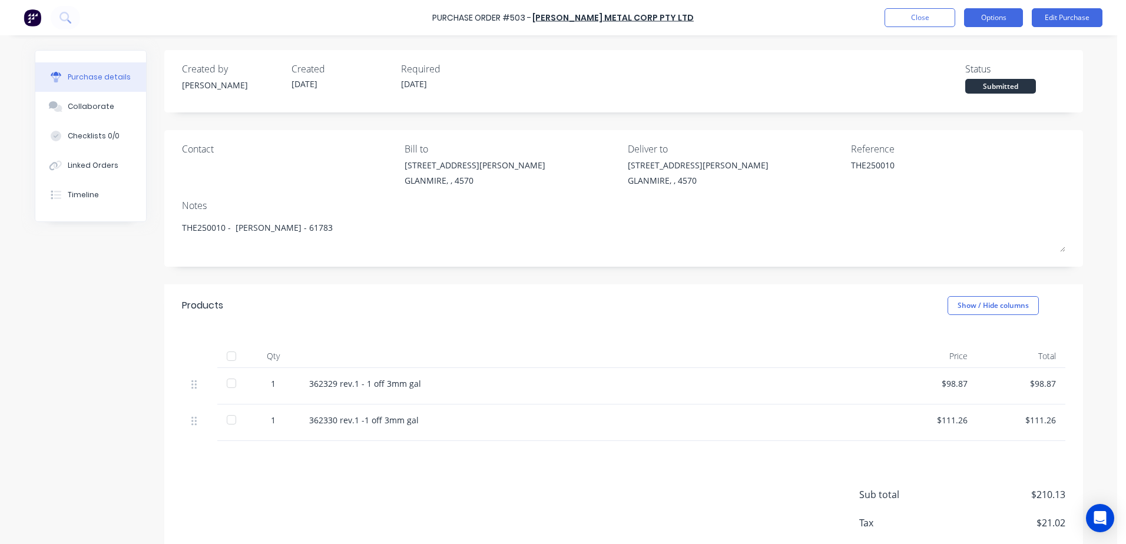
click at [992, 14] on button "Options" at bounding box center [993, 17] width 59 height 19
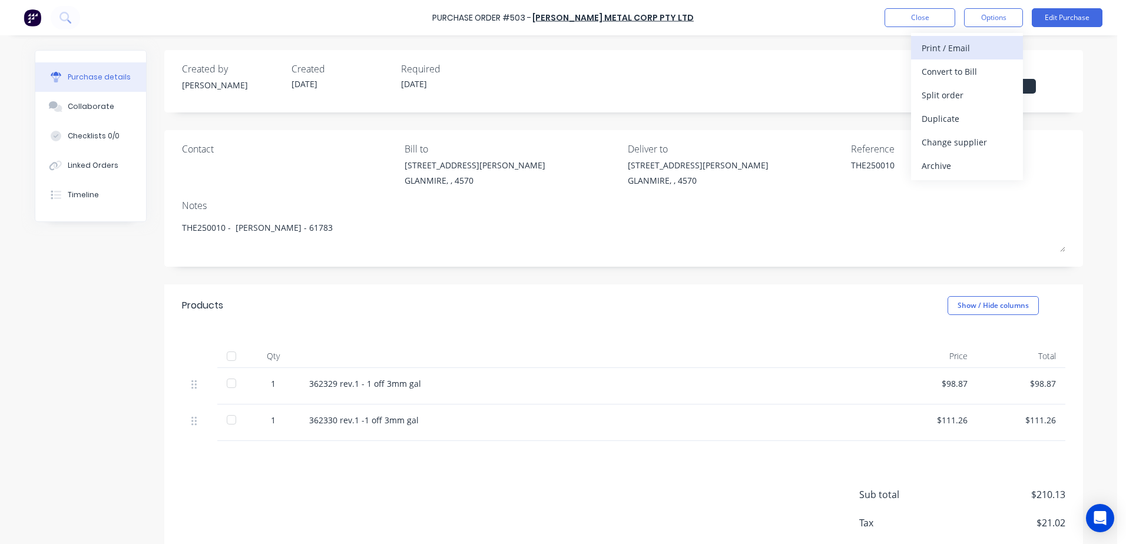
click at [974, 47] on div "Print / Email" at bounding box center [967, 47] width 91 height 17
click at [971, 63] on div "With pricing" at bounding box center [967, 71] width 91 height 17
type textarea "x"
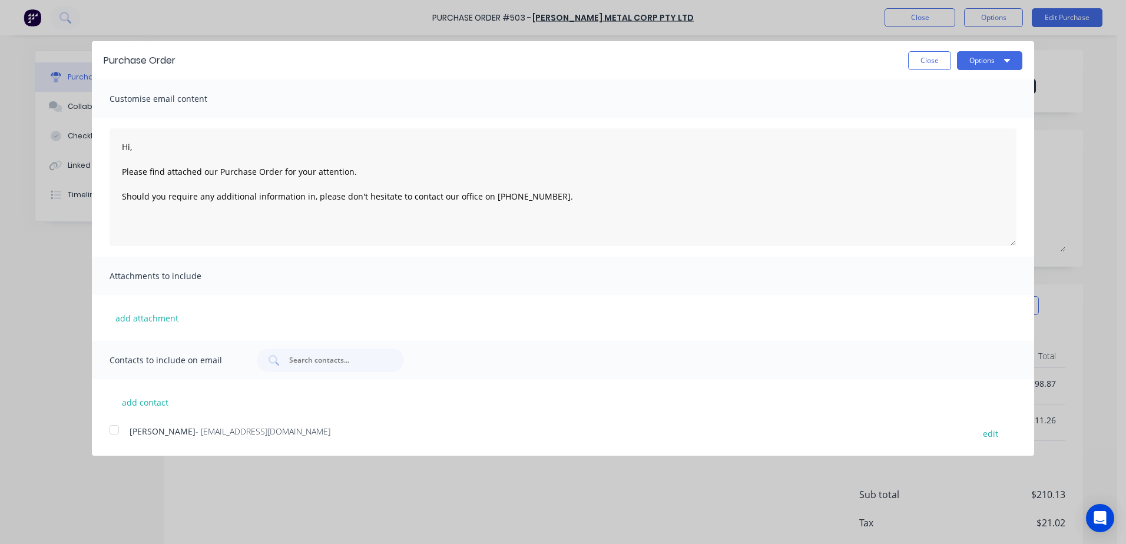
click at [114, 430] on div at bounding box center [114, 430] width 24 height 24
type textarea "Hi, Please find attached our Purchase Order for your attention. Should you requ…"
click at [987, 59] on button "Options" at bounding box center [989, 60] width 65 height 19
click at [955, 116] on div "Email" at bounding box center [966, 113] width 91 height 17
type textarea "x"
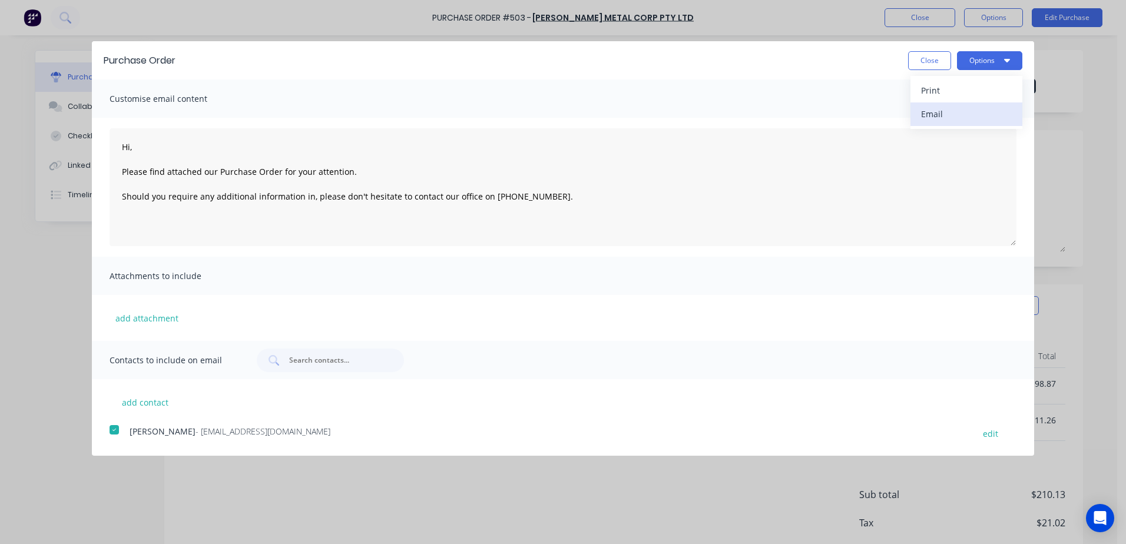
type textarea "Hi, Please find attached our Purchase Order for your attention. Should you requ…"
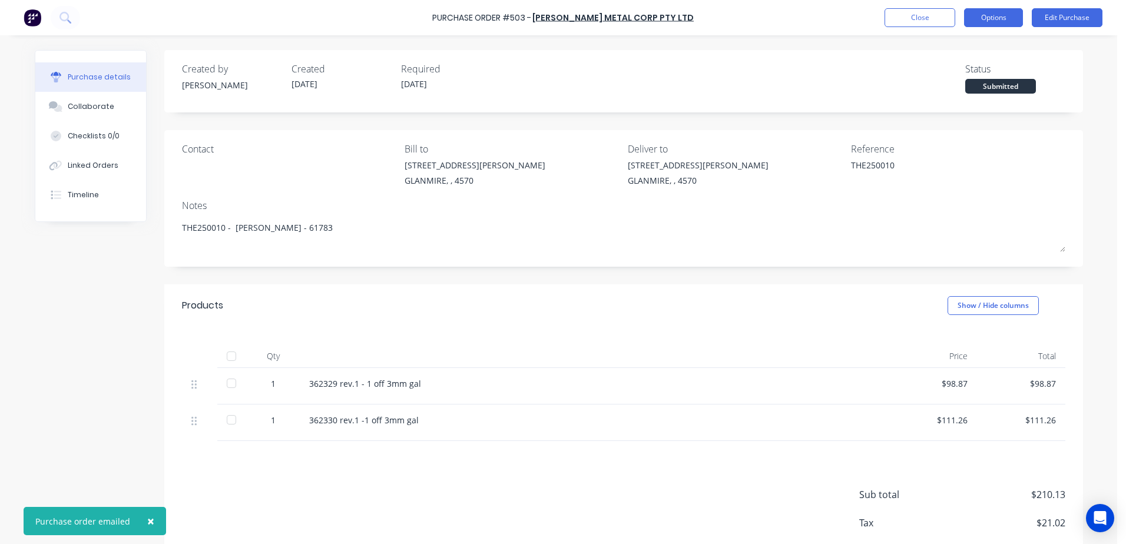
click at [985, 15] on button "Options" at bounding box center [993, 17] width 59 height 19
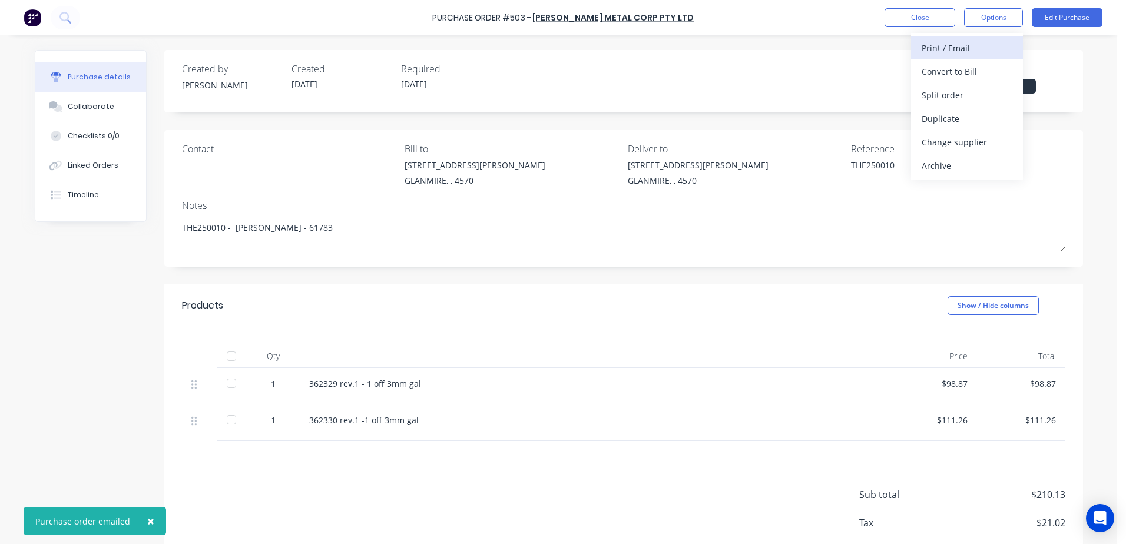
click at [935, 51] on div "Print / Email" at bounding box center [967, 47] width 91 height 17
click at [953, 65] on div "With pricing" at bounding box center [967, 71] width 91 height 17
type textarea "x"
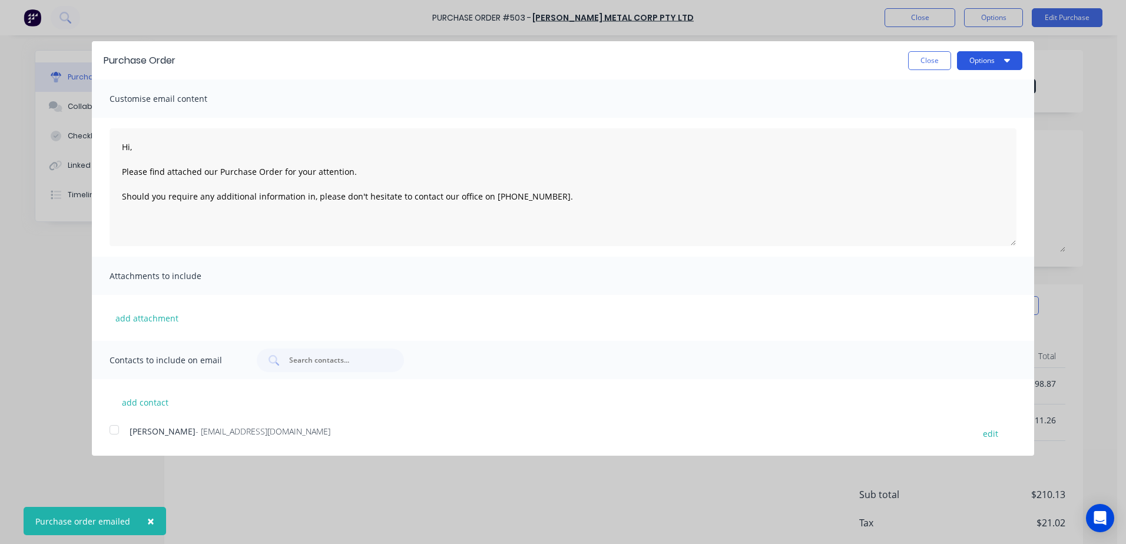
click at [971, 60] on button "Options" at bounding box center [989, 60] width 65 height 19
click at [931, 93] on div "Print" at bounding box center [966, 90] width 91 height 17
type textarea "Hi, Please find attached our Purchase Order for your attention. Should you requ…"
type textarea "x"
type textarea "Hi, Please find attached our Purchase Order for your attention. Should you requ…"
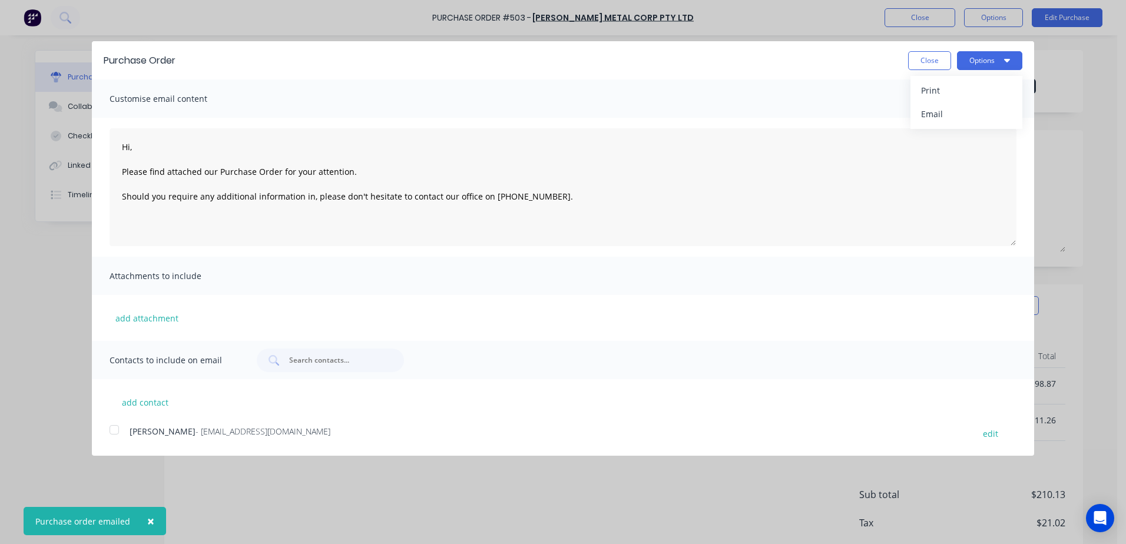
type textarea "x"
type textarea "Hi, Please find attached our Purchase Order for your attention. Should you requ…"
type textarea "x"
type textarea "Hi, Please find attached our Purchase Order for your attention. Should you requ…"
type textarea "x"
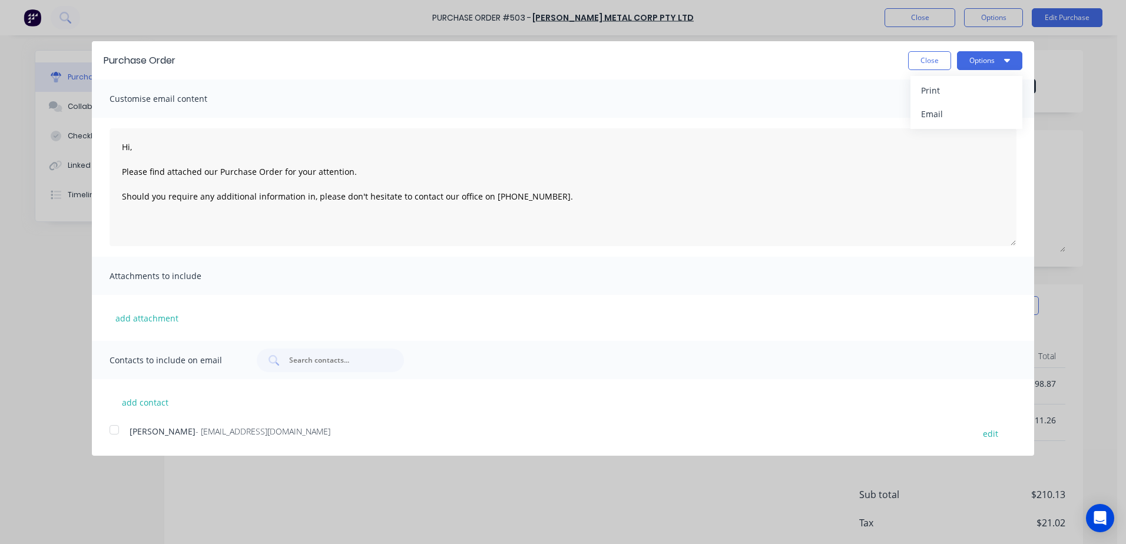
type textarea "Hi, Please find attached our Purchase Order for your attention. Should you requ…"
type textarea "x"
type textarea "Hi, Please find attached our Purchase Order for your attention. Should you requ…"
type textarea "x"
type textarea "Hi, Please find attached our Purchase Order for your attention. Should you requ…"
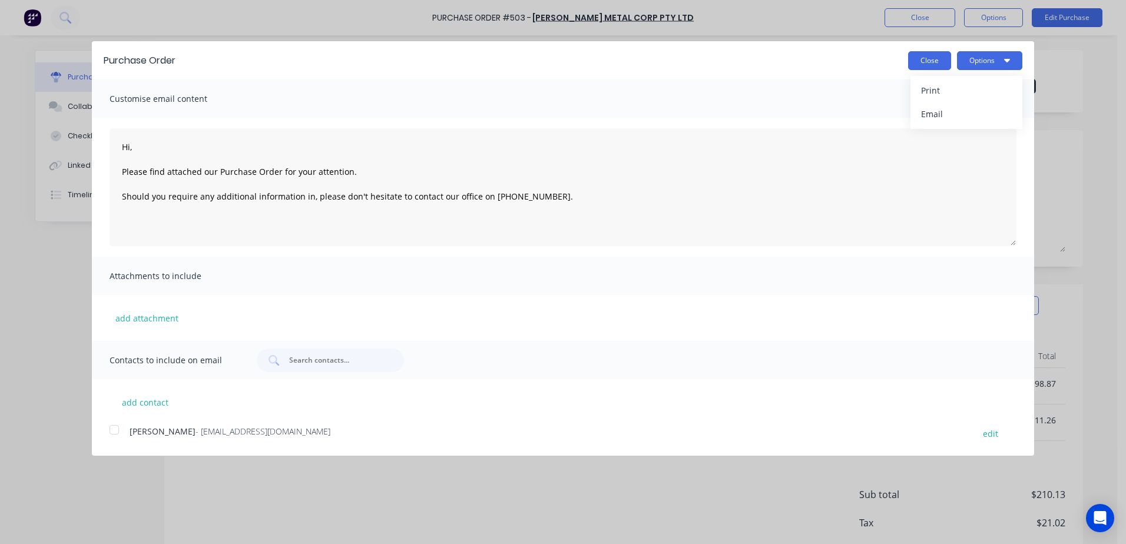
click at [922, 64] on button "Close" at bounding box center [929, 60] width 43 height 19
type textarea "x"
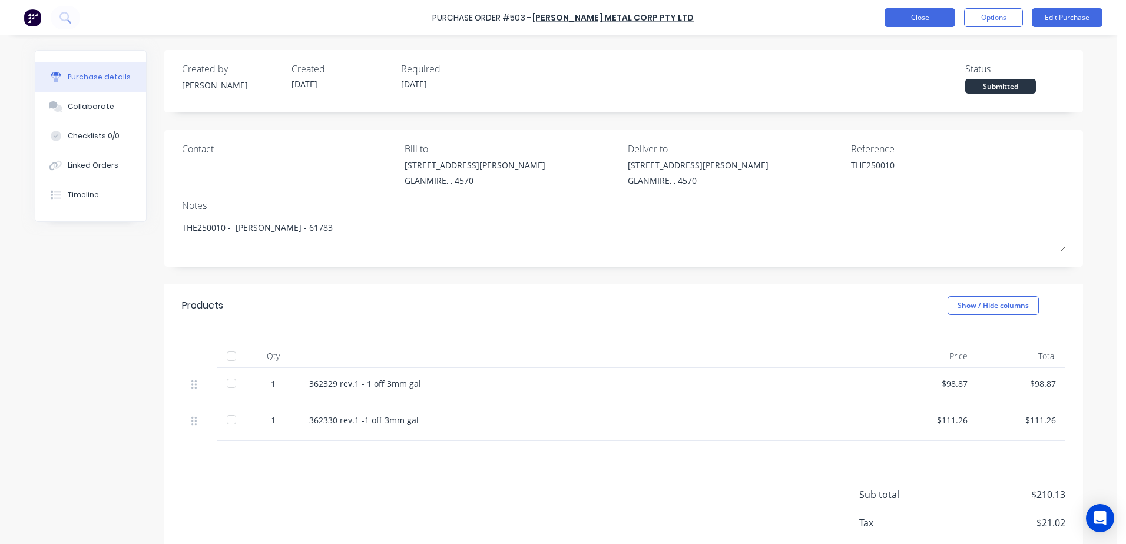
click at [895, 21] on button "Close" at bounding box center [920, 17] width 71 height 19
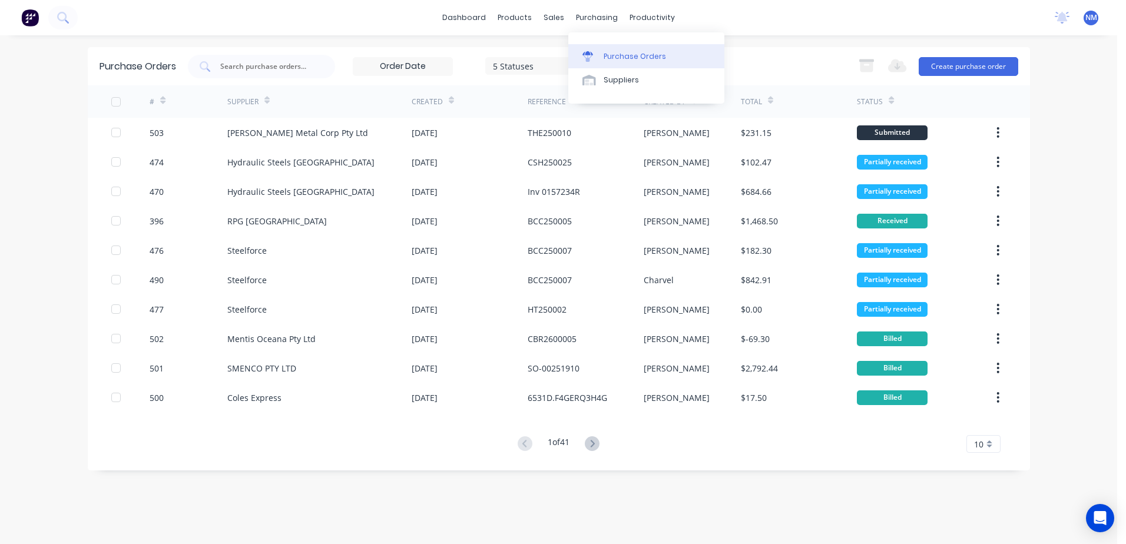
click at [611, 55] on div "Purchase Orders" at bounding box center [635, 56] width 62 height 11
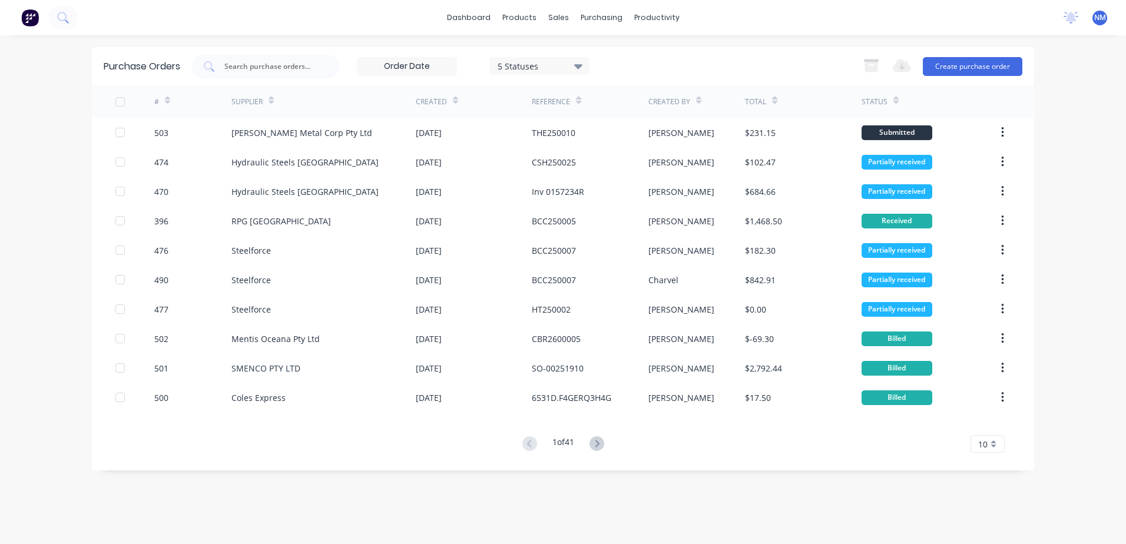
click at [242, 71] on input "text" at bounding box center [272, 67] width 98 height 12
type input "466"
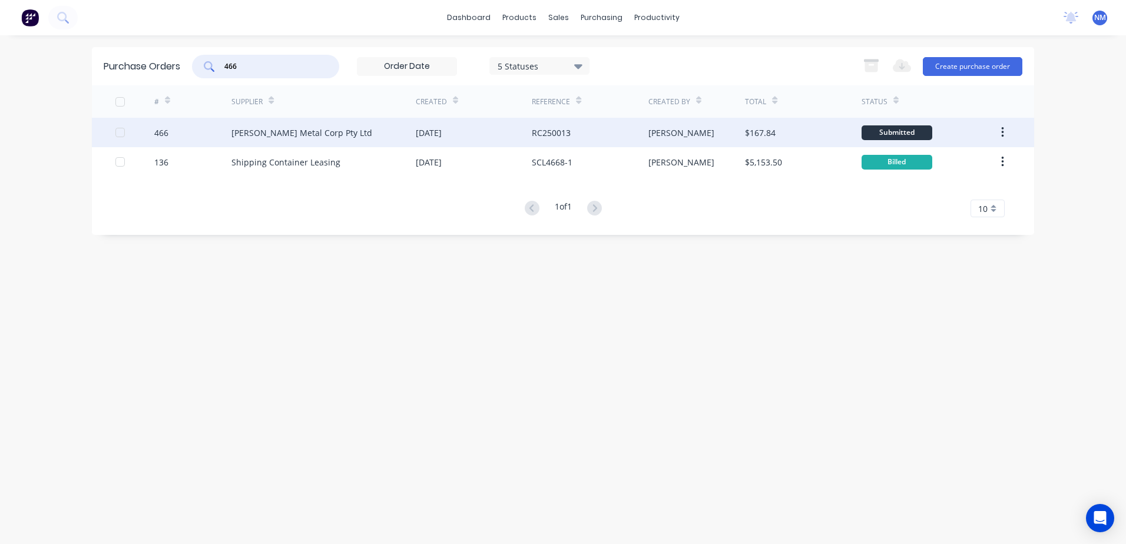
click at [711, 134] on div "[PERSON_NAME]" at bounding box center [697, 132] width 97 height 29
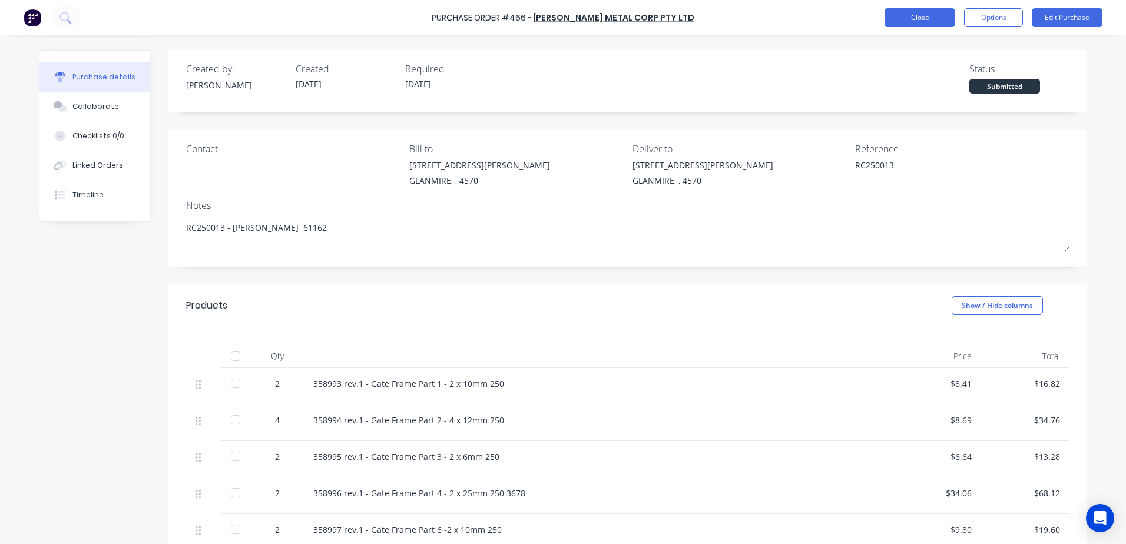
click at [928, 19] on button "Close" at bounding box center [920, 17] width 71 height 19
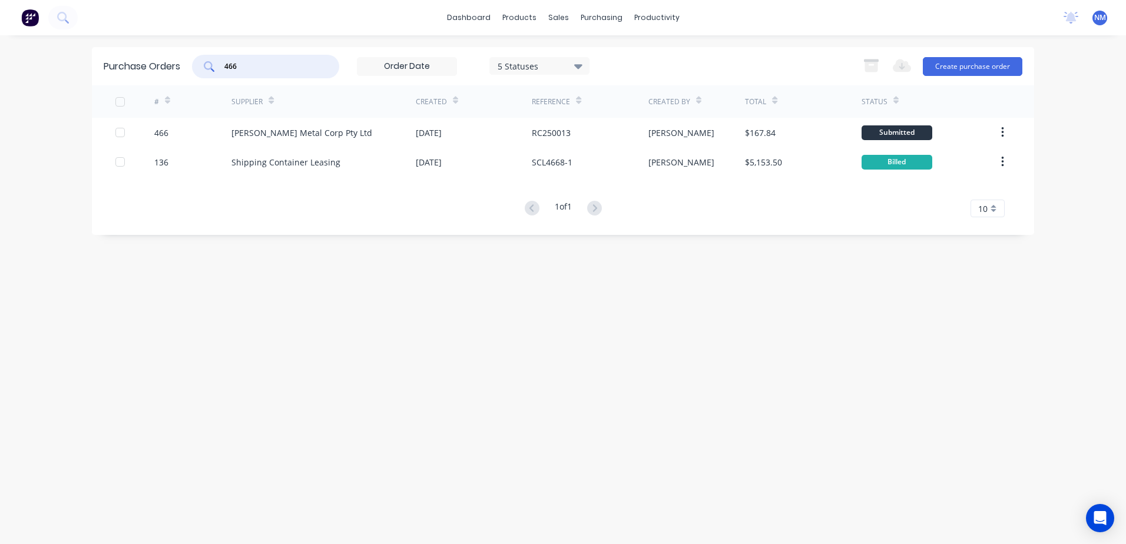
click at [255, 67] on input "466" at bounding box center [272, 67] width 98 height 12
type input "459"
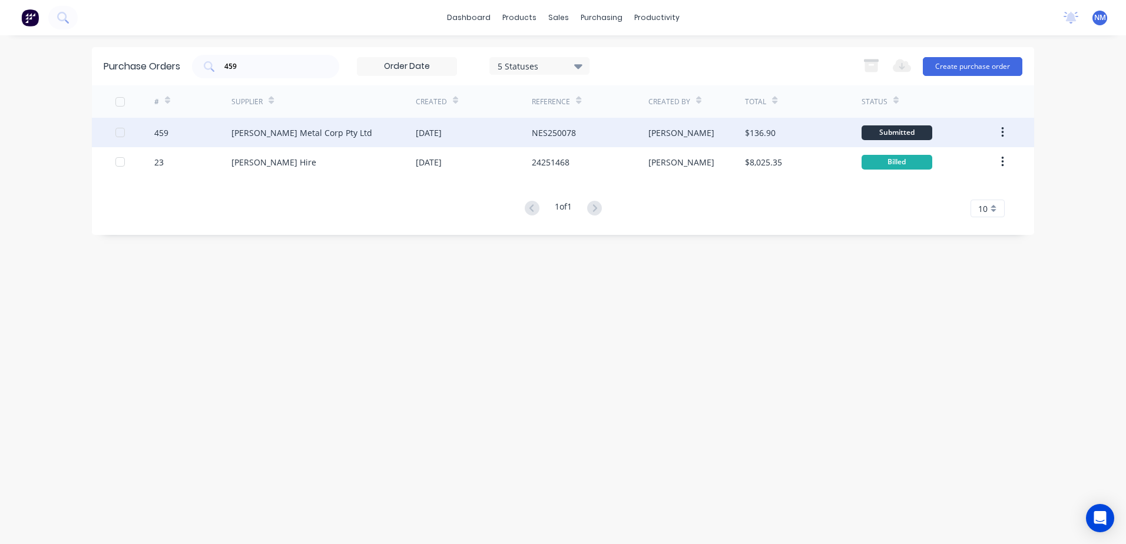
click at [613, 134] on div "NES250078" at bounding box center [590, 132] width 116 height 29
type textarea "x"
